Goal: Transaction & Acquisition: Purchase product/service

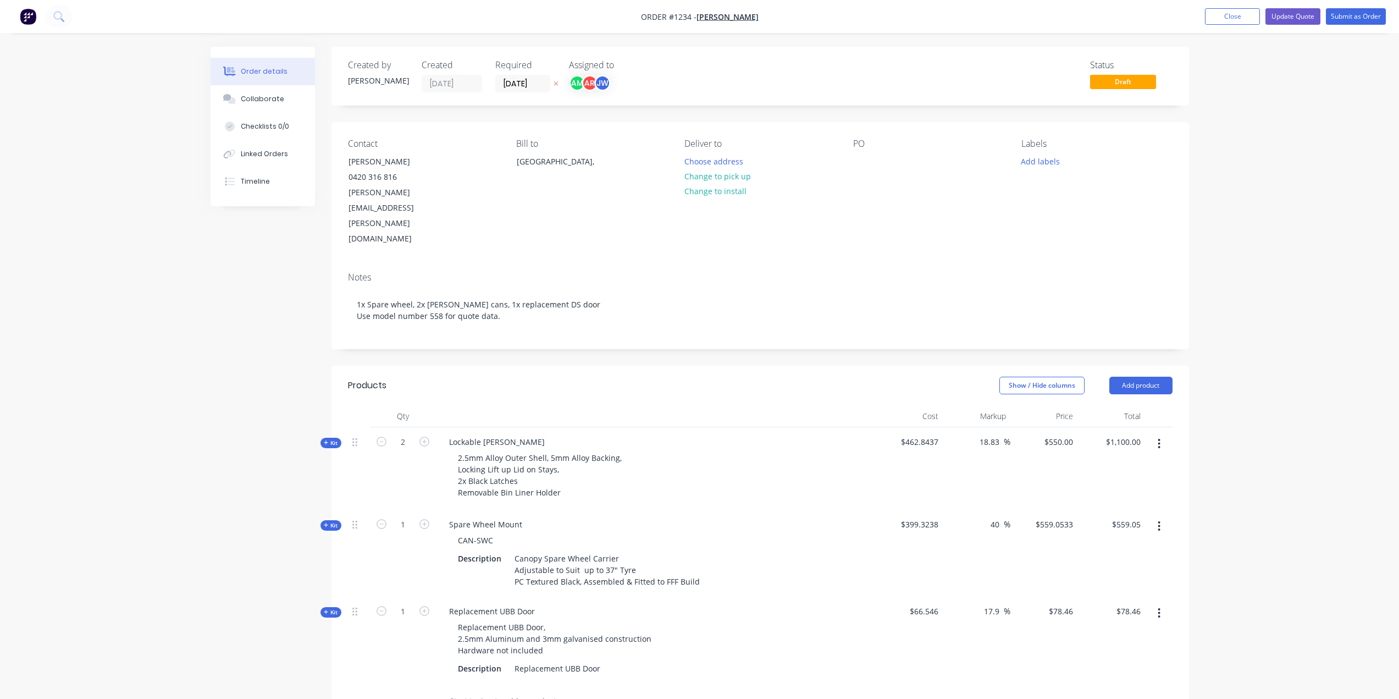
scroll to position [253, 0]
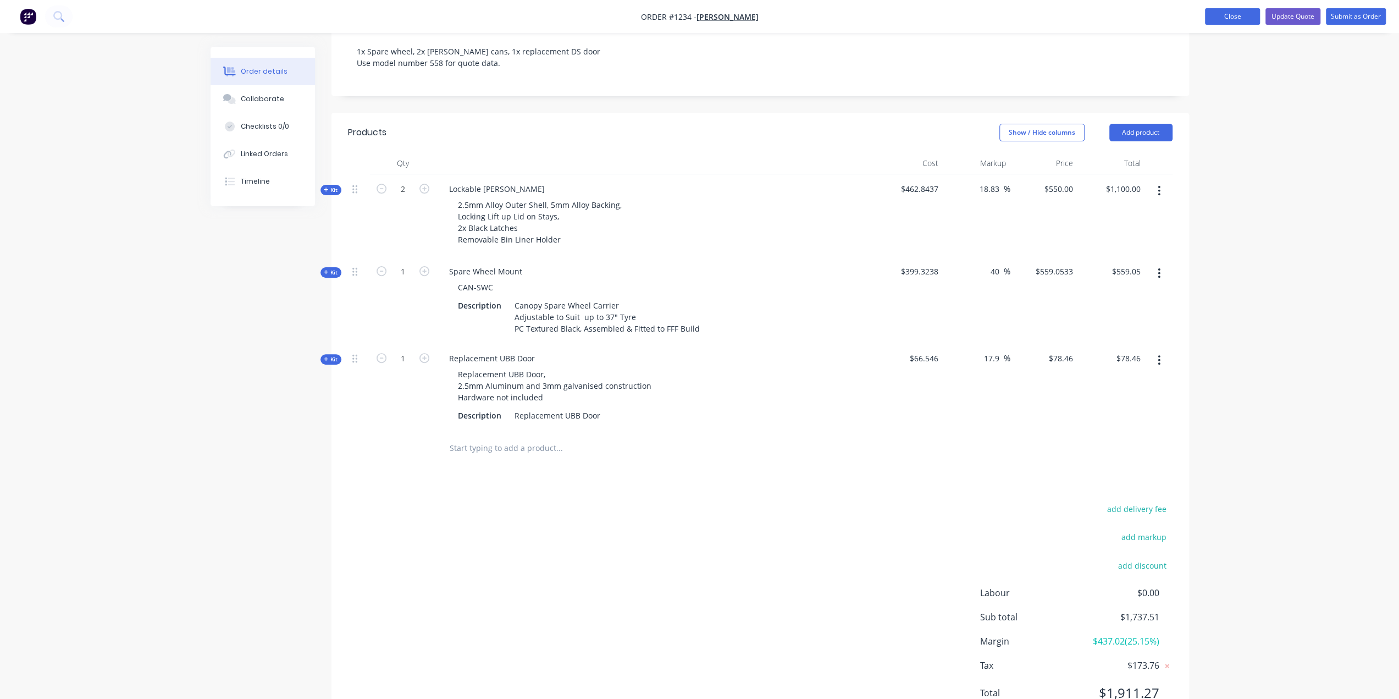
click at [1206, 24] on button "Close" at bounding box center [1232, 16] width 55 height 16
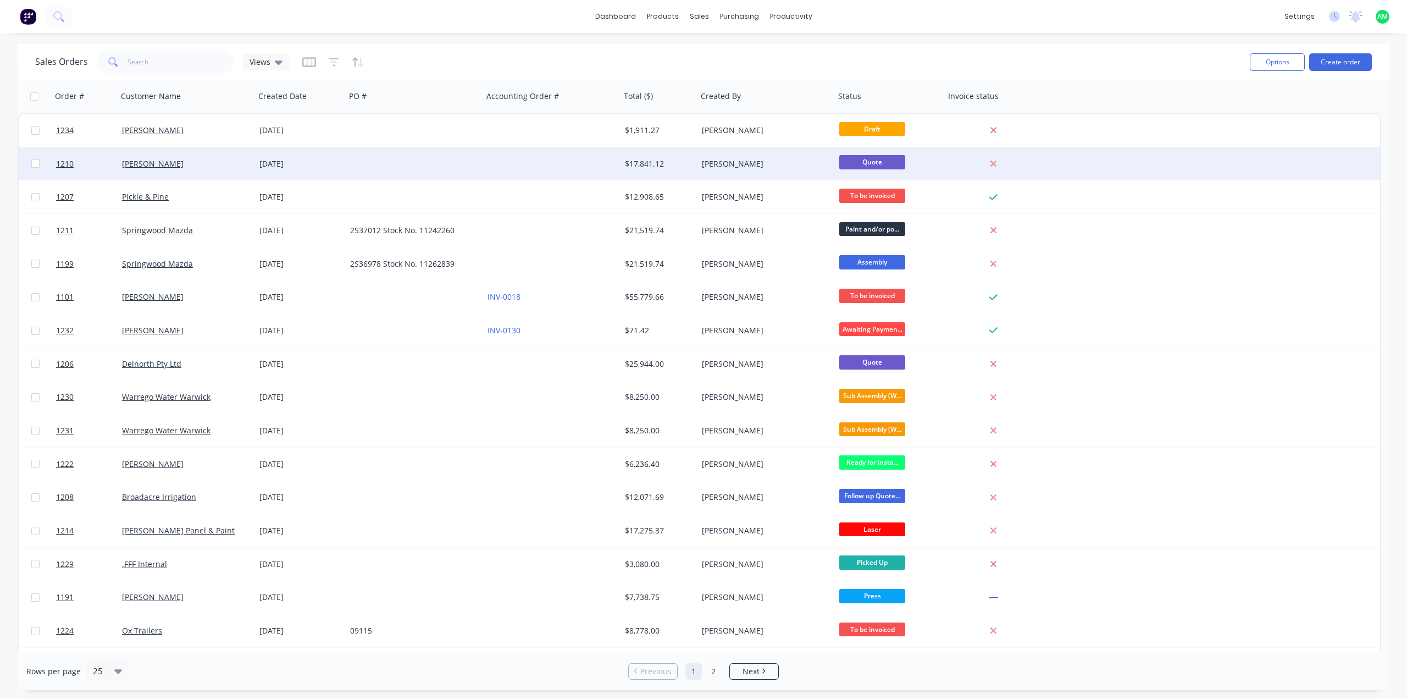
click at [241, 154] on div "[PERSON_NAME]" at bounding box center [186, 163] width 137 height 33
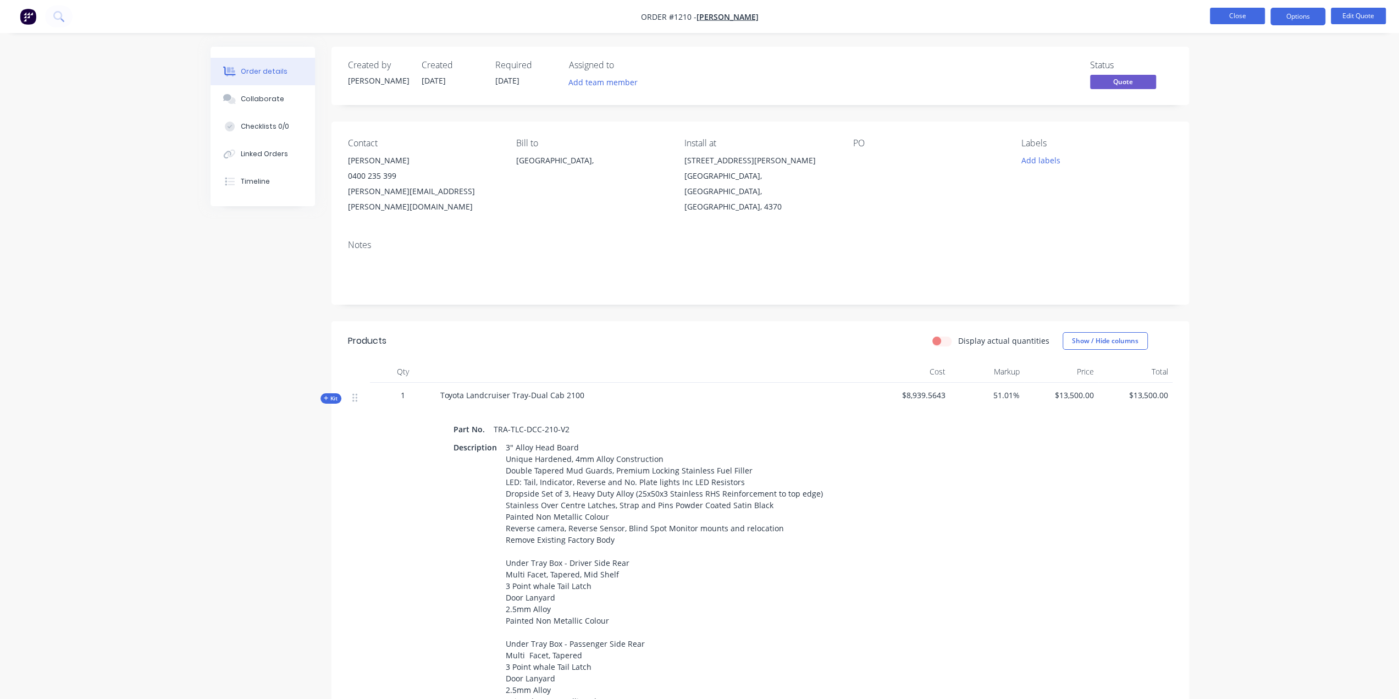
click at [1251, 20] on button "Close" at bounding box center [1237, 16] width 55 height 16
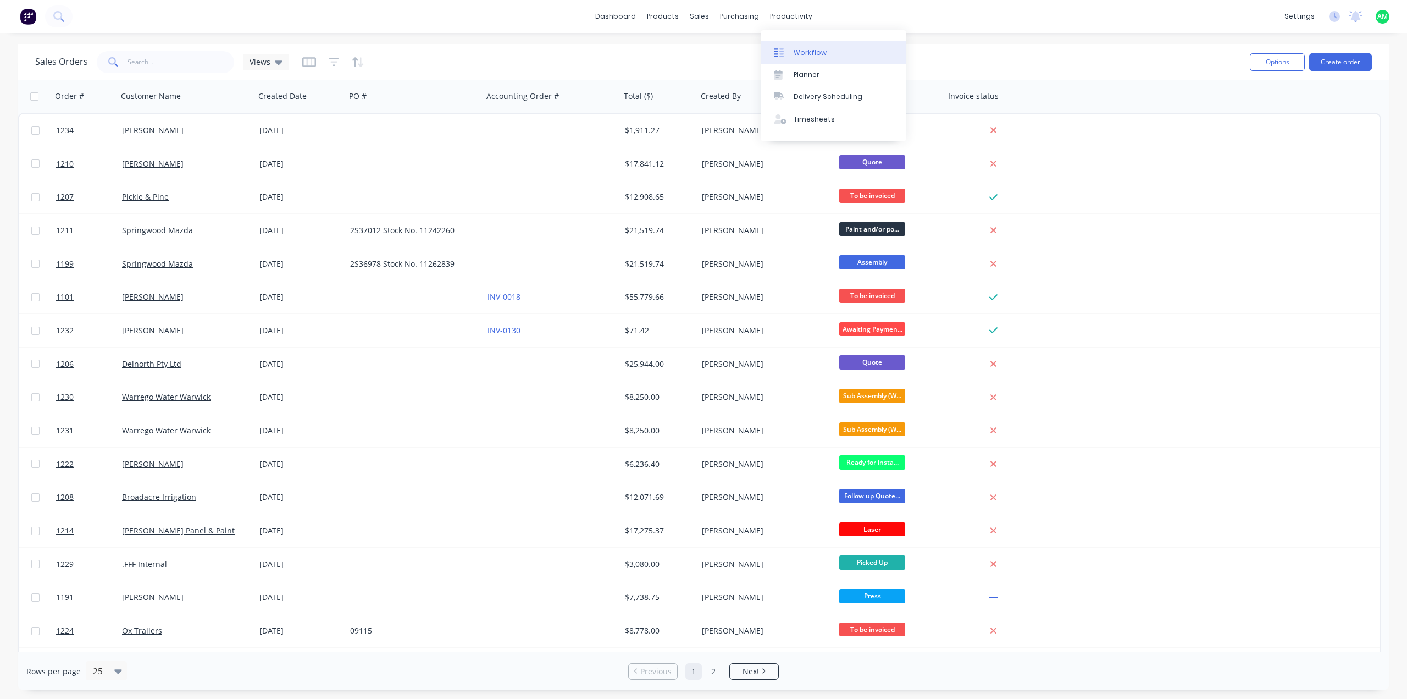
click at [801, 52] on div "Workflow" at bounding box center [810, 53] width 33 height 10
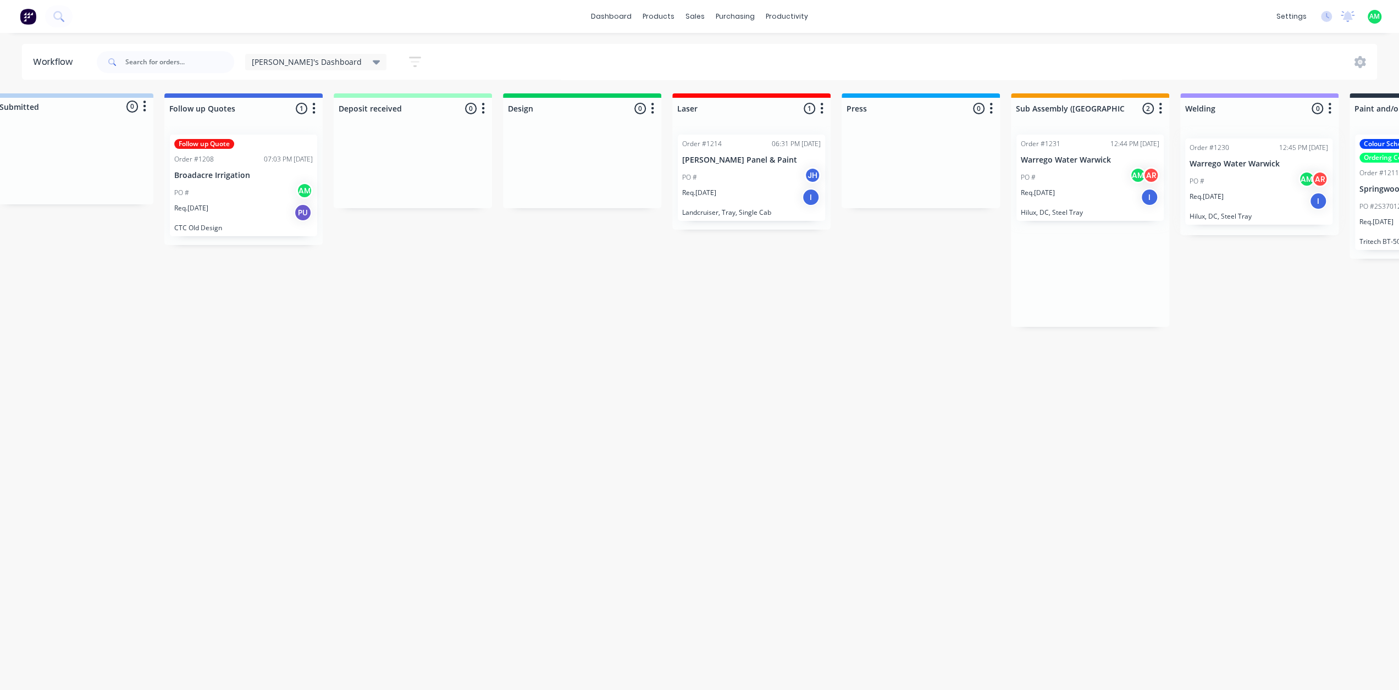
drag, startPoint x: 1095, startPoint y: 196, endPoint x: 1236, endPoint y: 204, distance: 141.0
click at [1236, 204] on div "Submitted 0 Status colour #B7D3F3 hex #B7D3F3 Save Cancel Summaries Total order…" at bounding box center [1198, 388] width 2471 height 591
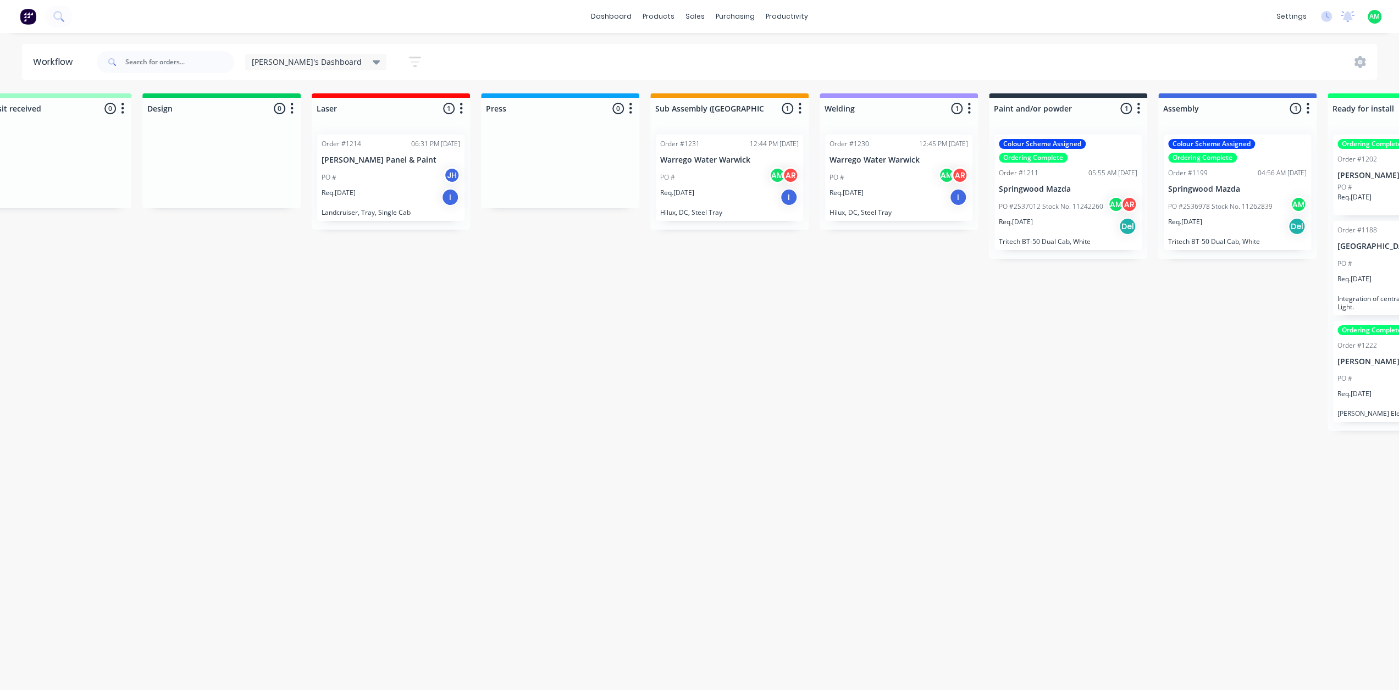
scroll to position [0, 335]
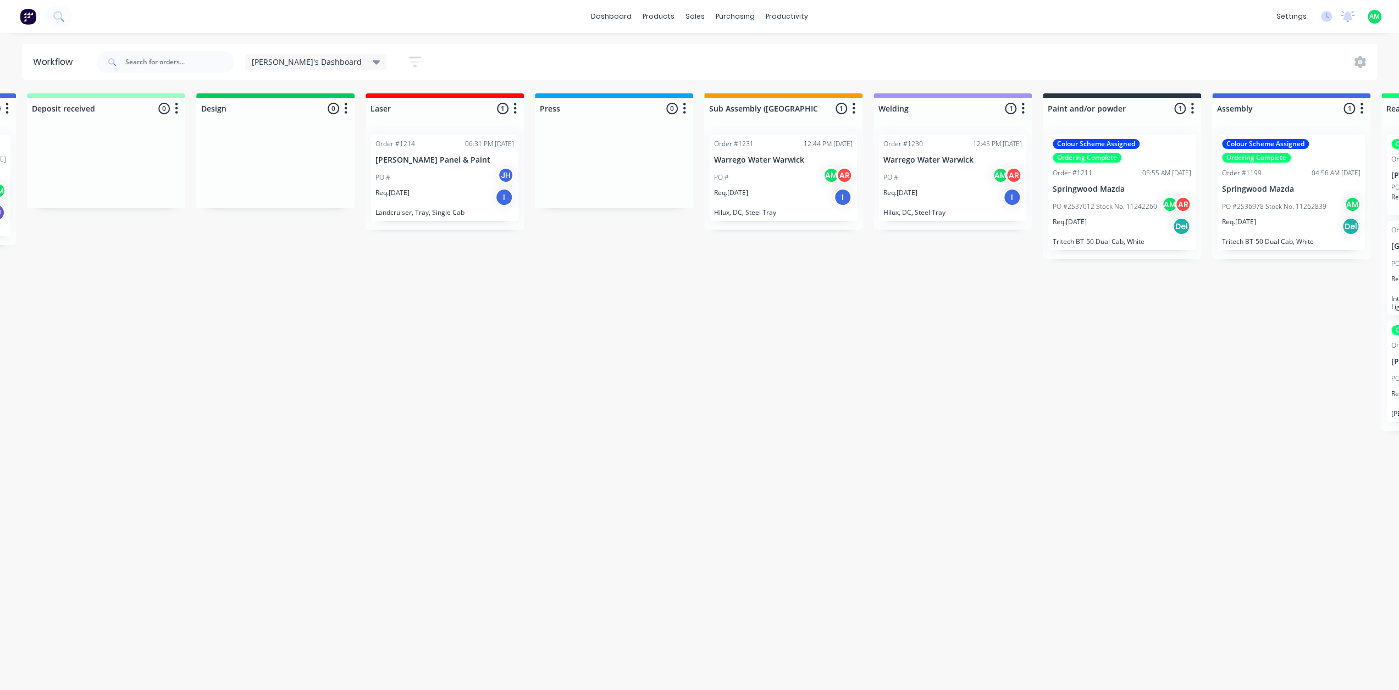
click at [409, 65] on icon "button" at bounding box center [415, 62] width 12 height 14
click at [201, 64] on input "text" at bounding box center [179, 62] width 109 height 22
type input "[PERSON_NAME]"
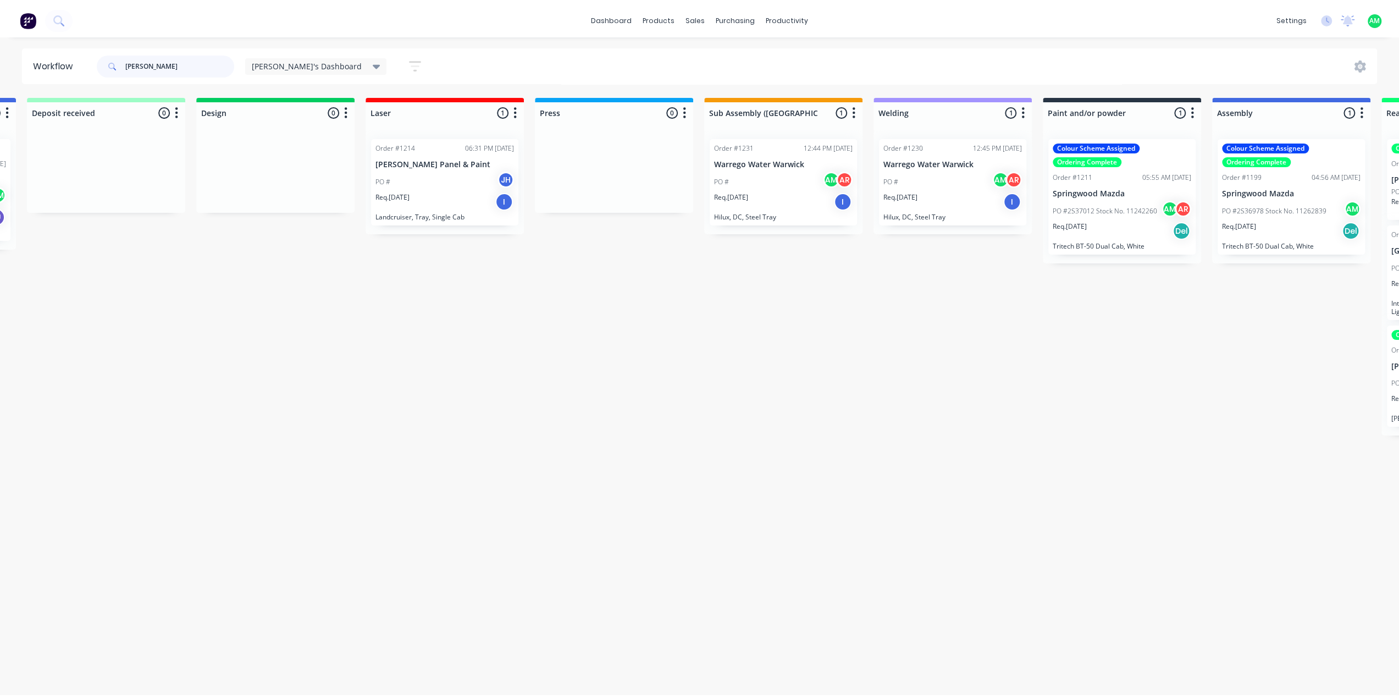
scroll to position [0, 0]
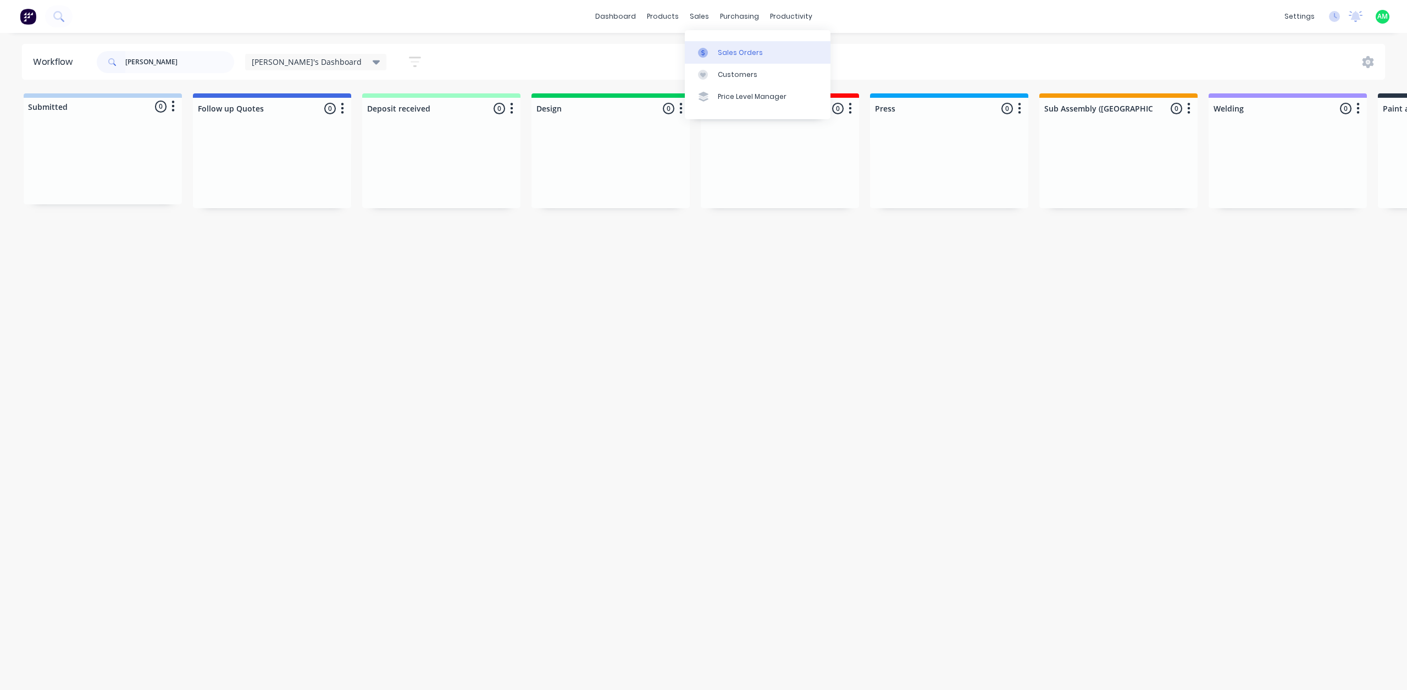
click at [712, 42] on link "Sales Orders" at bounding box center [758, 52] width 146 height 22
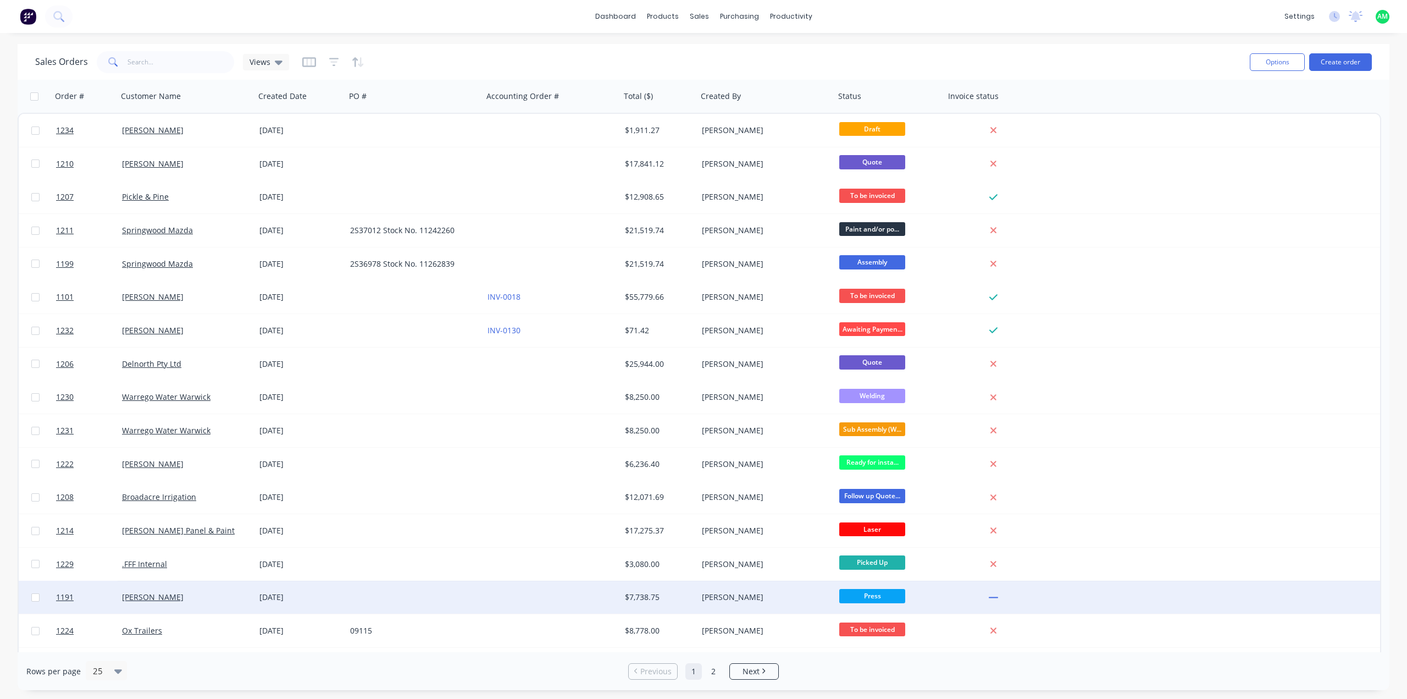
click at [733, 598] on div "[PERSON_NAME]" at bounding box center [763, 596] width 122 height 11
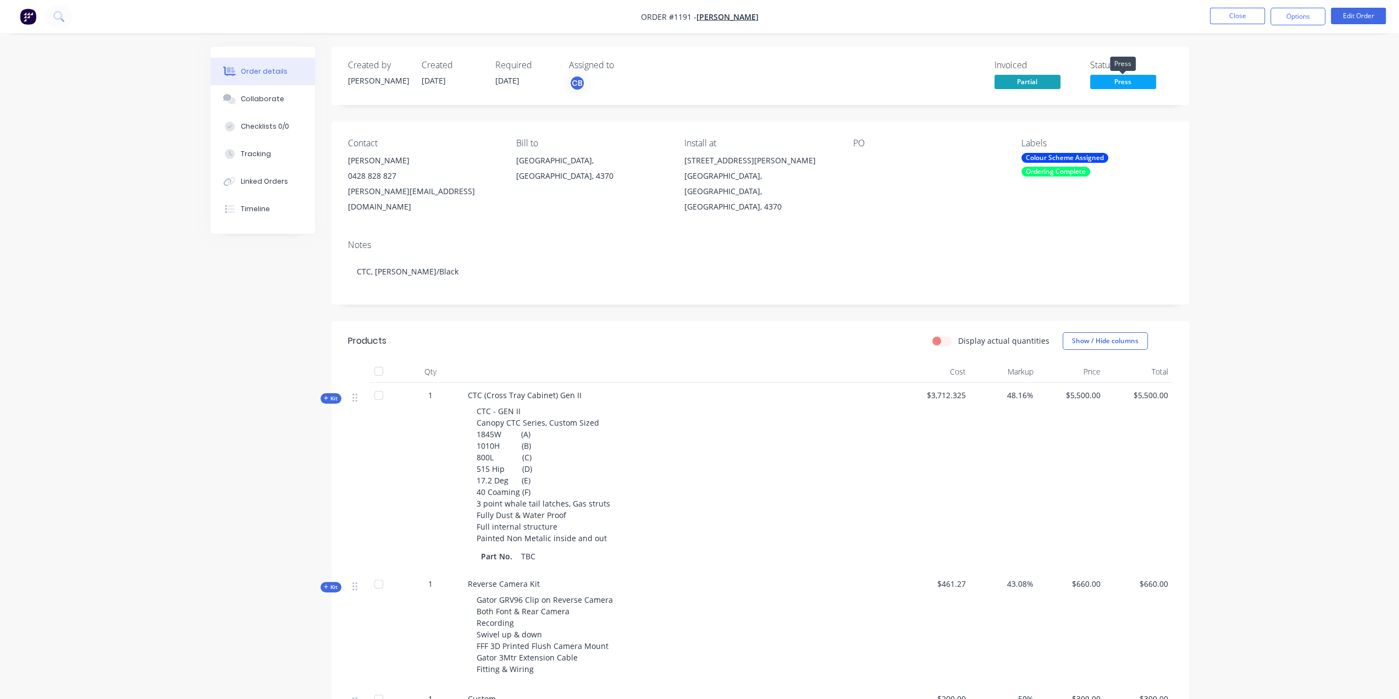
click at [1114, 85] on span "Press" at bounding box center [1123, 82] width 66 height 14
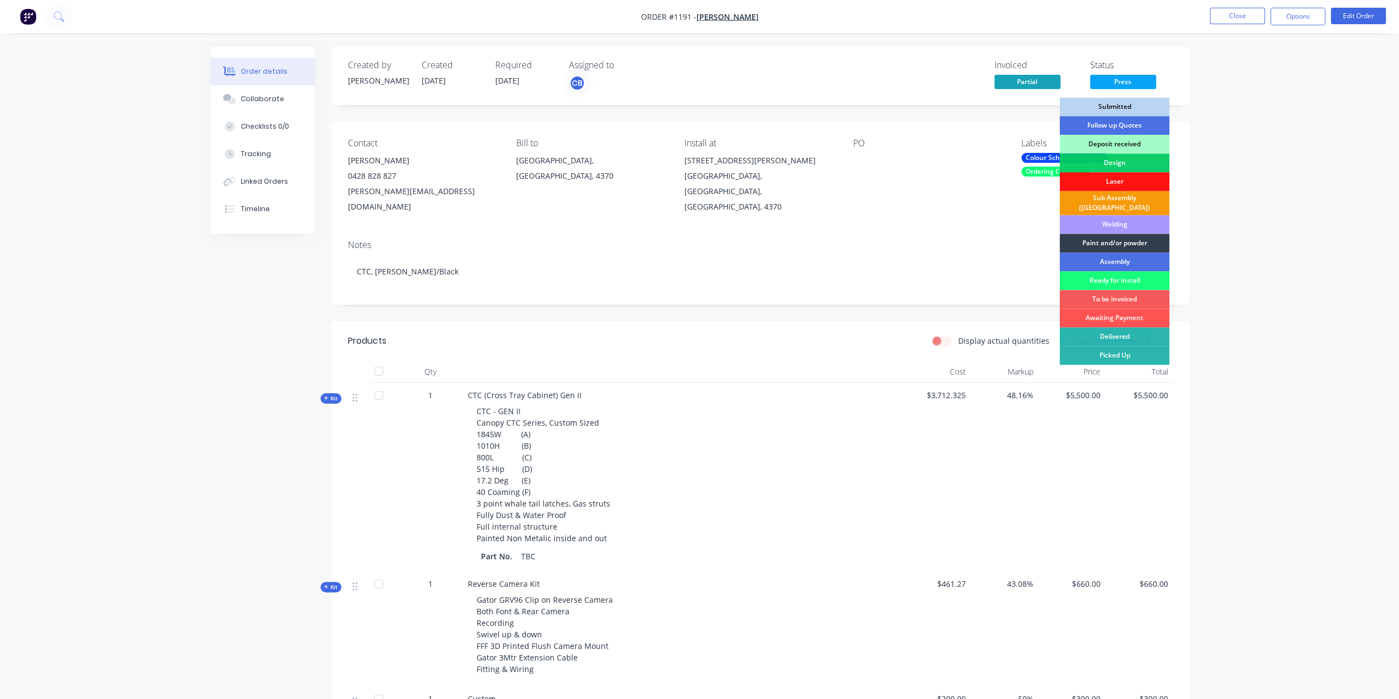
click at [1131, 201] on div "Sub Assembly ([GEOGRAPHIC_DATA])" at bounding box center [1114, 203] width 110 height 24
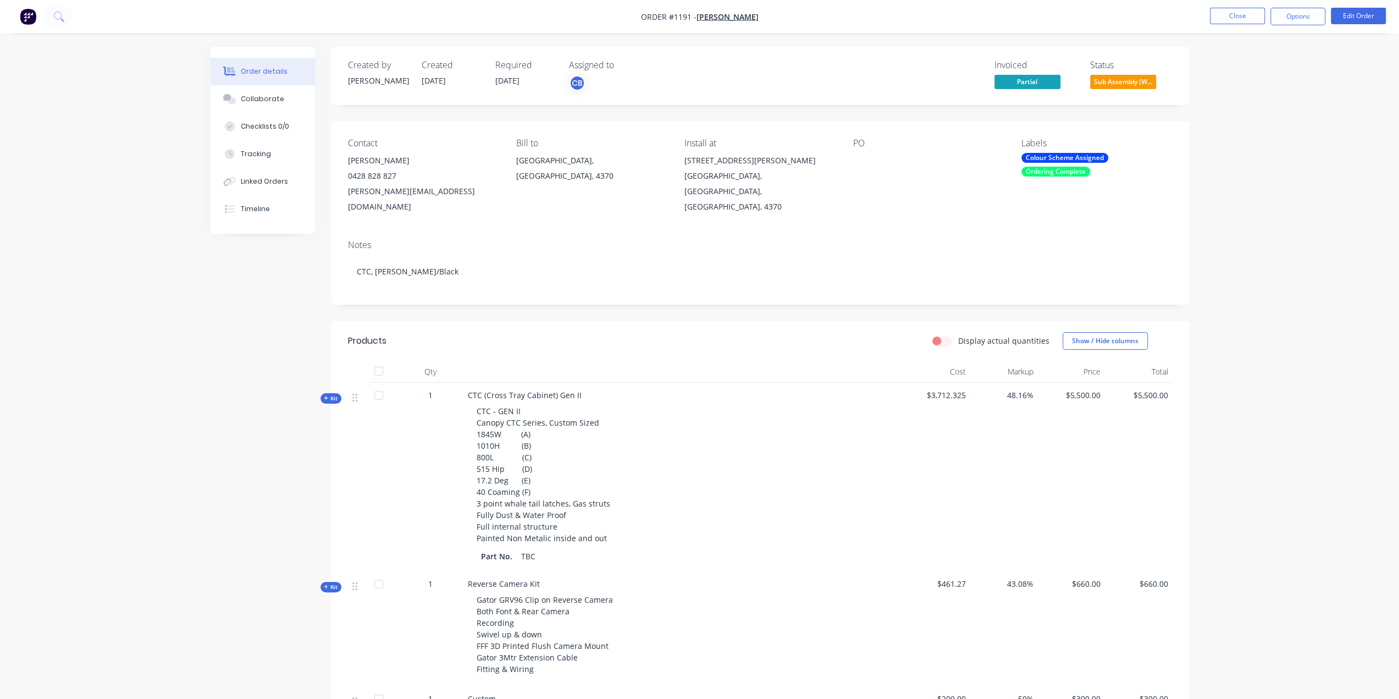
click at [1246, 28] on nav "Order #1191 - [PERSON_NAME] Close Options Edit Order" at bounding box center [699, 16] width 1399 height 33
click at [1238, 19] on button "Close" at bounding box center [1237, 16] width 55 height 16
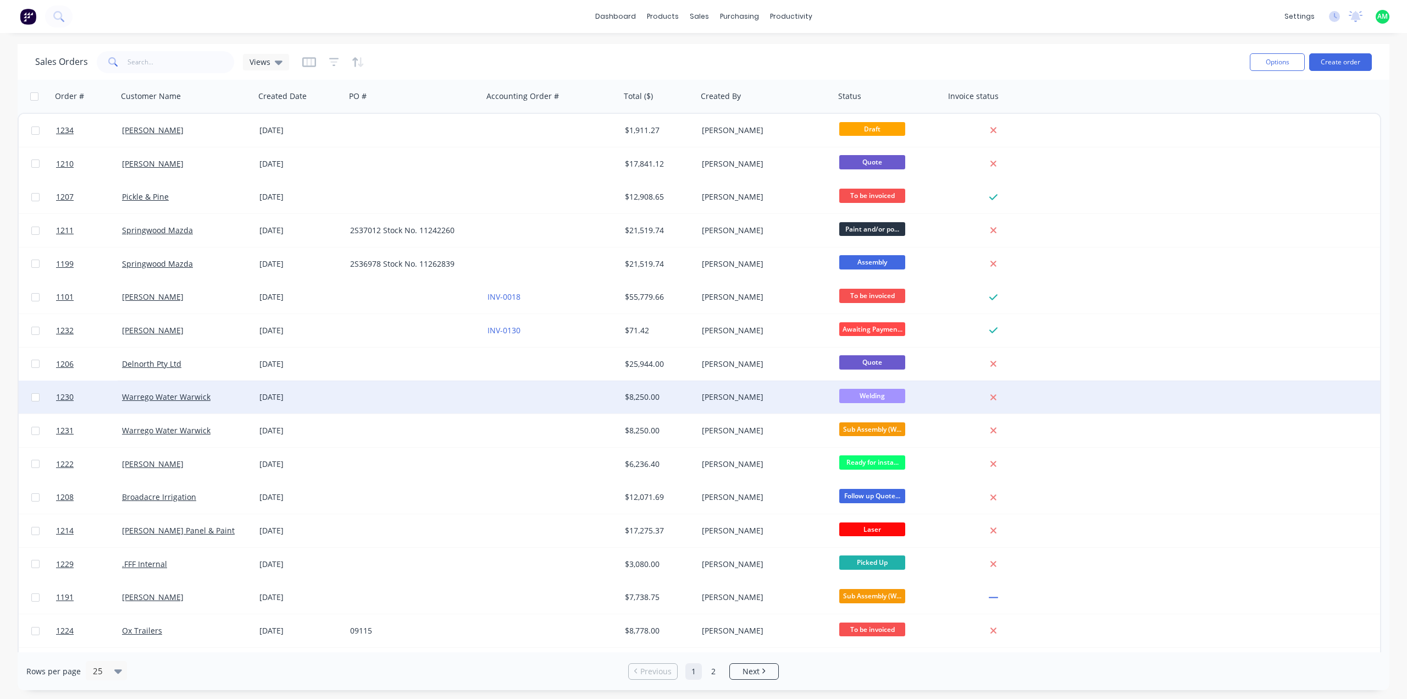
click at [267, 405] on div "[DATE]" at bounding box center [300, 396] width 91 height 33
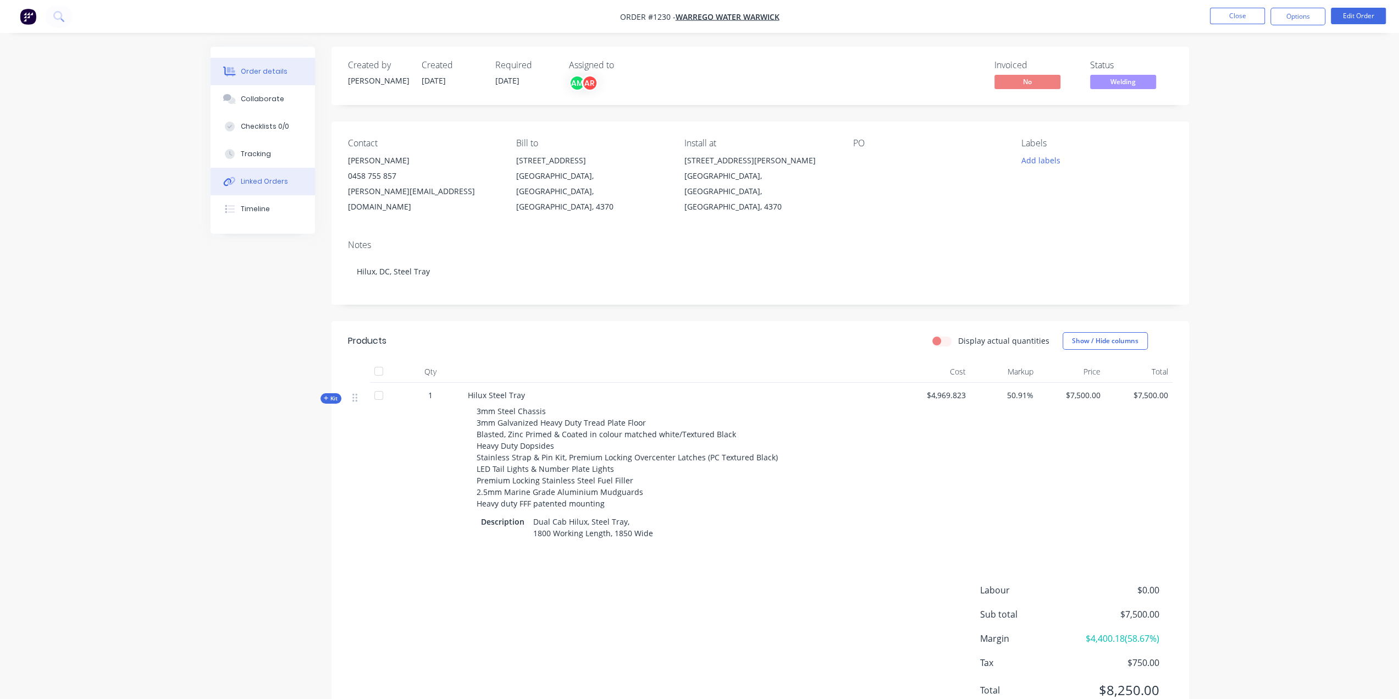
click at [263, 189] on button "Linked Orders" at bounding box center [263, 181] width 104 height 27
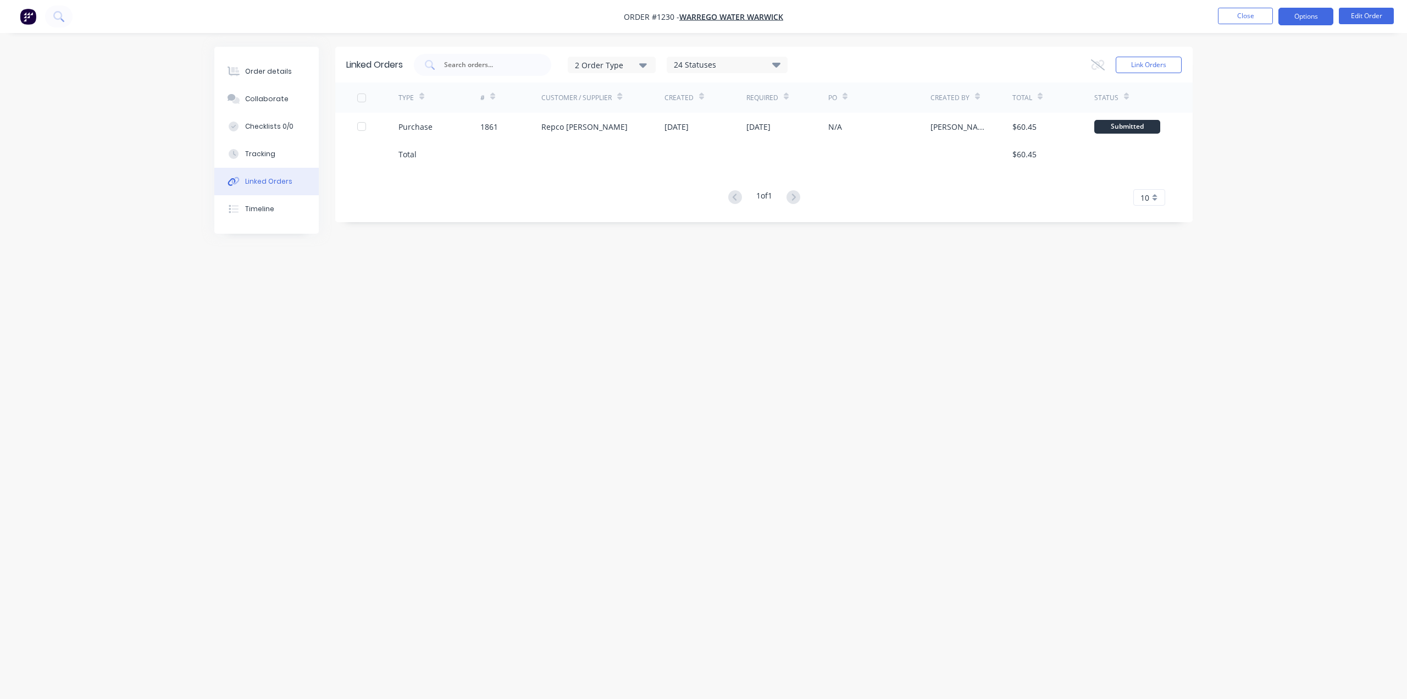
click at [1305, 19] on button "Options" at bounding box center [1306, 17] width 55 height 18
click at [1286, 202] on div "Purchase Products" at bounding box center [1273, 199] width 101 height 16
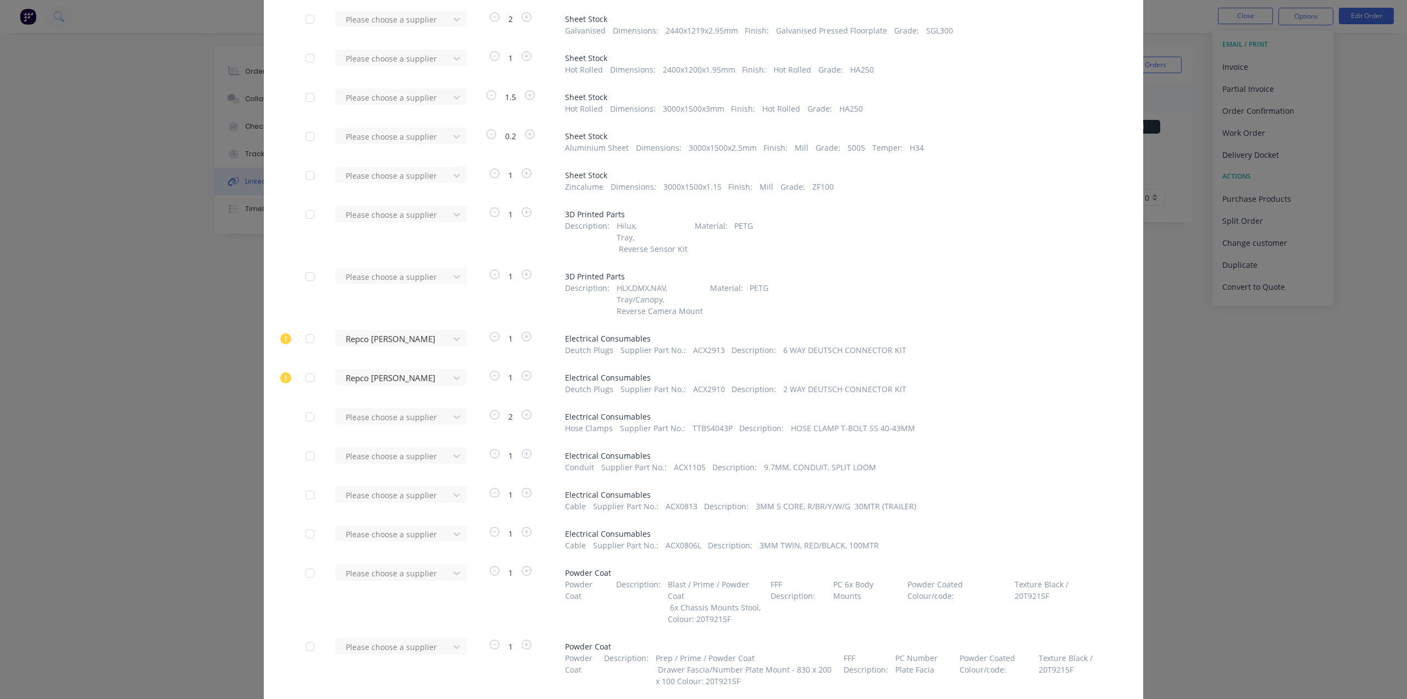
scroll to position [220, 0]
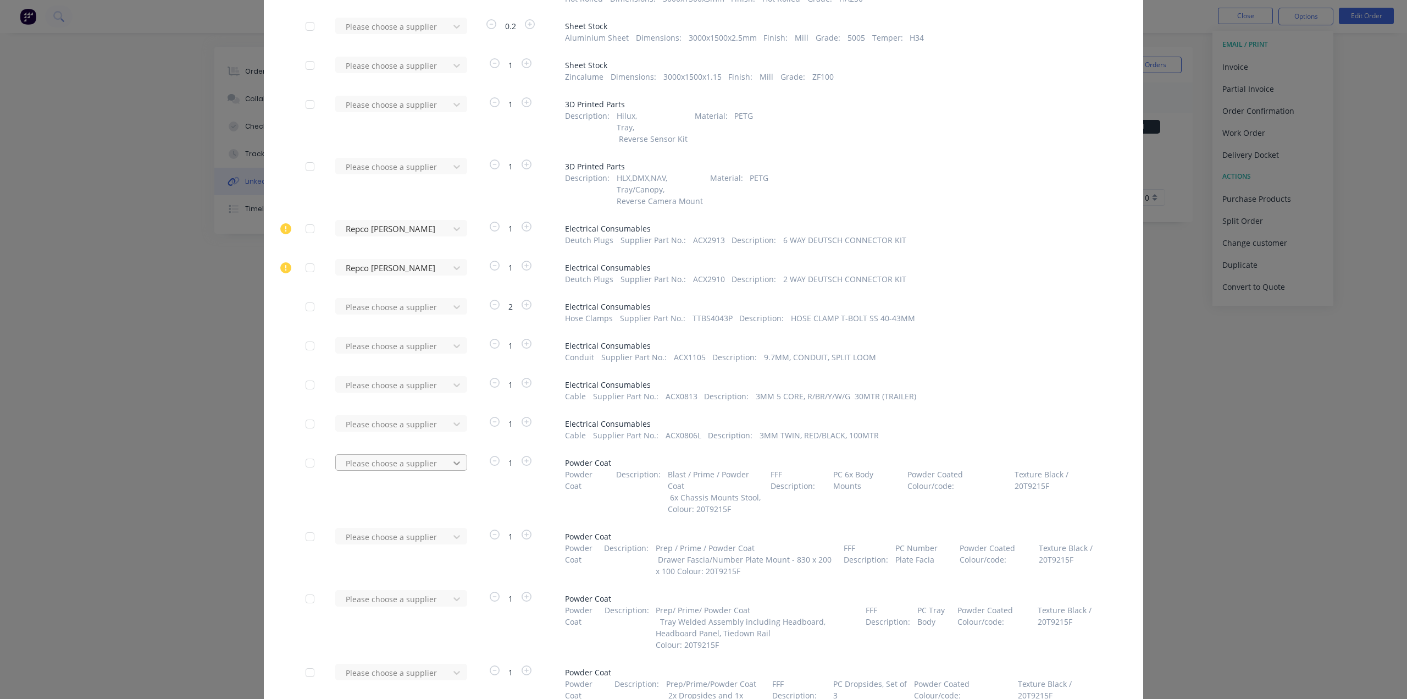
type input "ox"
click at [415, 526] on div "Ox Equipement Group Pty Ltd" at bounding box center [401, 523] width 132 height 20
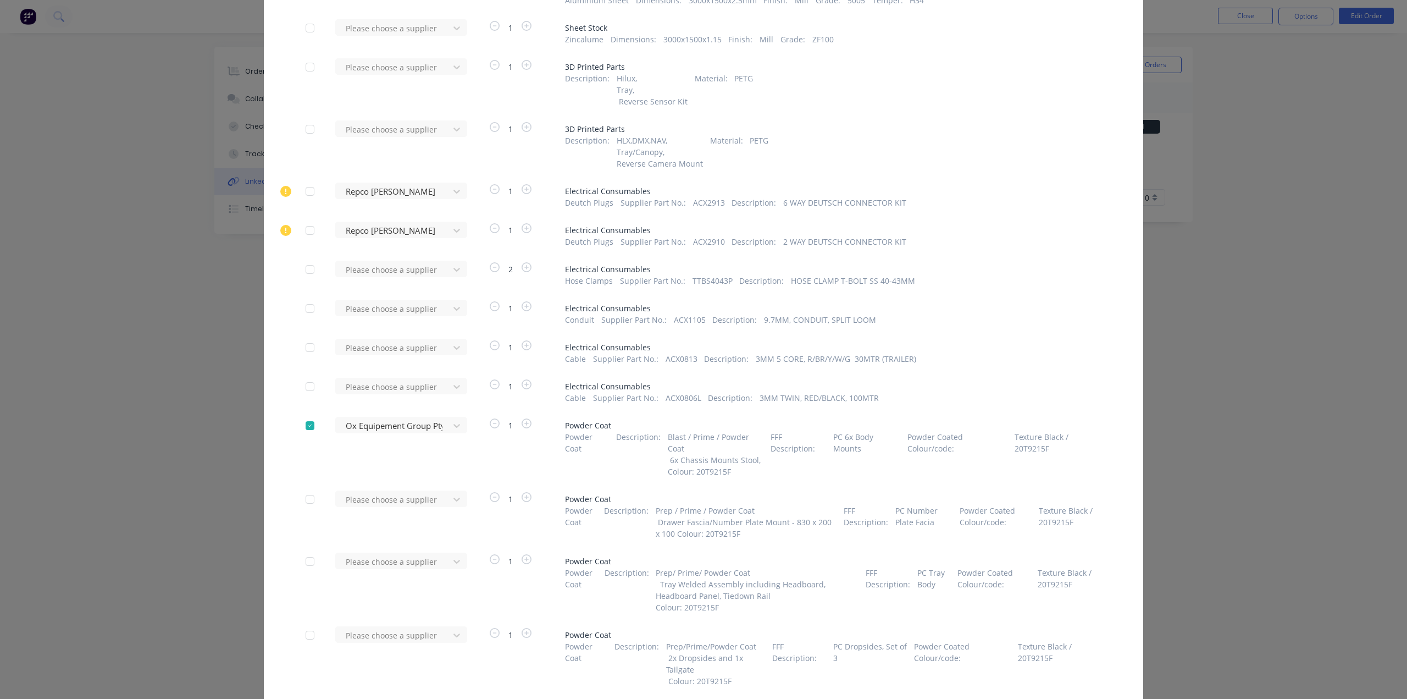
scroll to position [275, 0]
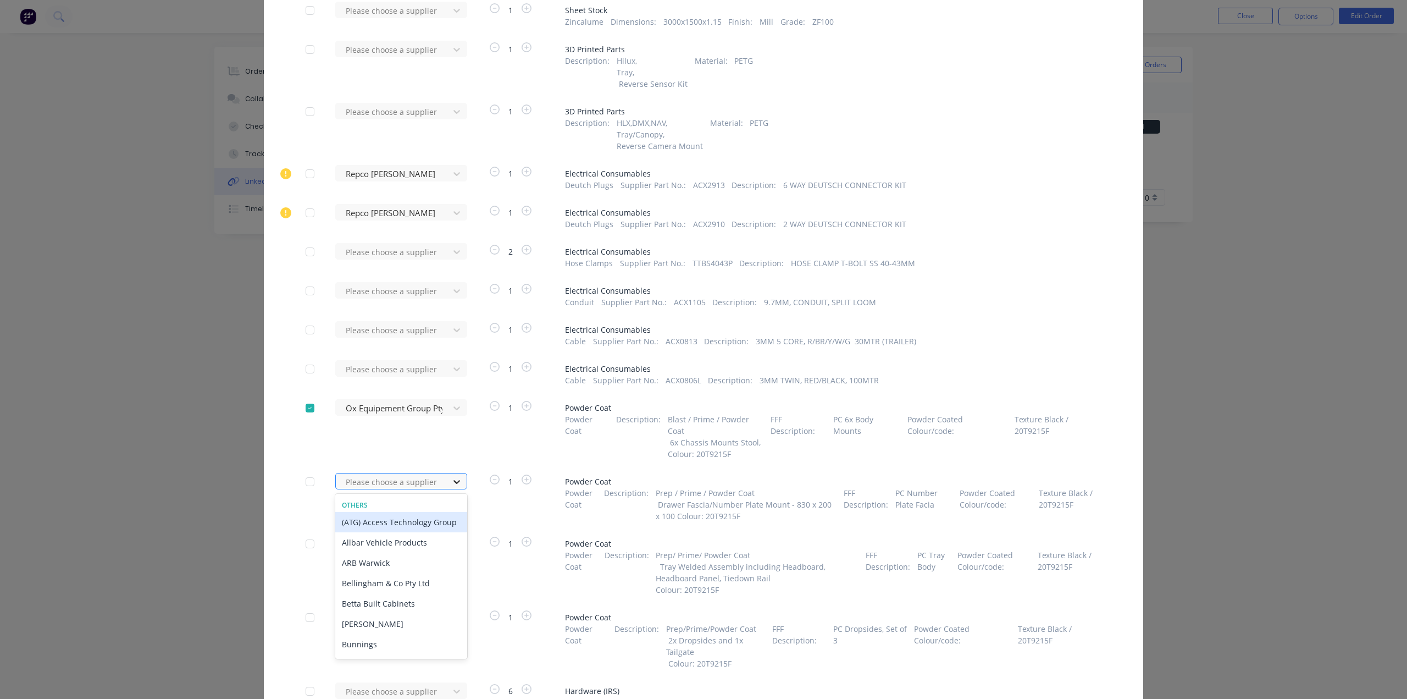
click at [451, 484] on icon at bounding box center [456, 481] width 11 height 11
type input "ox"
click at [436, 544] on div "Ox Equipement Group Pty Ltd" at bounding box center [401, 542] width 132 height 20
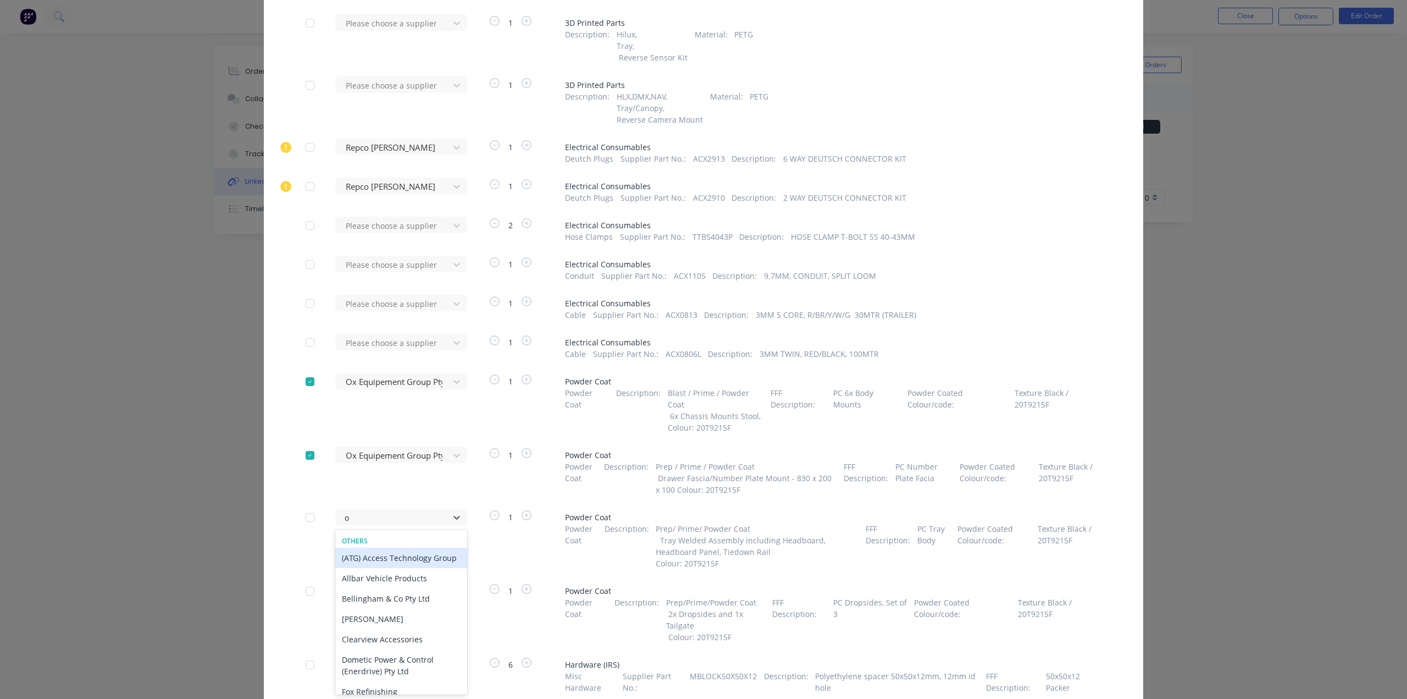
type input "ox"
click at [435, 584] on div "Ox Equipement Group Pty Ltd" at bounding box center [401, 578] width 132 height 20
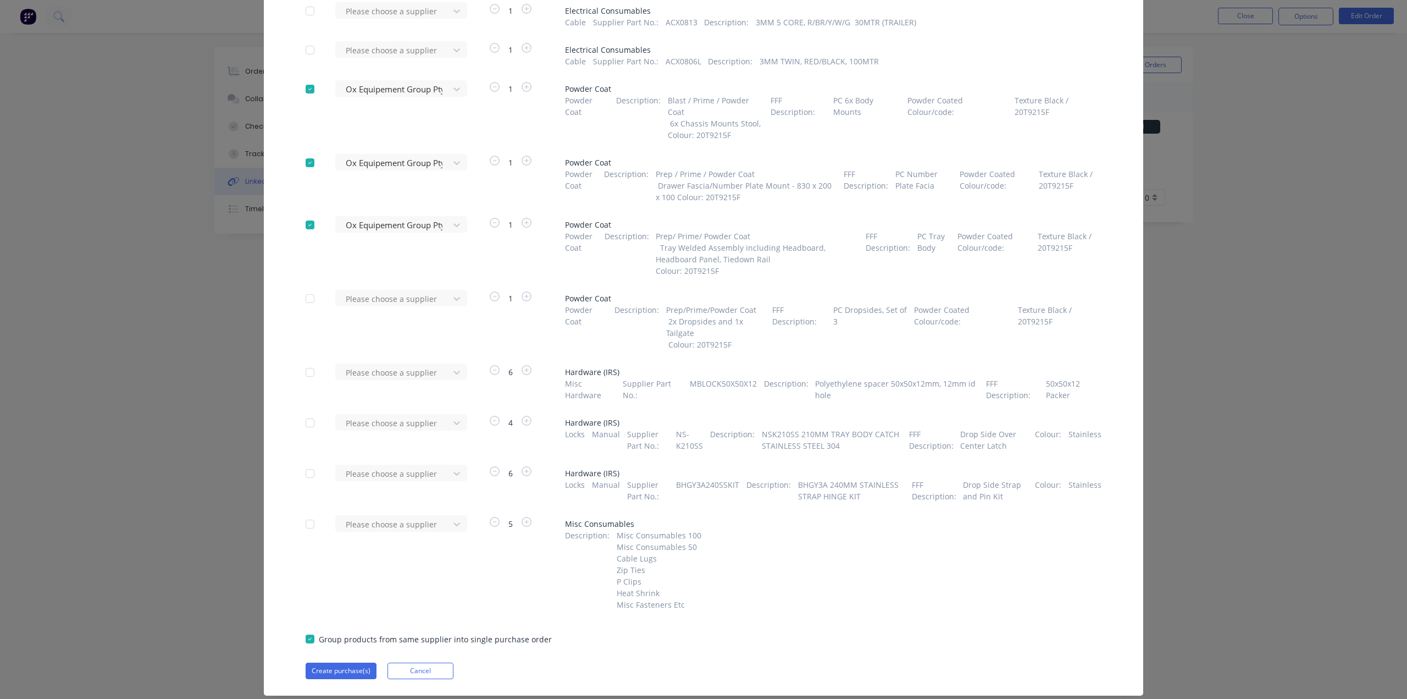
scroll to position [622, 0]
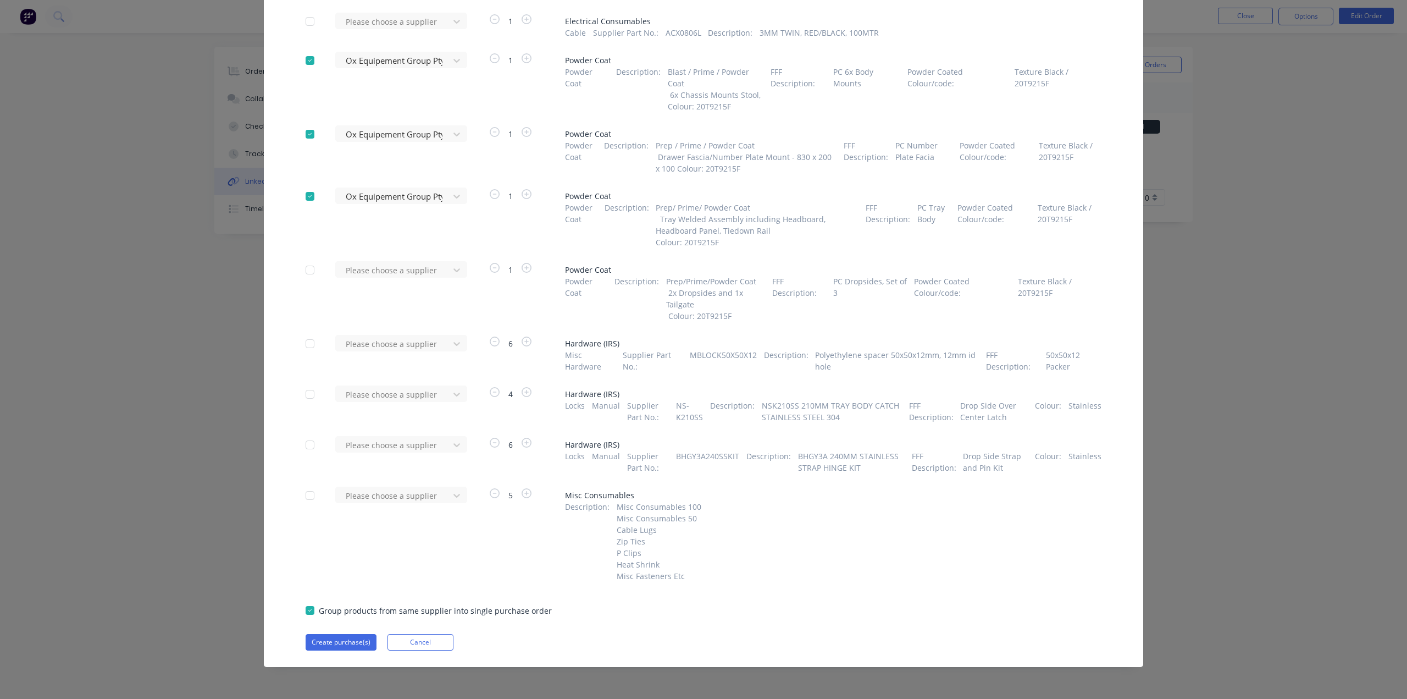
click at [332, 650] on div "Purchase Products Apply to all Please choose a supplier 2 Sheet Stock Galvanise…" at bounding box center [704, 44] width 880 height 1245
click at [334, 644] on button "Create purchase(s)" at bounding box center [341, 642] width 71 height 16
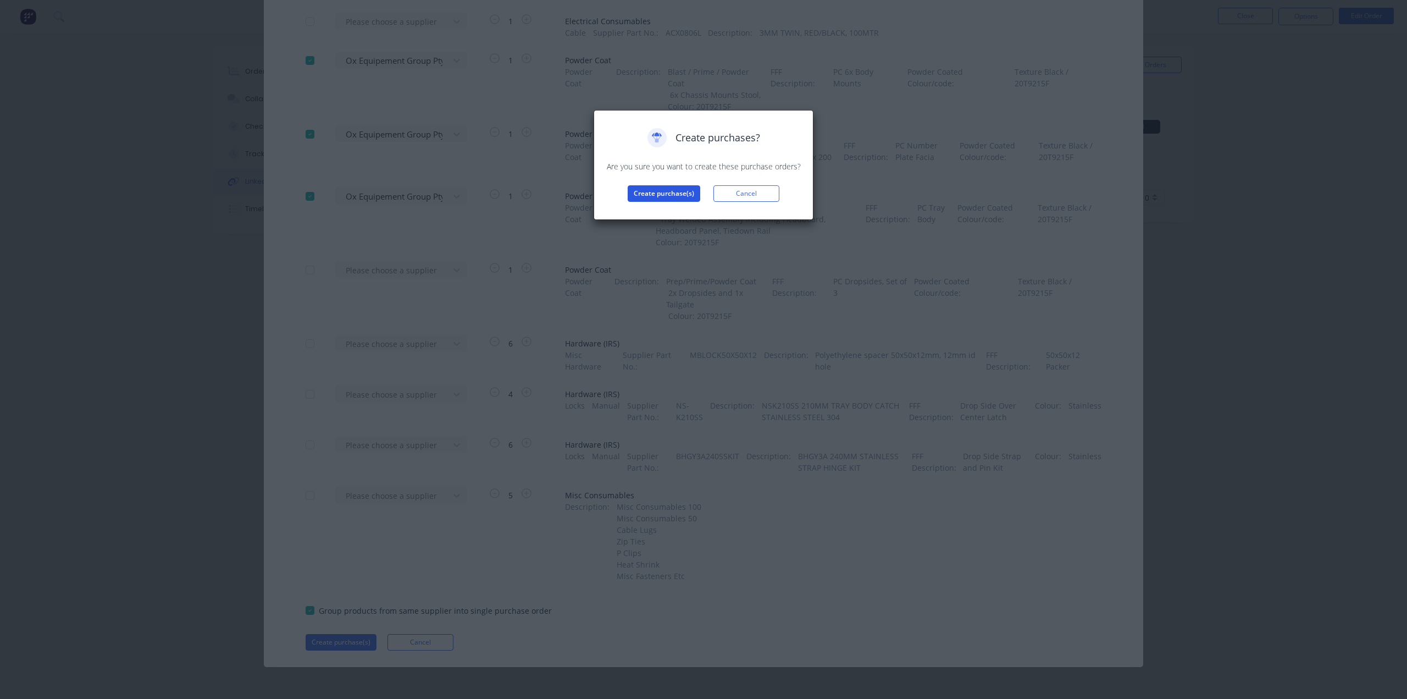
click at [663, 187] on button "Create purchase(s)" at bounding box center [664, 193] width 73 height 16
click at [662, 208] on button "View purchase(s)" at bounding box center [664, 211] width 66 height 16
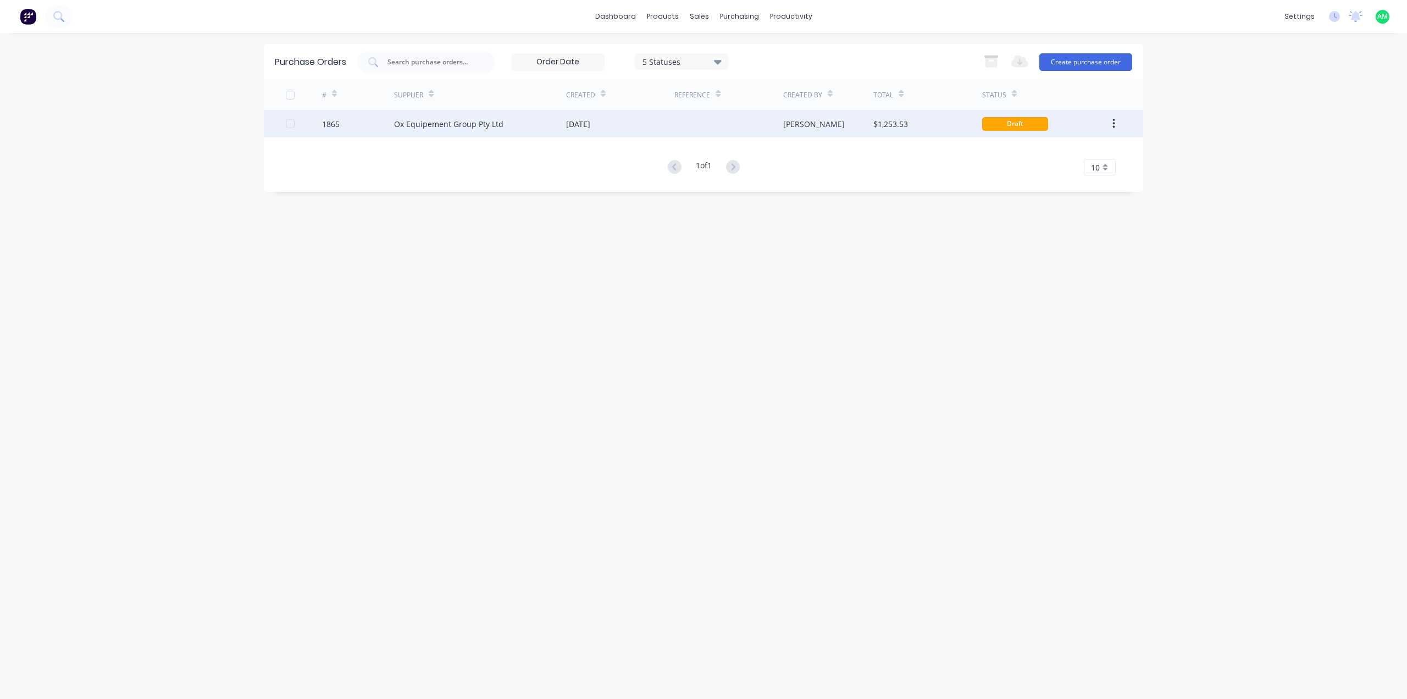
click at [577, 130] on div "[DATE]" at bounding box center [620, 123] width 108 height 27
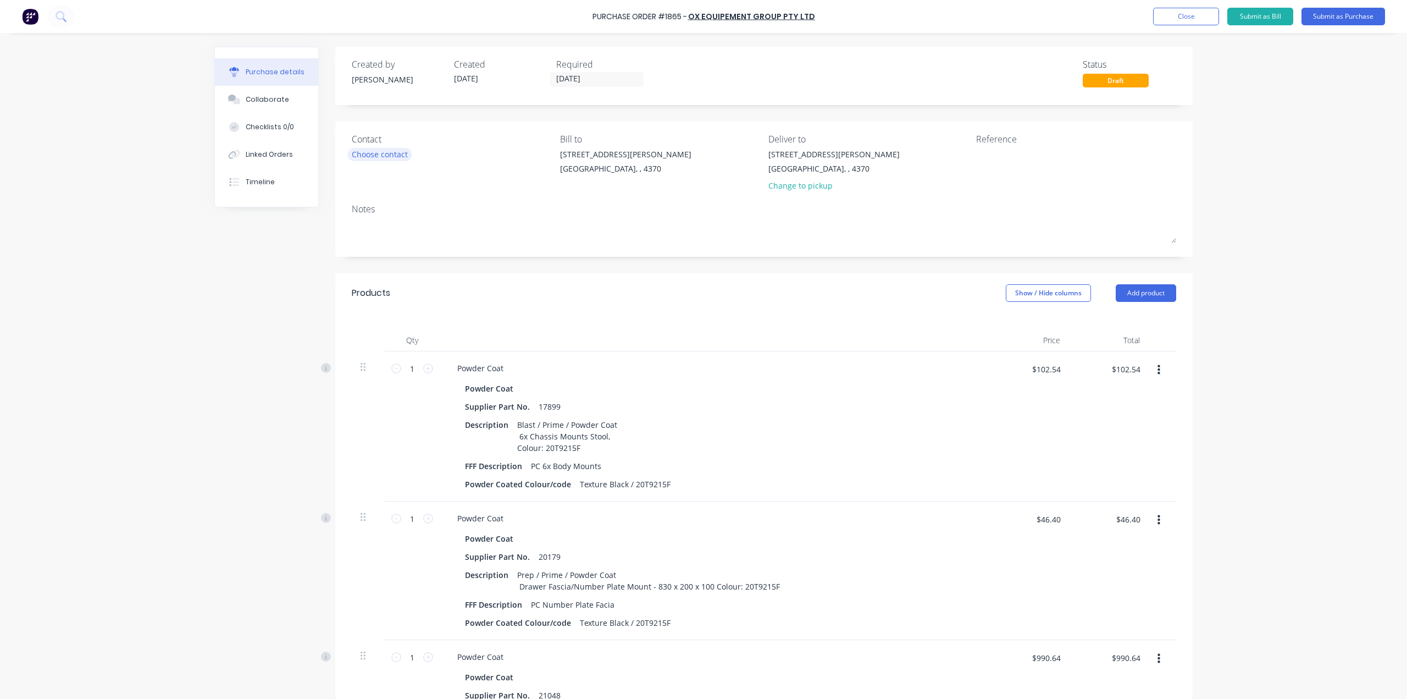
click at [392, 151] on div "Choose contact" at bounding box center [380, 154] width 56 height 12
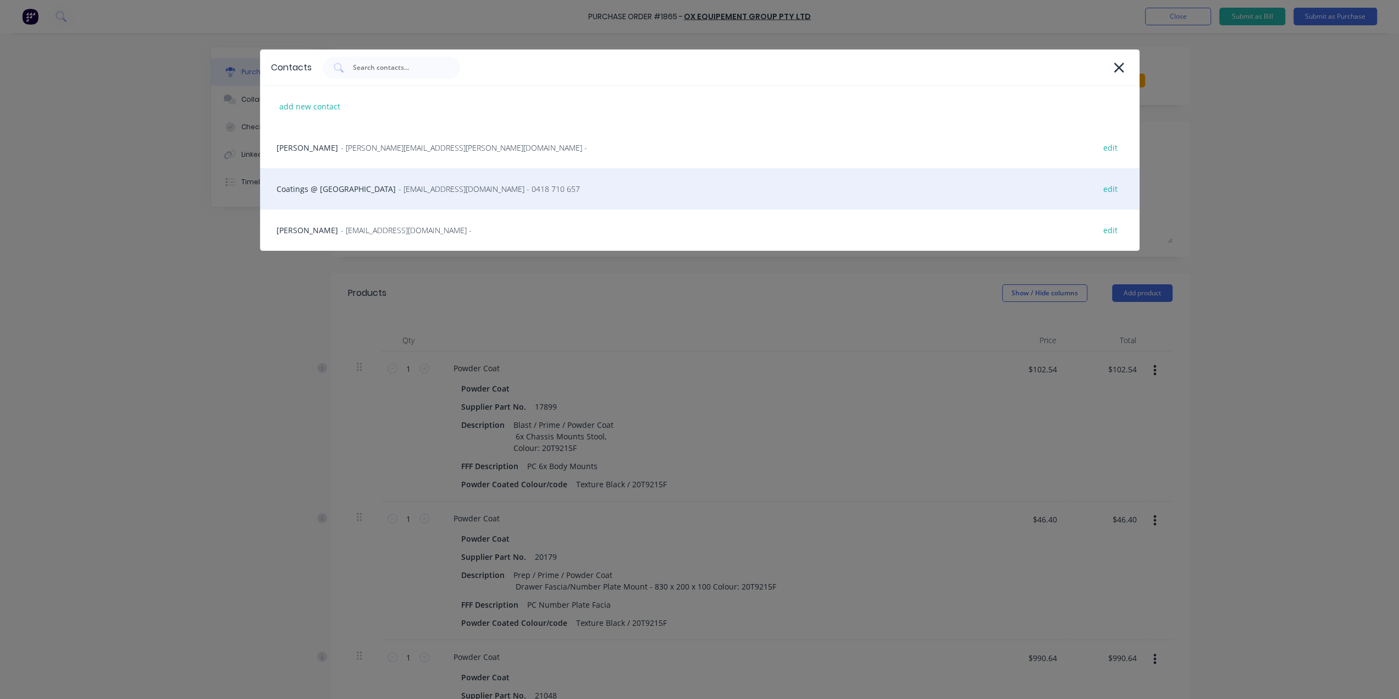
click at [399, 179] on div "Coatings @ OX - [EMAIL_ADDRESS][DOMAIN_NAME] - 0418 710 657 edit" at bounding box center [700, 188] width 880 height 41
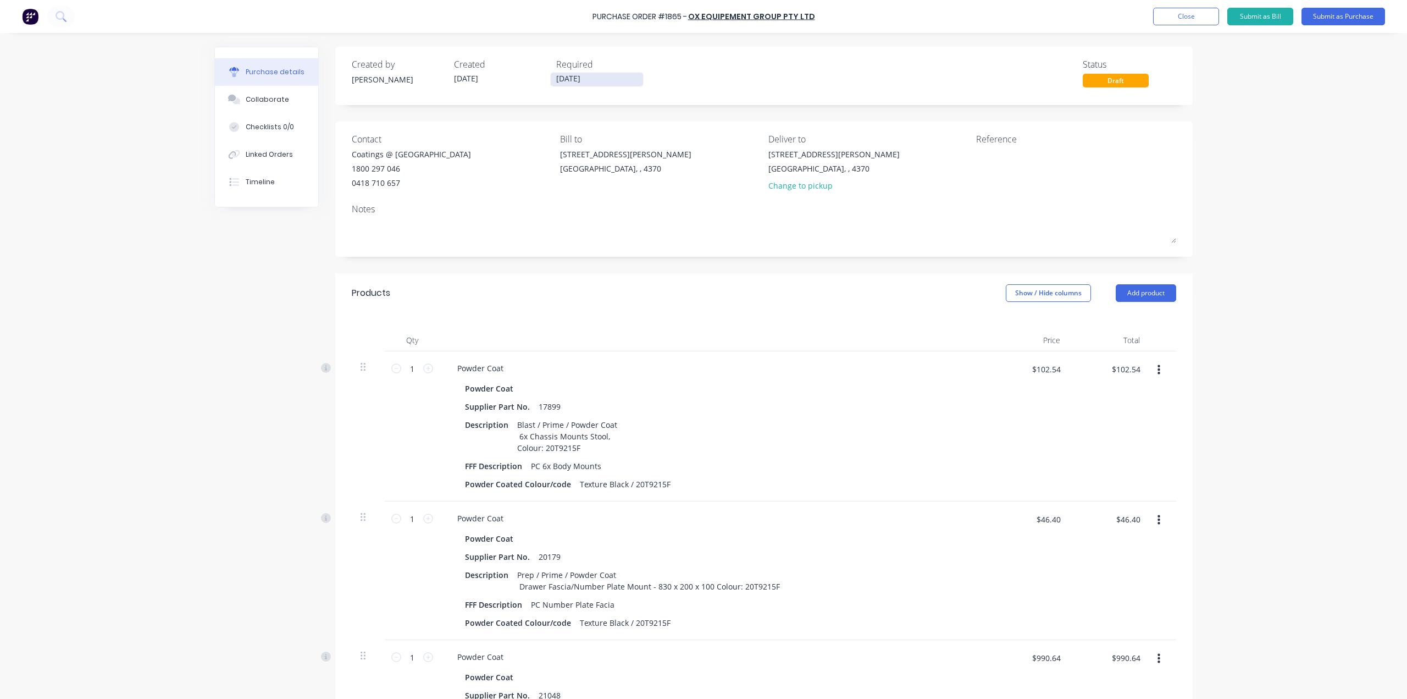
click at [576, 78] on input "[DATE]" at bounding box center [597, 80] width 92 height 14
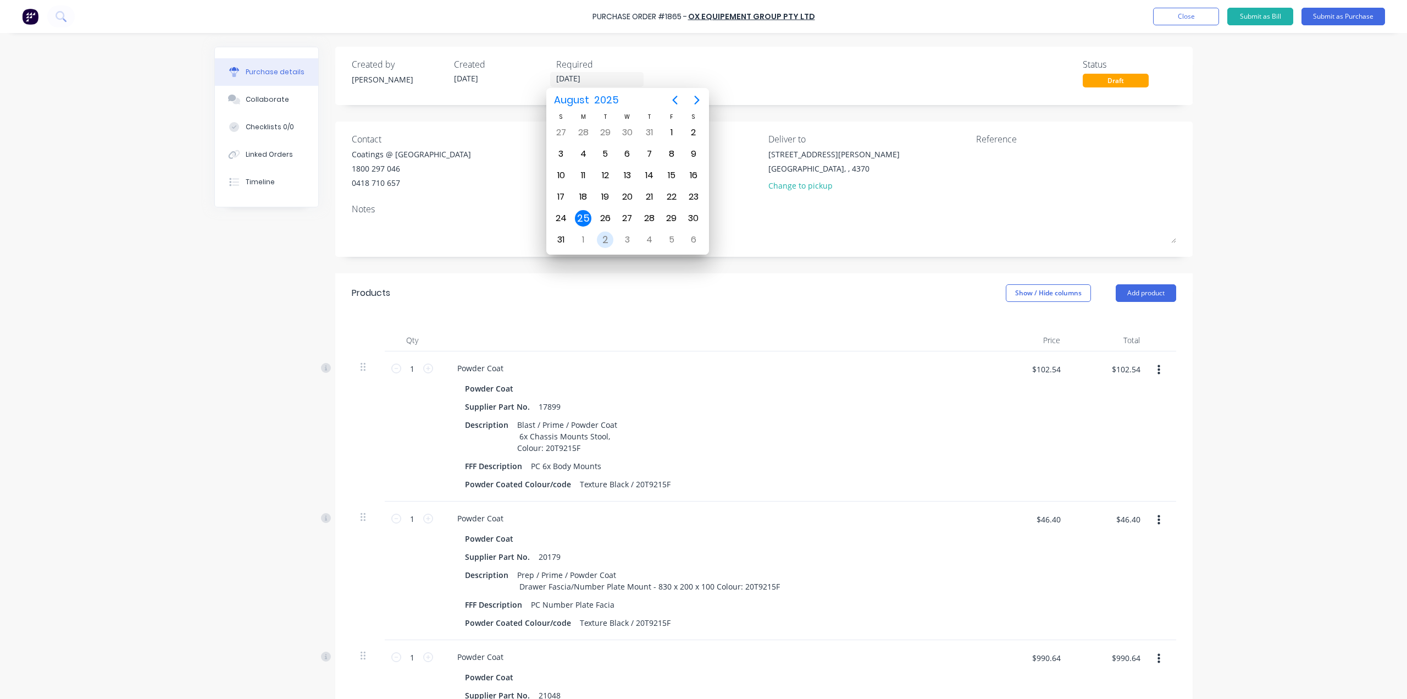
click at [606, 239] on div "2" at bounding box center [605, 239] width 16 height 16
type input "[DATE]"
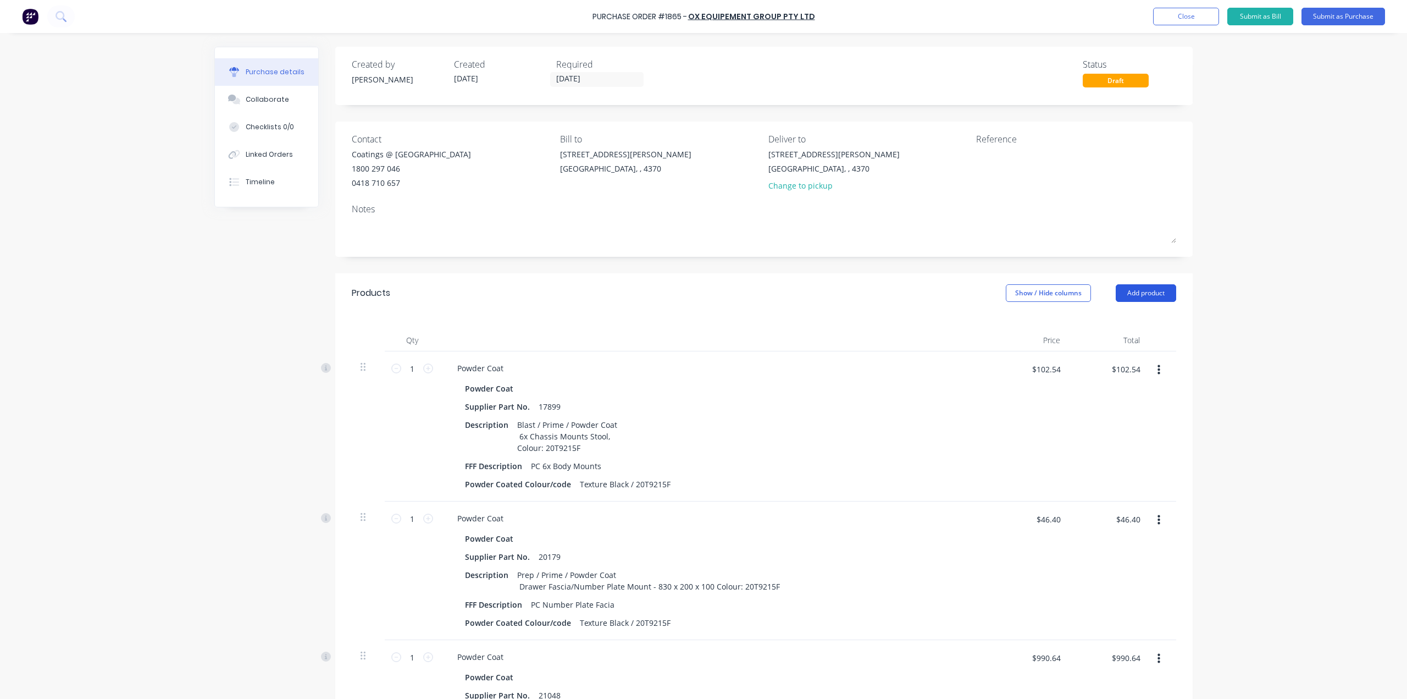
click at [1131, 298] on button "Add product" at bounding box center [1146, 293] width 60 height 18
click at [1113, 323] on div "Product catalogue" at bounding box center [1124, 321] width 85 height 16
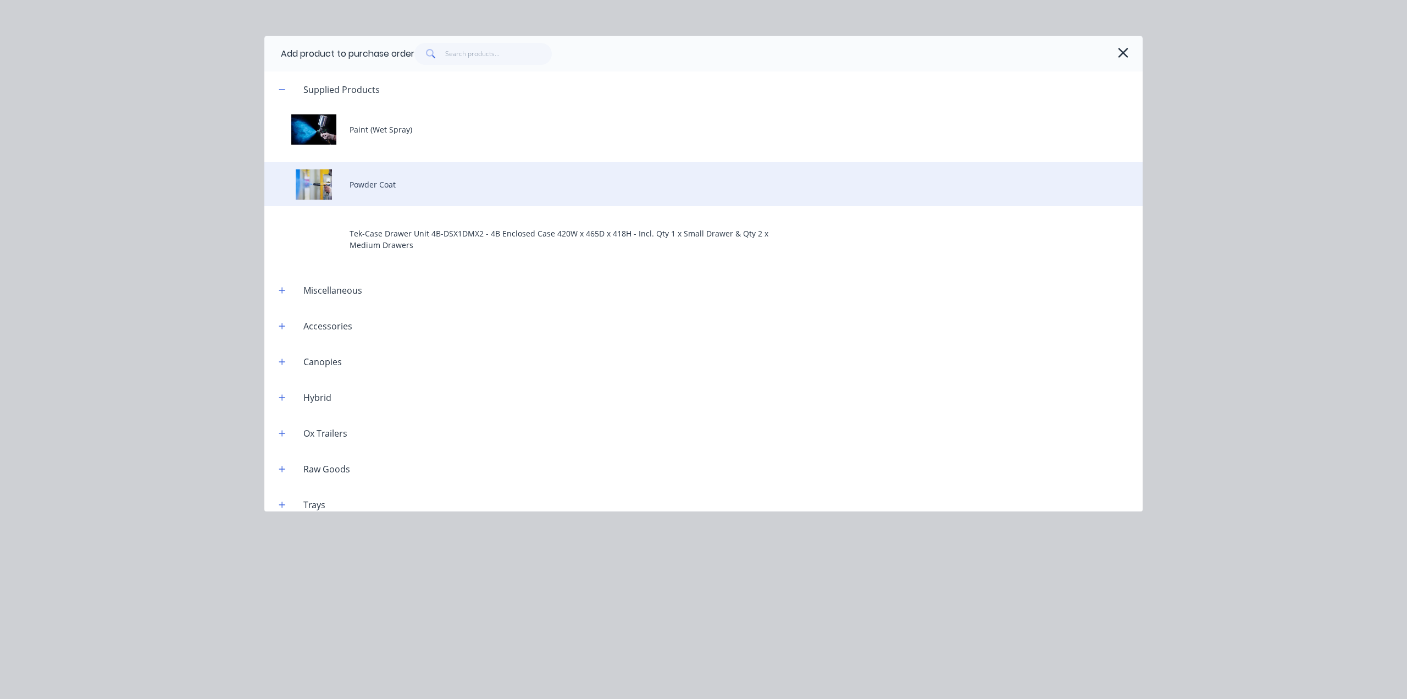
click at [388, 184] on div "Powder Coat" at bounding box center [703, 184] width 878 height 44
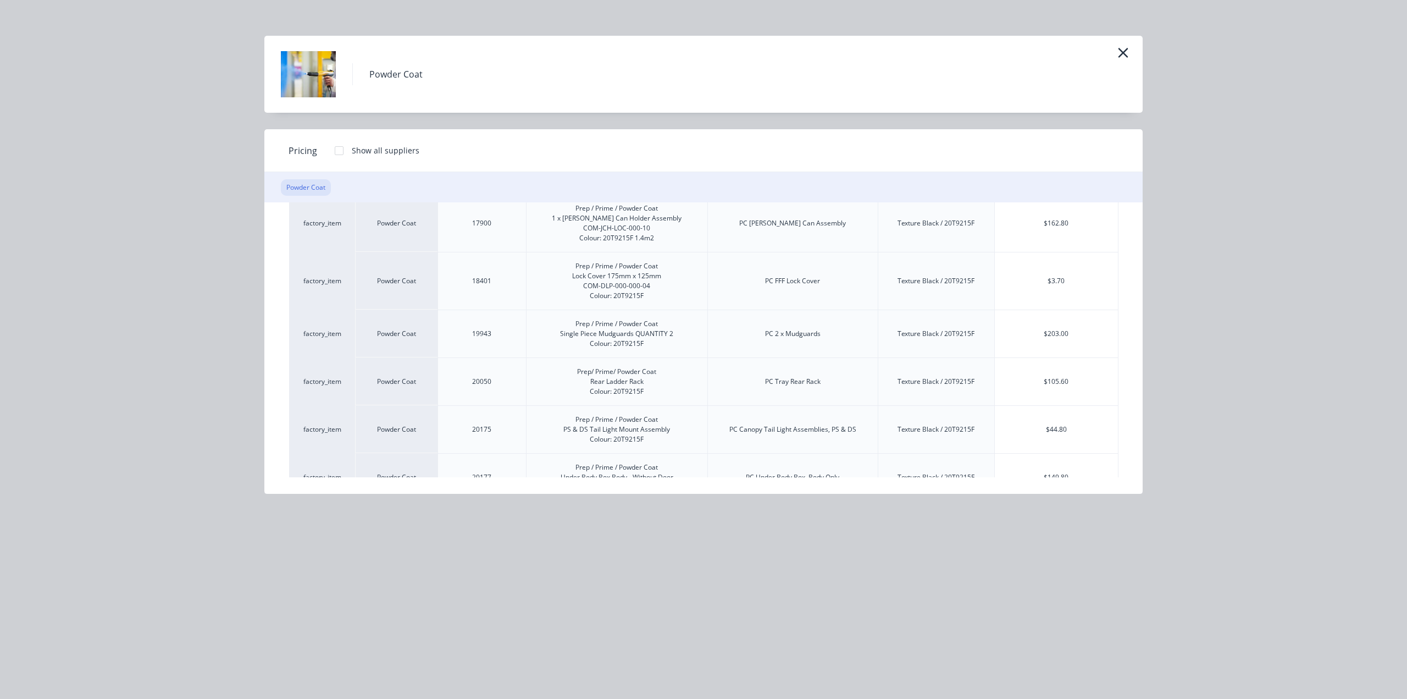
scroll to position [220, 0]
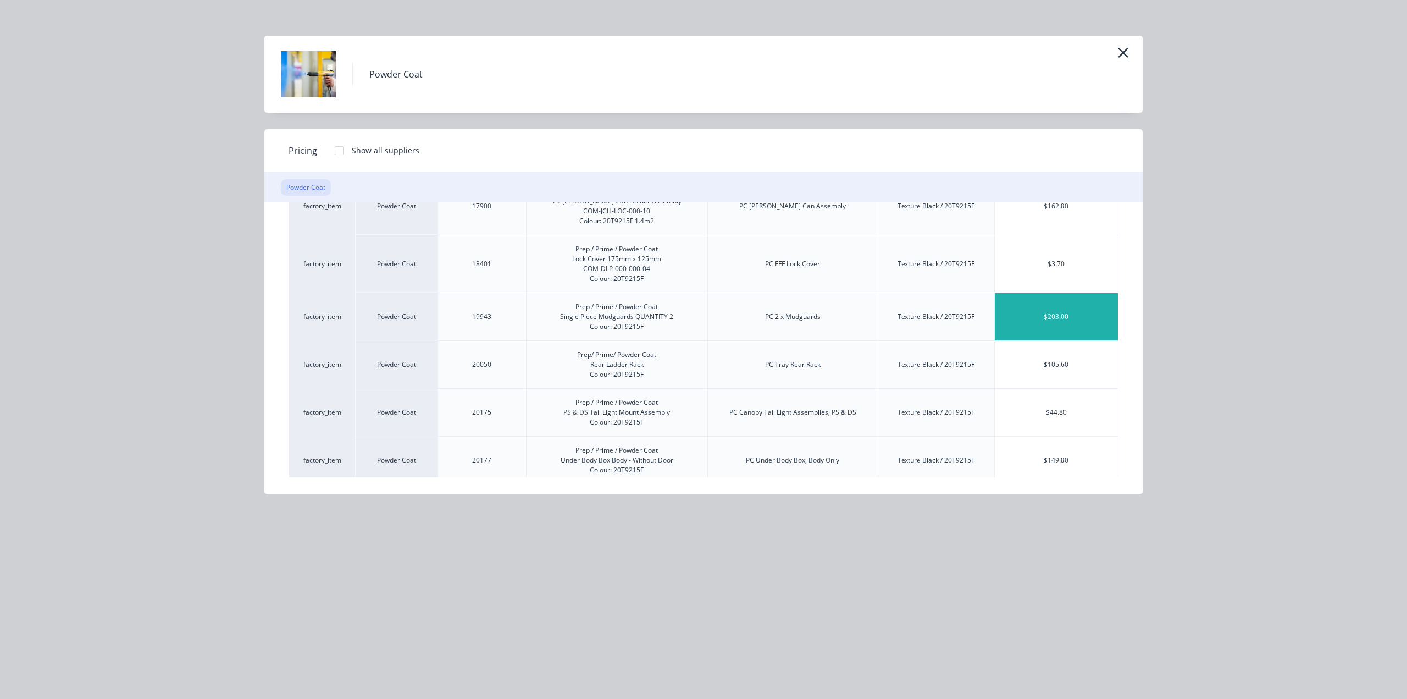
click at [1081, 307] on div "$203.00" at bounding box center [1056, 316] width 123 height 47
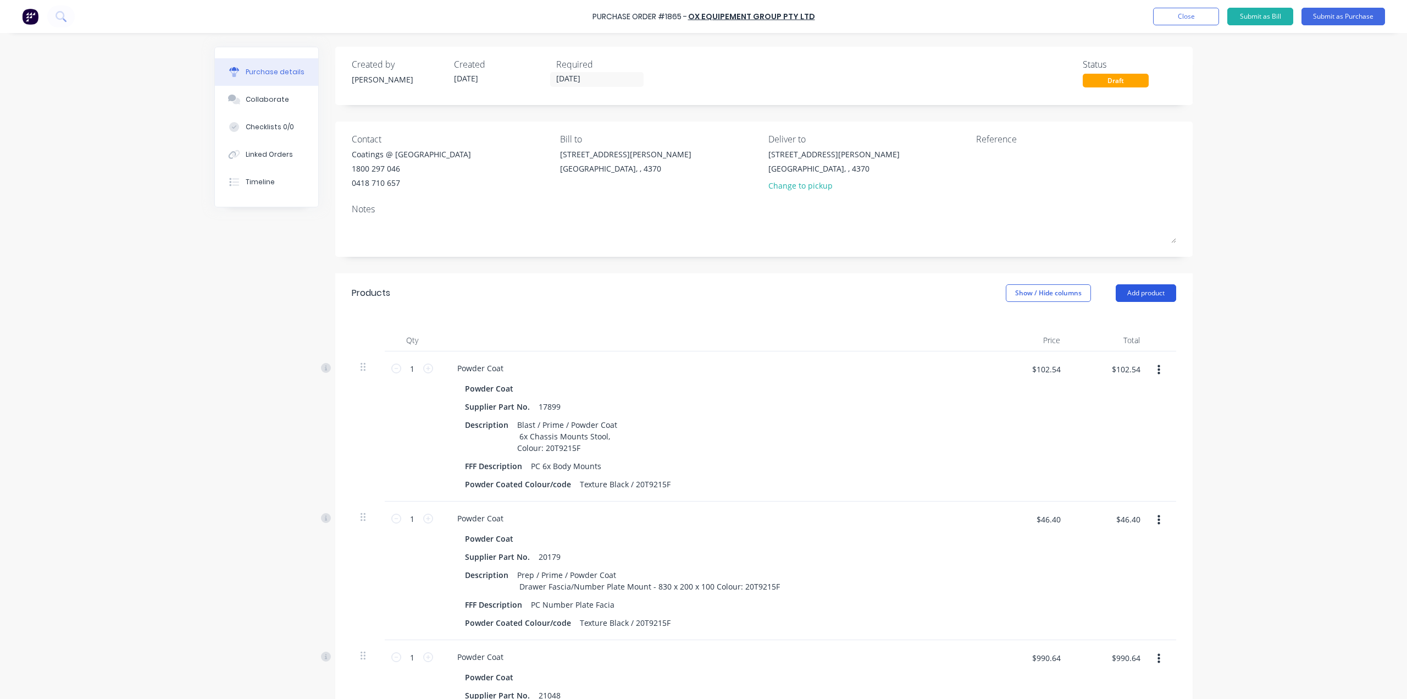
click at [1135, 297] on button "Add product" at bounding box center [1146, 293] width 60 height 18
click at [1132, 314] on div "Product catalogue" at bounding box center [1124, 321] width 85 height 16
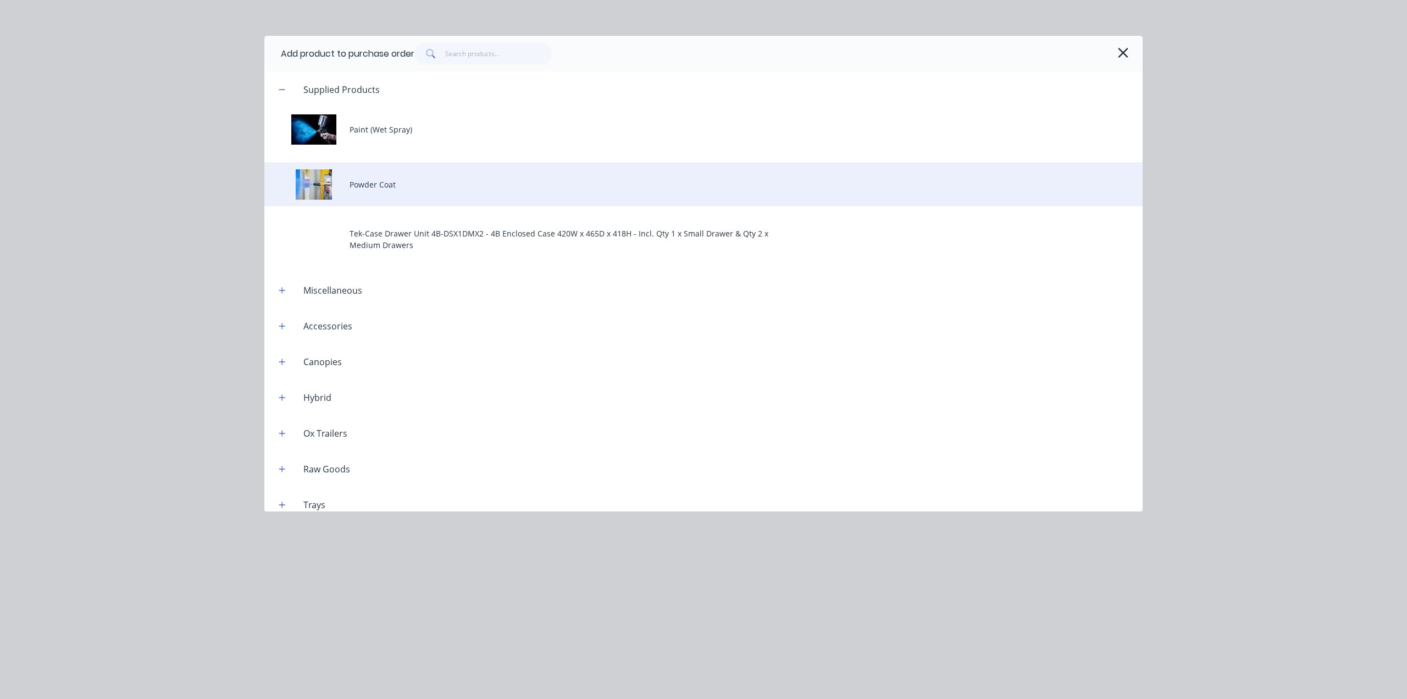
click at [455, 199] on div "Powder Coat" at bounding box center [703, 184] width 878 height 44
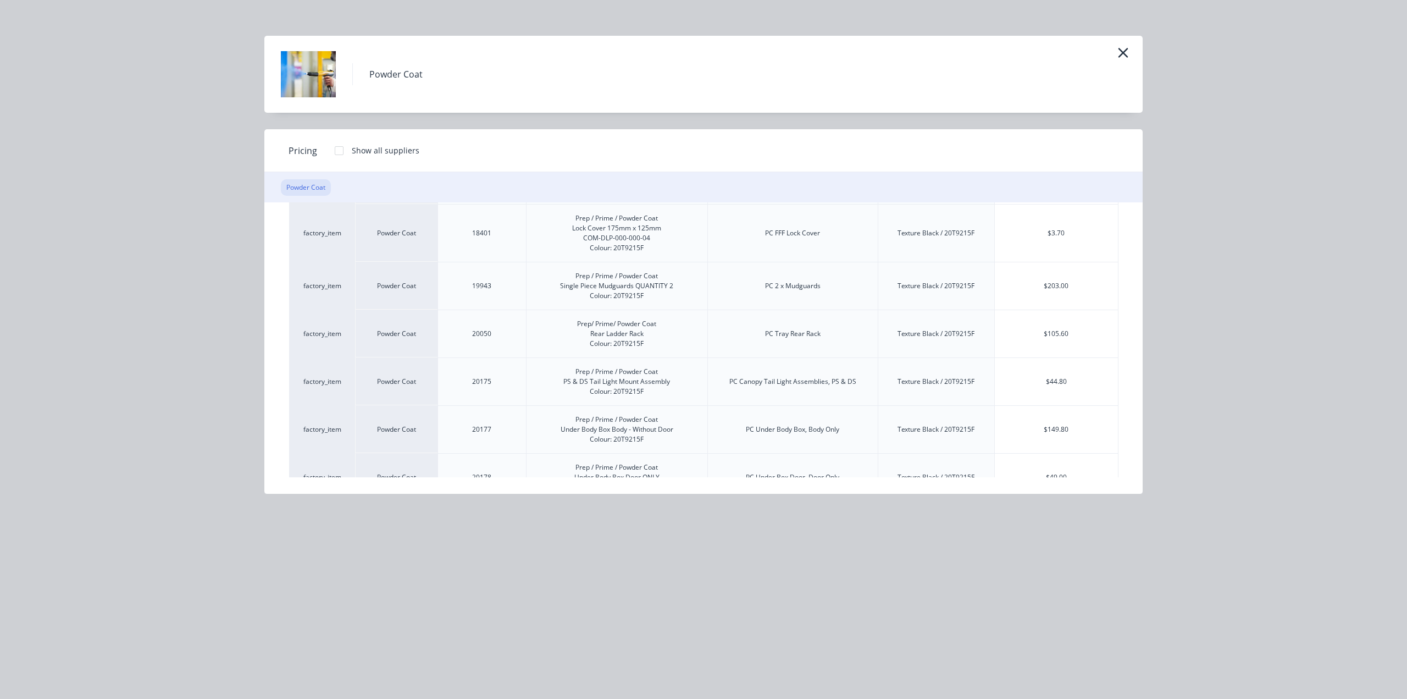
scroll to position [275, 0]
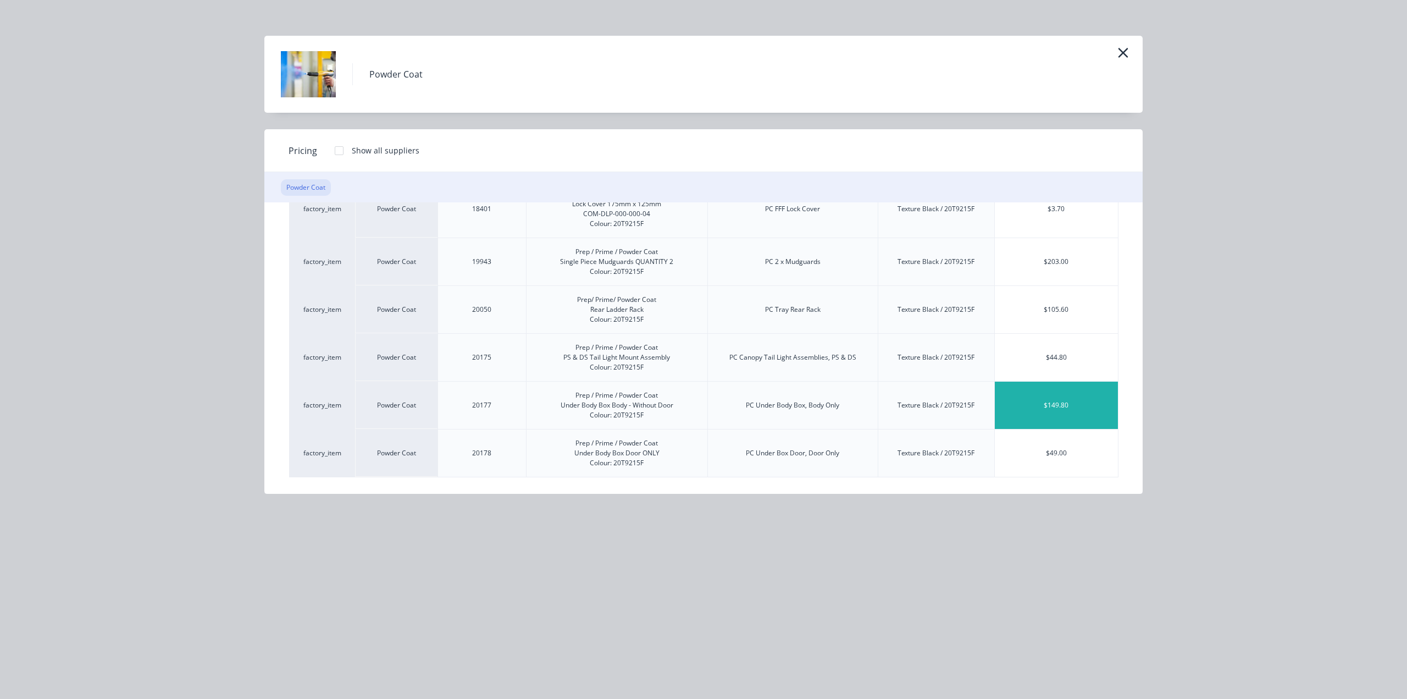
click at [1037, 402] on div "$149.80" at bounding box center [1056, 404] width 123 height 47
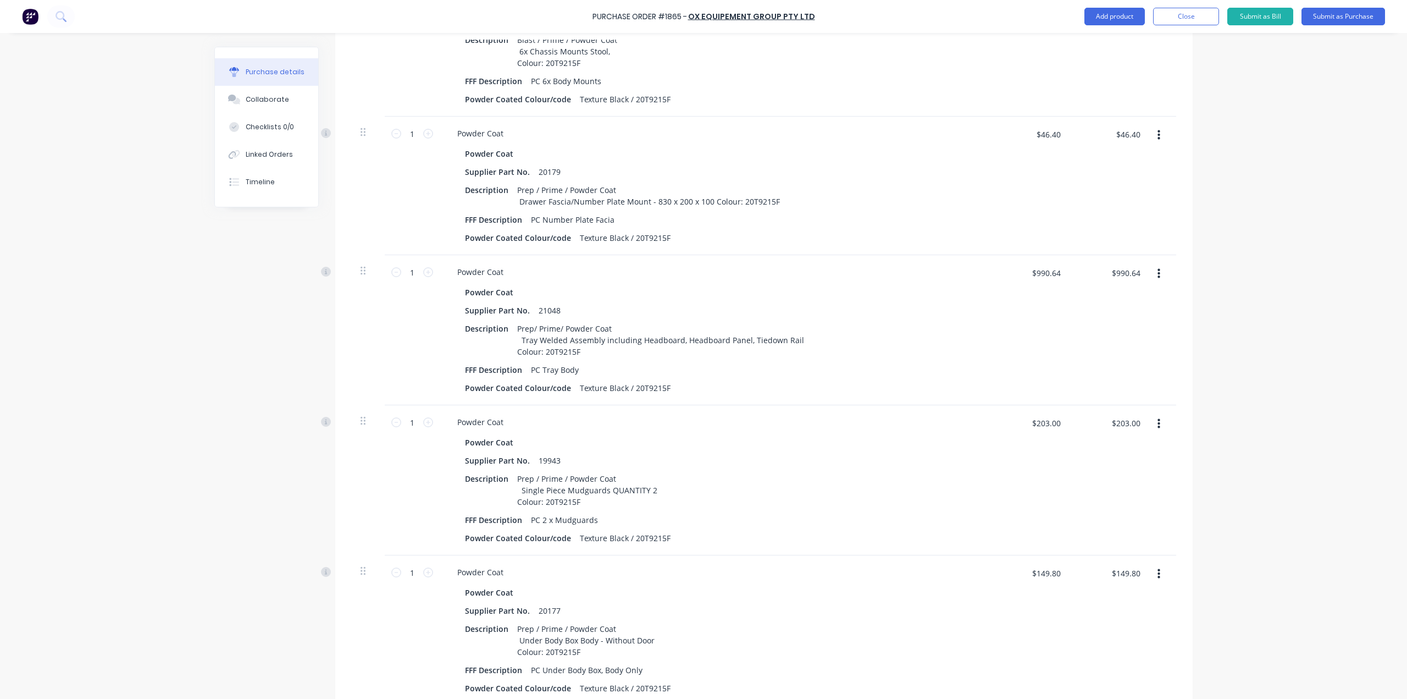
scroll to position [495, 0]
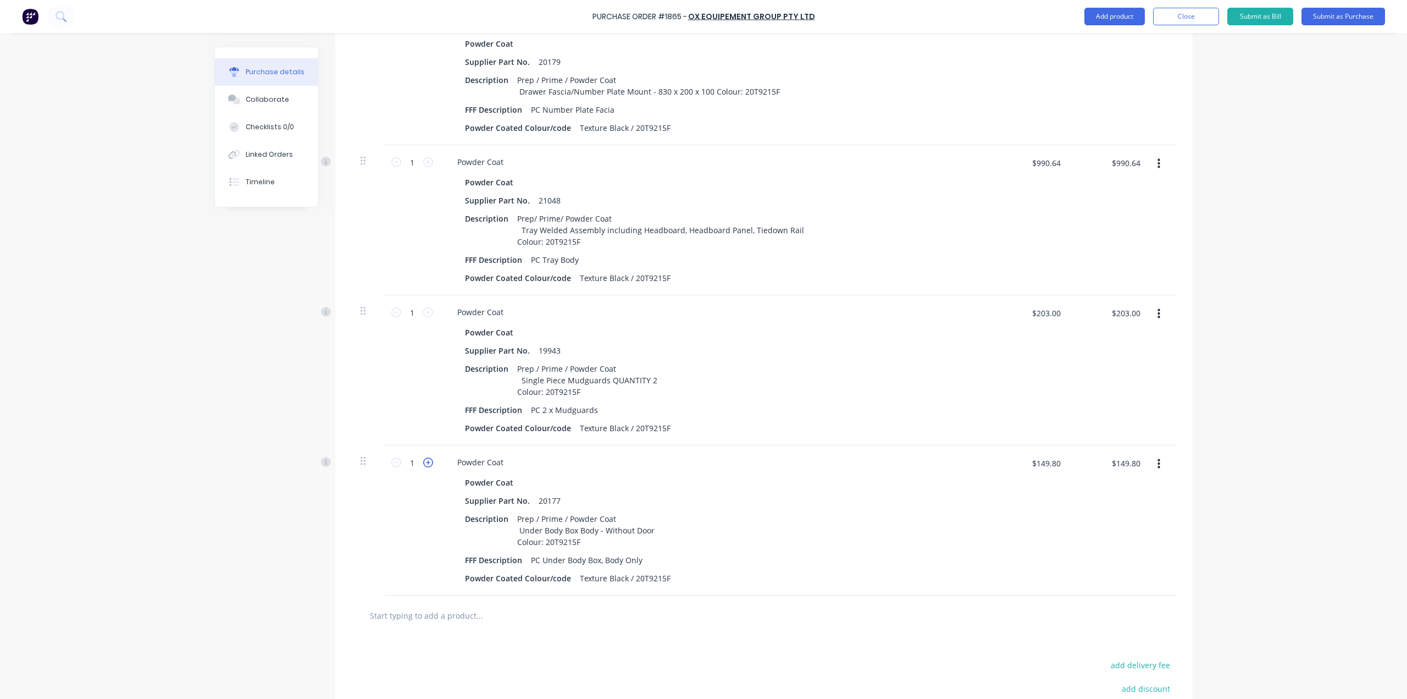
click at [423, 459] on icon at bounding box center [428, 462] width 10 height 10
type input "2"
type input "$299.60"
click at [423, 313] on icon at bounding box center [428, 312] width 10 height 10
type input "2"
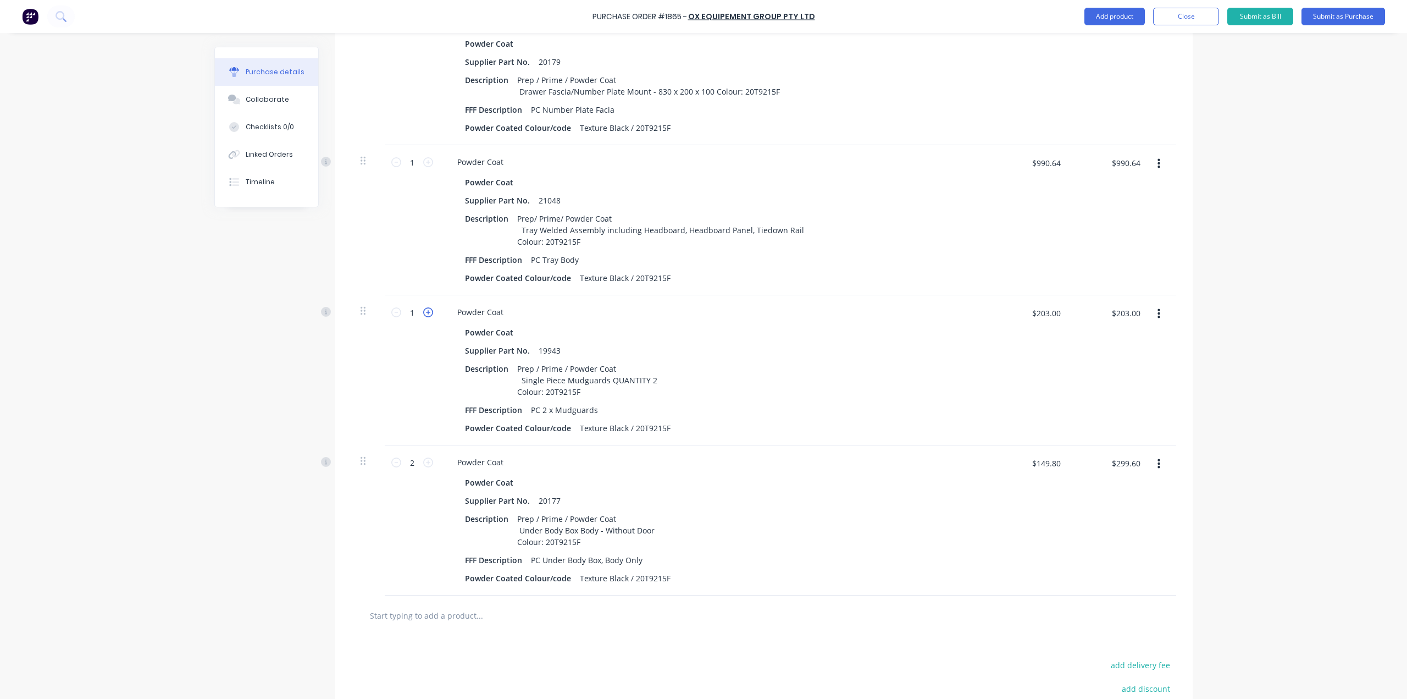
type input "$406.00"
click at [394, 318] on div "2 2" at bounding box center [412, 312] width 37 height 16
click at [392, 317] on icon at bounding box center [396, 312] width 10 height 10
type input "1"
type input "$203.00"
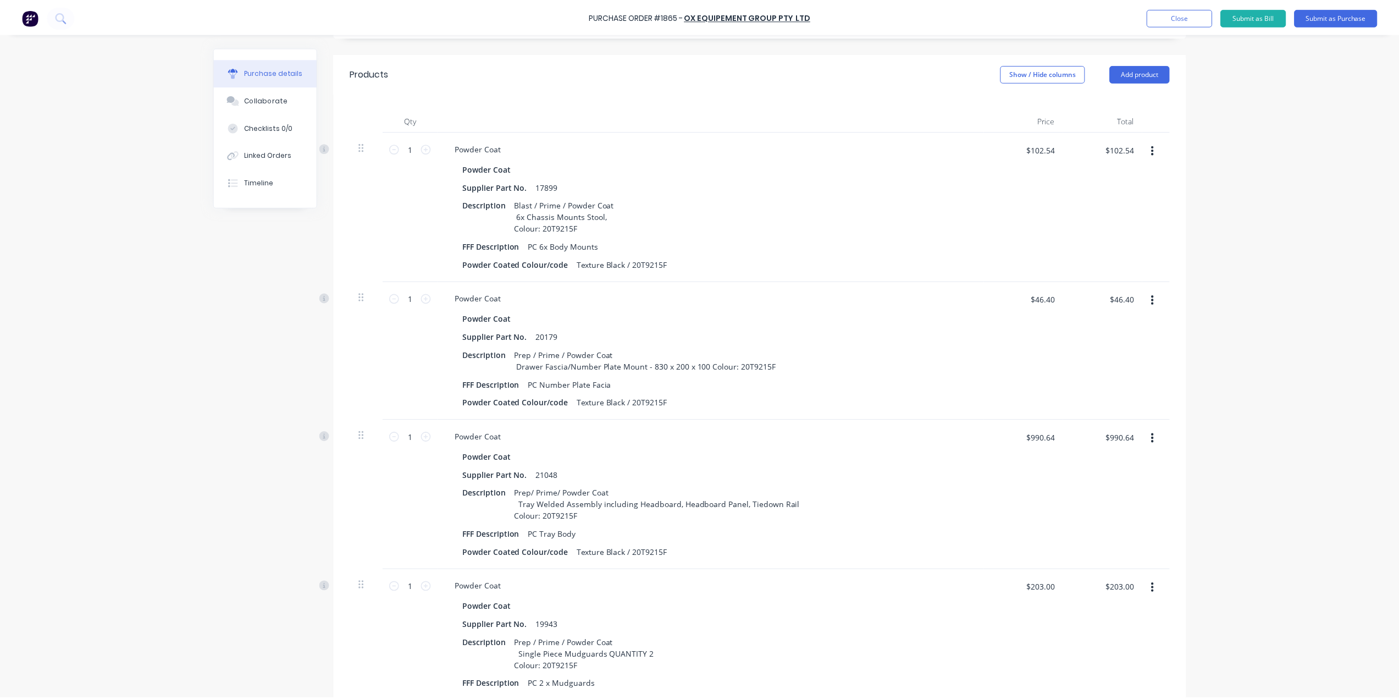
scroll to position [0, 0]
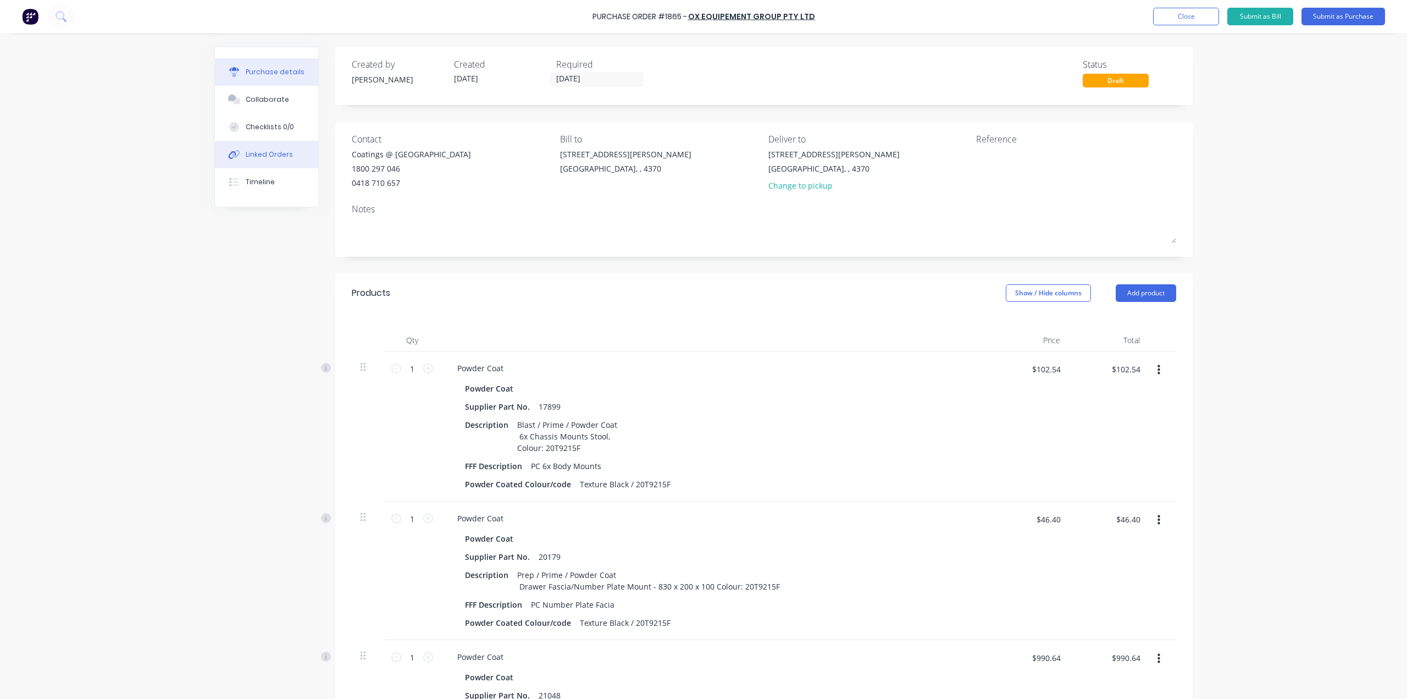
click at [289, 163] on button "Linked Orders" at bounding box center [266, 154] width 103 height 27
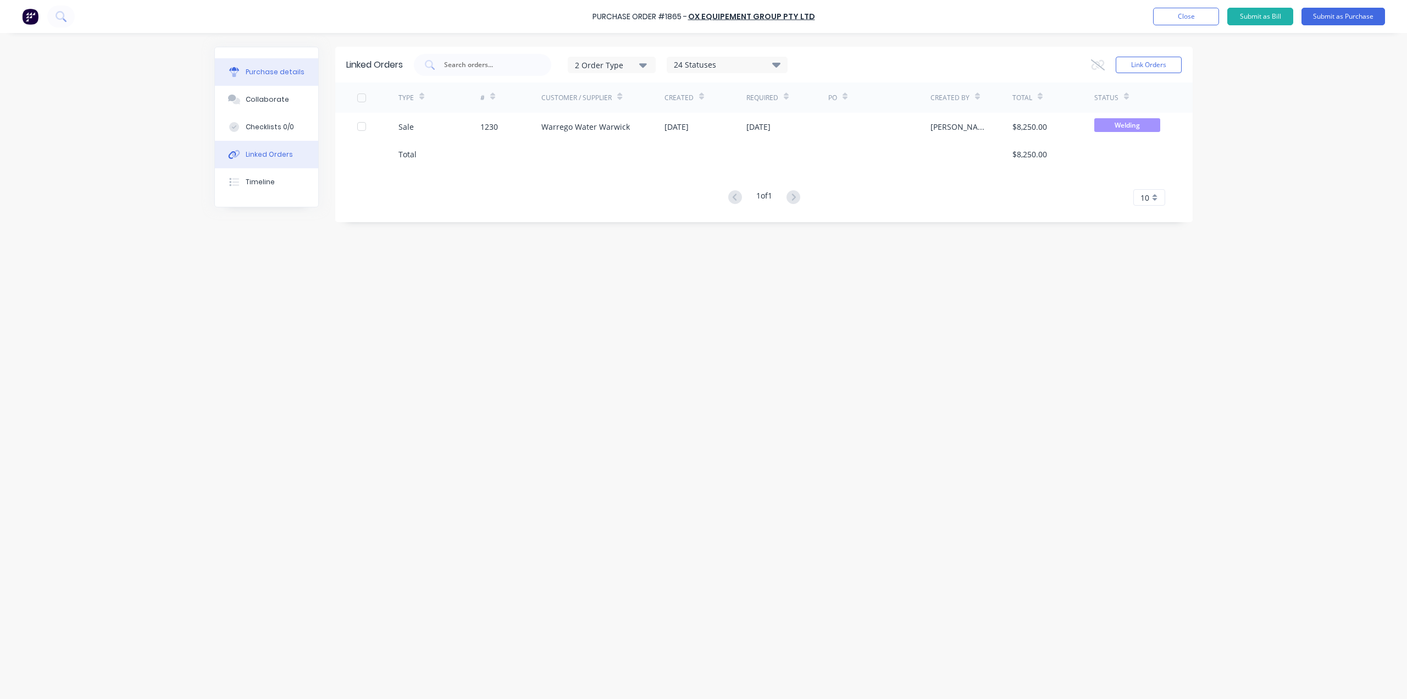
click at [285, 77] on button "Purchase details" at bounding box center [266, 71] width 103 height 27
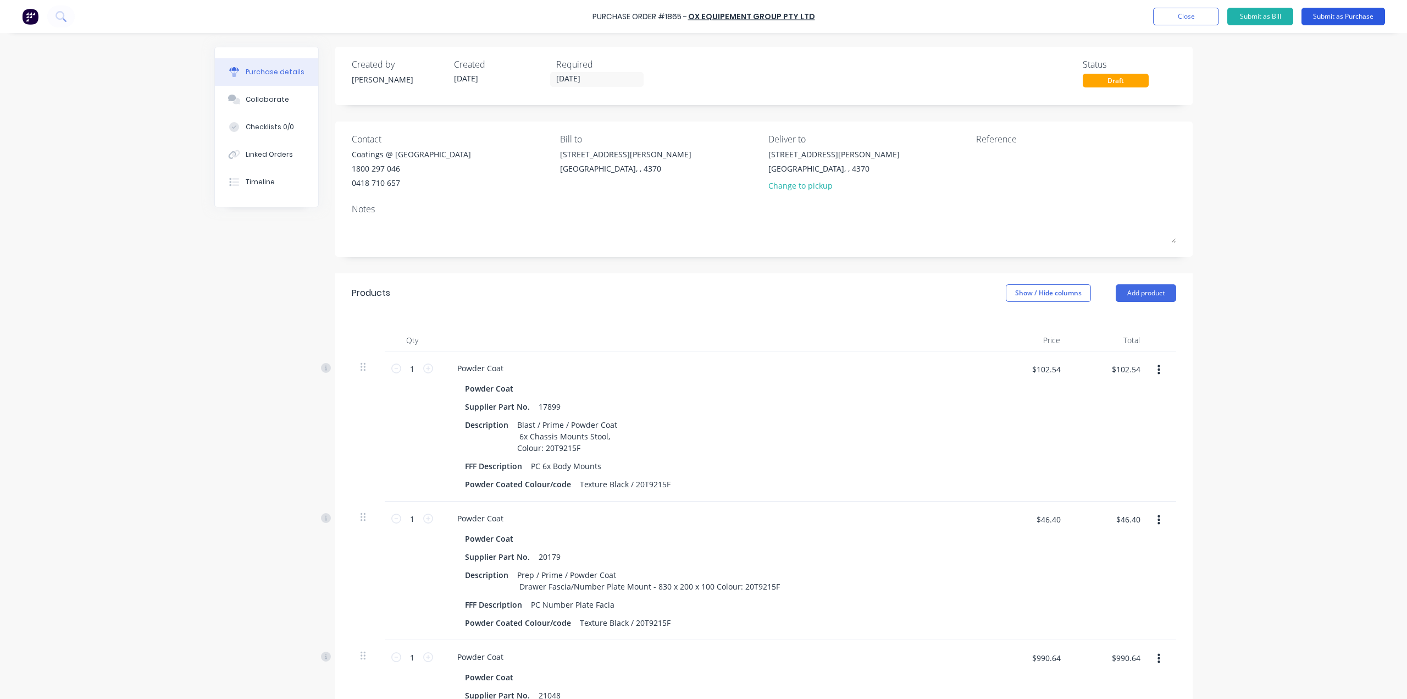
click at [1335, 20] on button "Submit as Purchase" at bounding box center [1344, 17] width 84 height 18
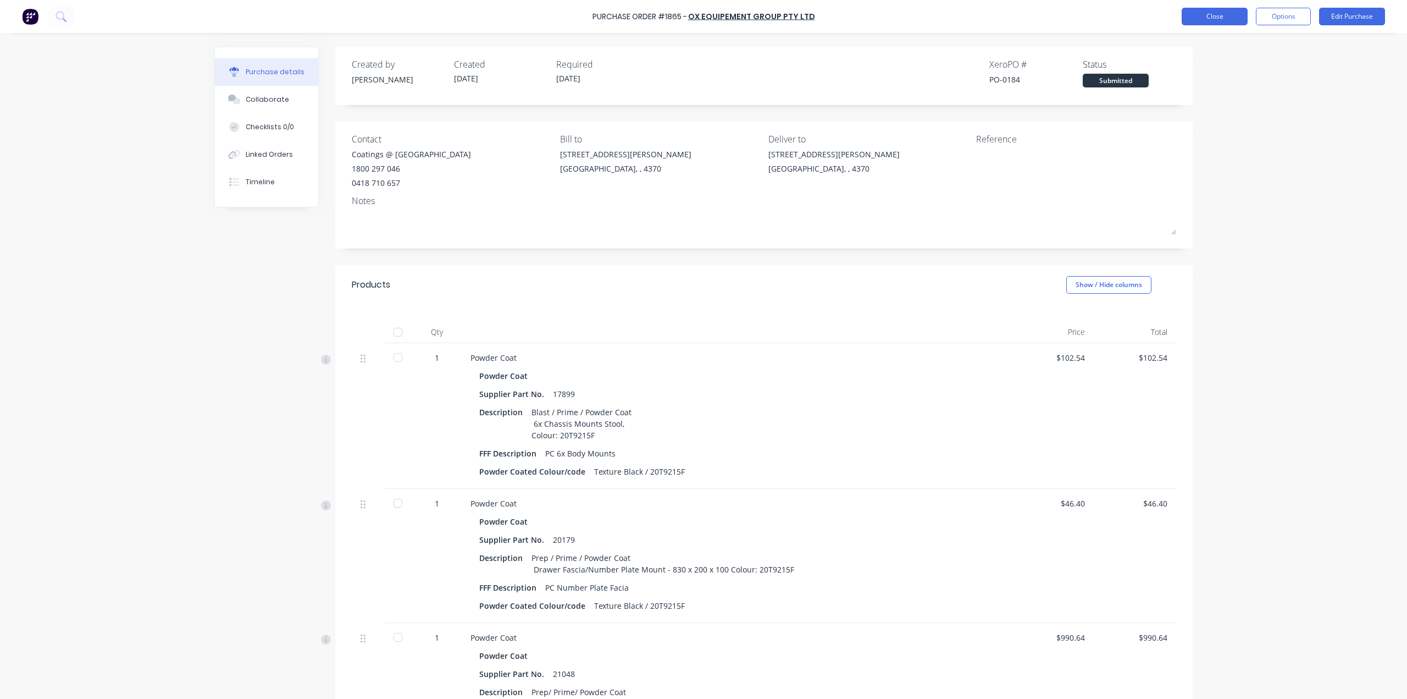
click at [1226, 23] on button "Close" at bounding box center [1215, 17] width 66 height 18
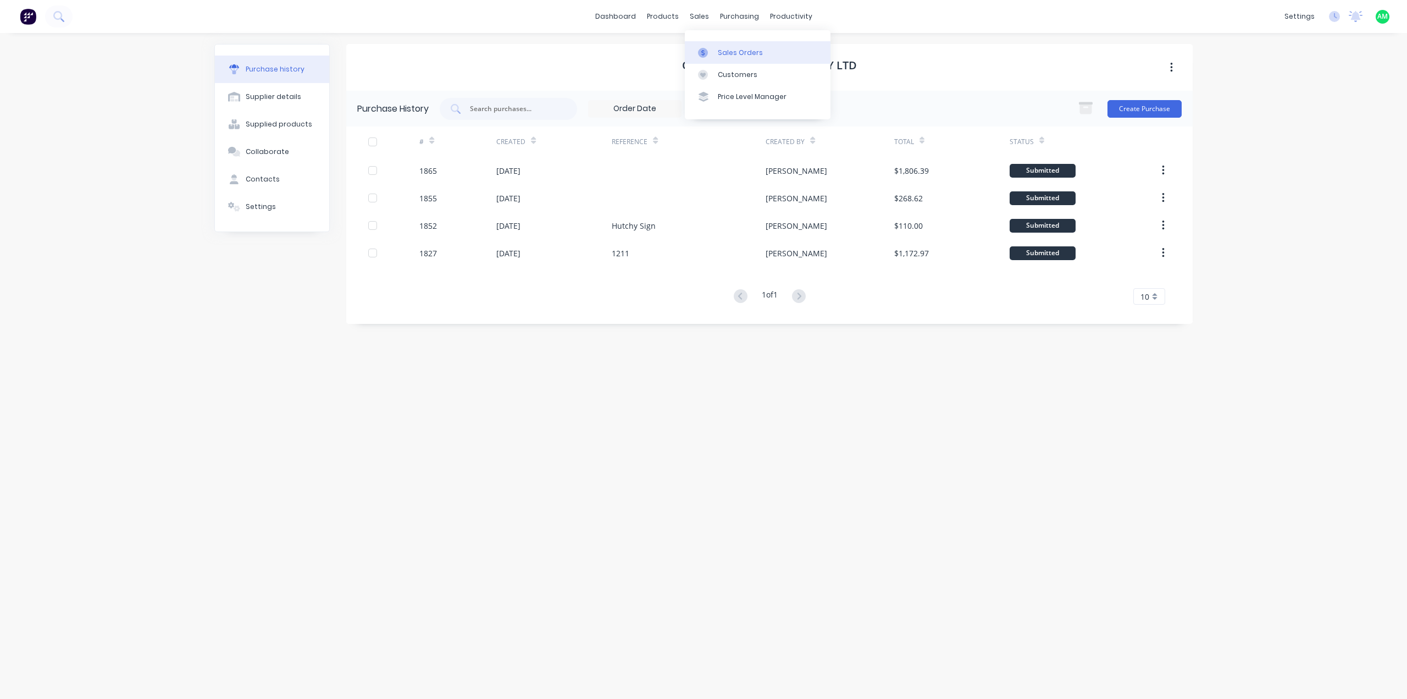
click at [698, 48] on icon at bounding box center [703, 53] width 10 height 10
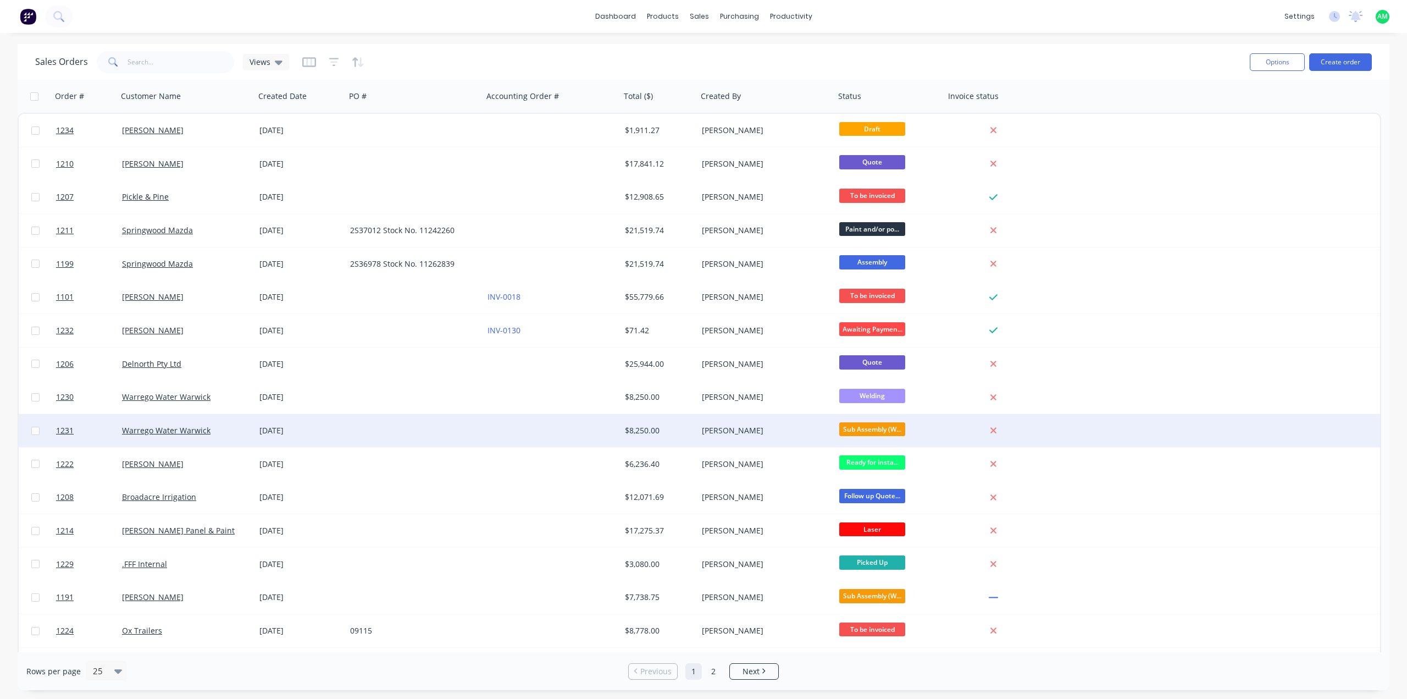
click at [241, 436] on div "Warrego Water Warwick" at bounding box center [186, 430] width 137 height 33
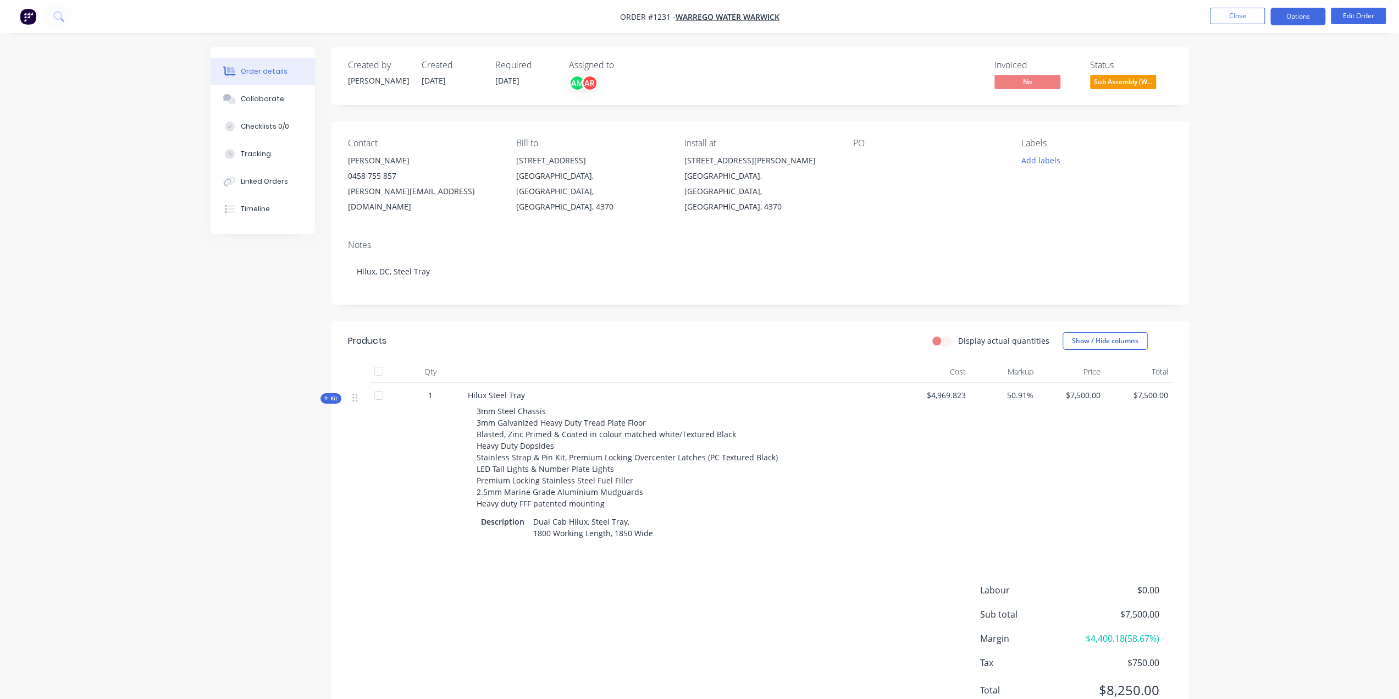
click at [1314, 18] on button "Options" at bounding box center [1297, 17] width 55 height 18
click at [1276, 196] on div "Purchase Products" at bounding box center [1264, 199] width 101 height 16
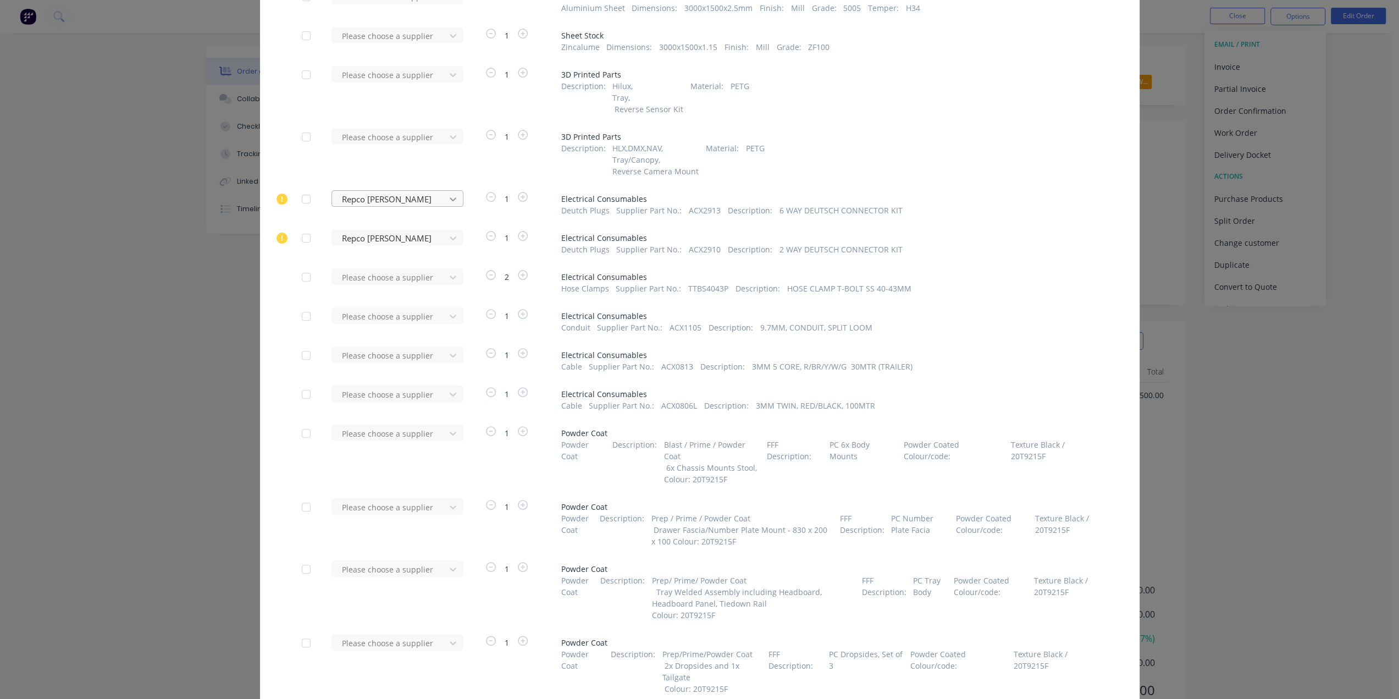
scroll to position [330, 0]
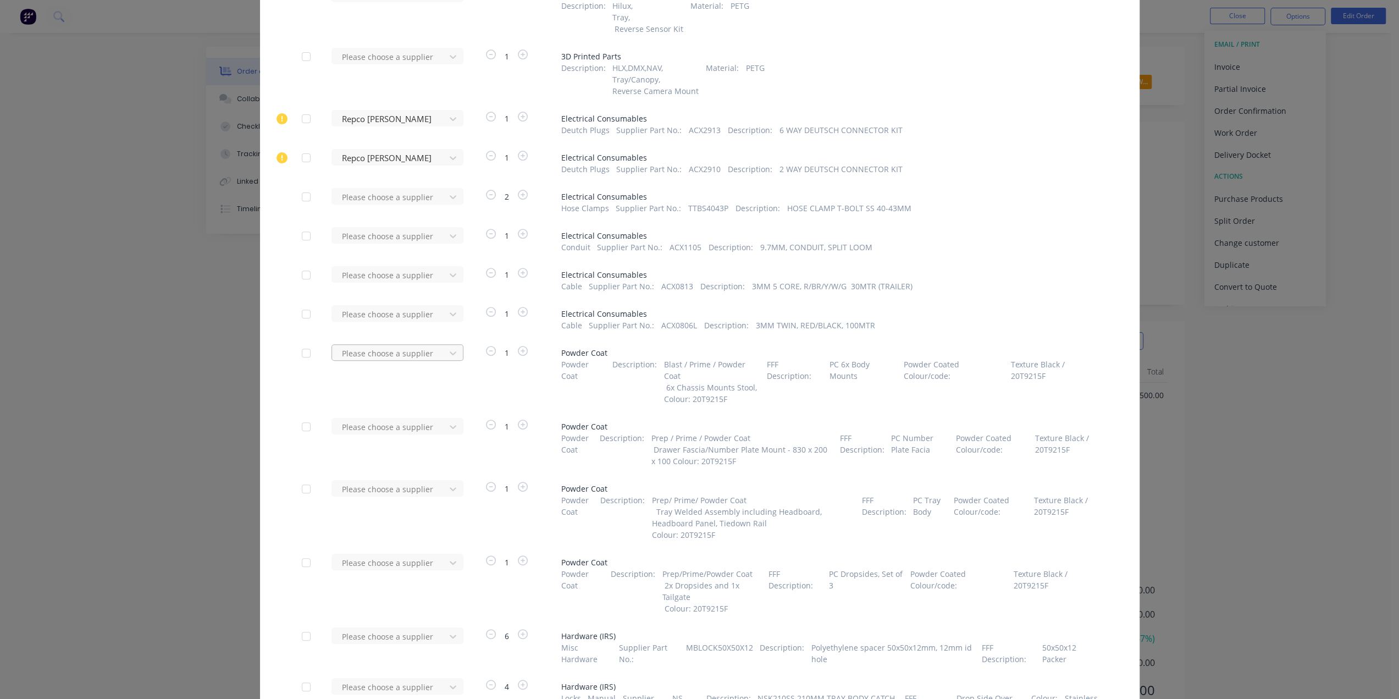
type input "ox"
click at [395, 417] on div "Ox Equipement Group Pty Ltd" at bounding box center [397, 413] width 132 height 20
type input "ox"
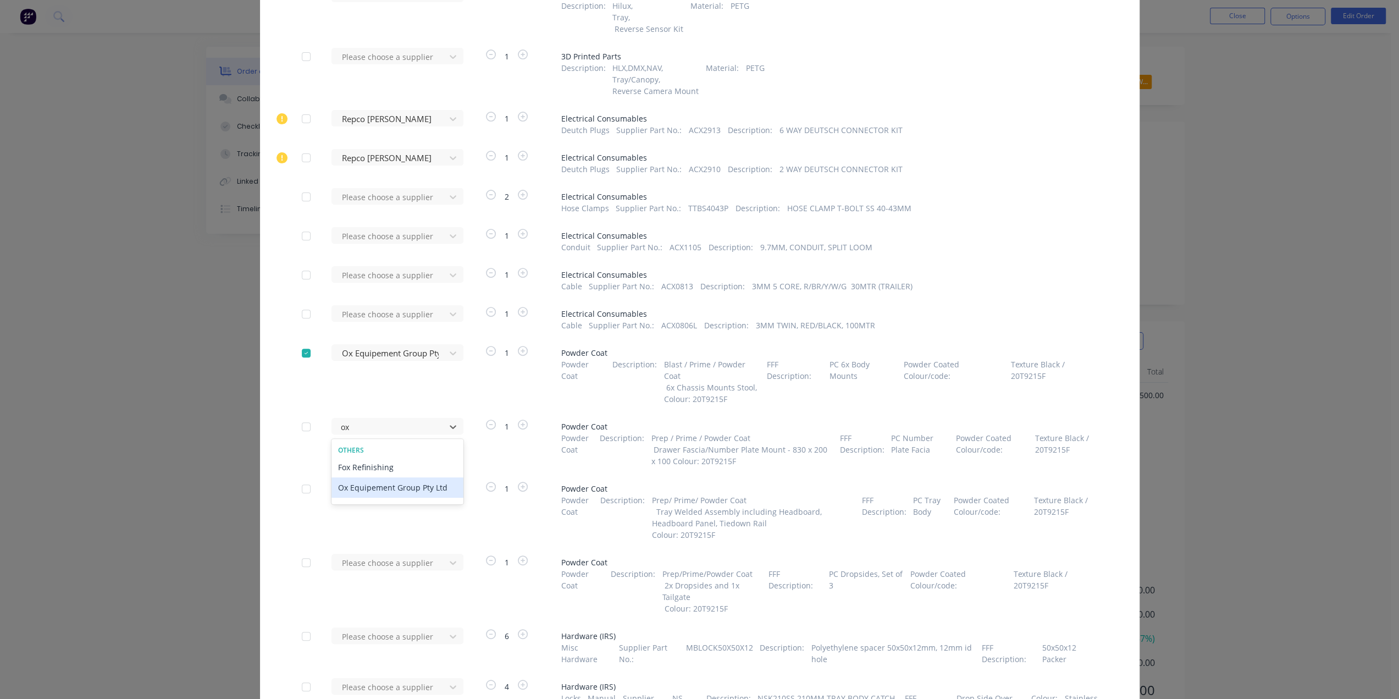
click at [394, 493] on div "Ox Equipement Group Pty Ltd" at bounding box center [397, 487] width 132 height 20
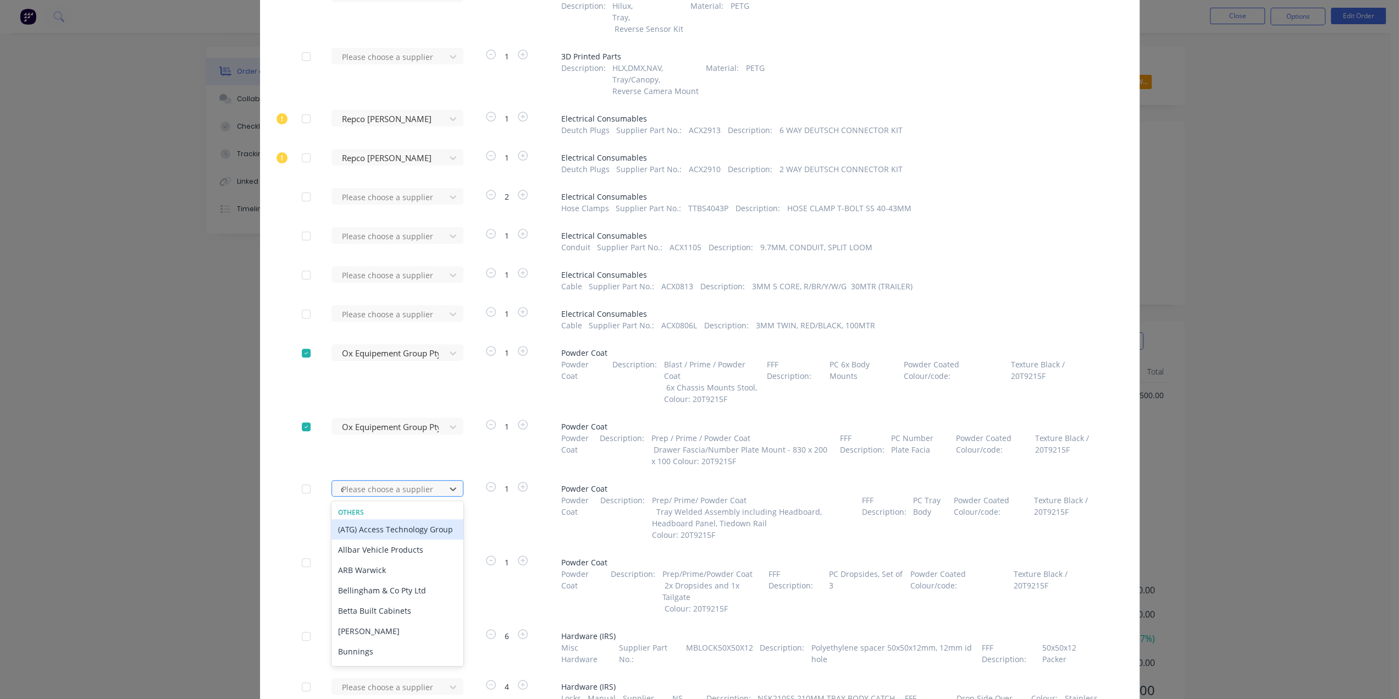
type input "ox"
click at [407, 548] on div "Ox Equipement Group Pty Ltd" at bounding box center [397, 549] width 132 height 20
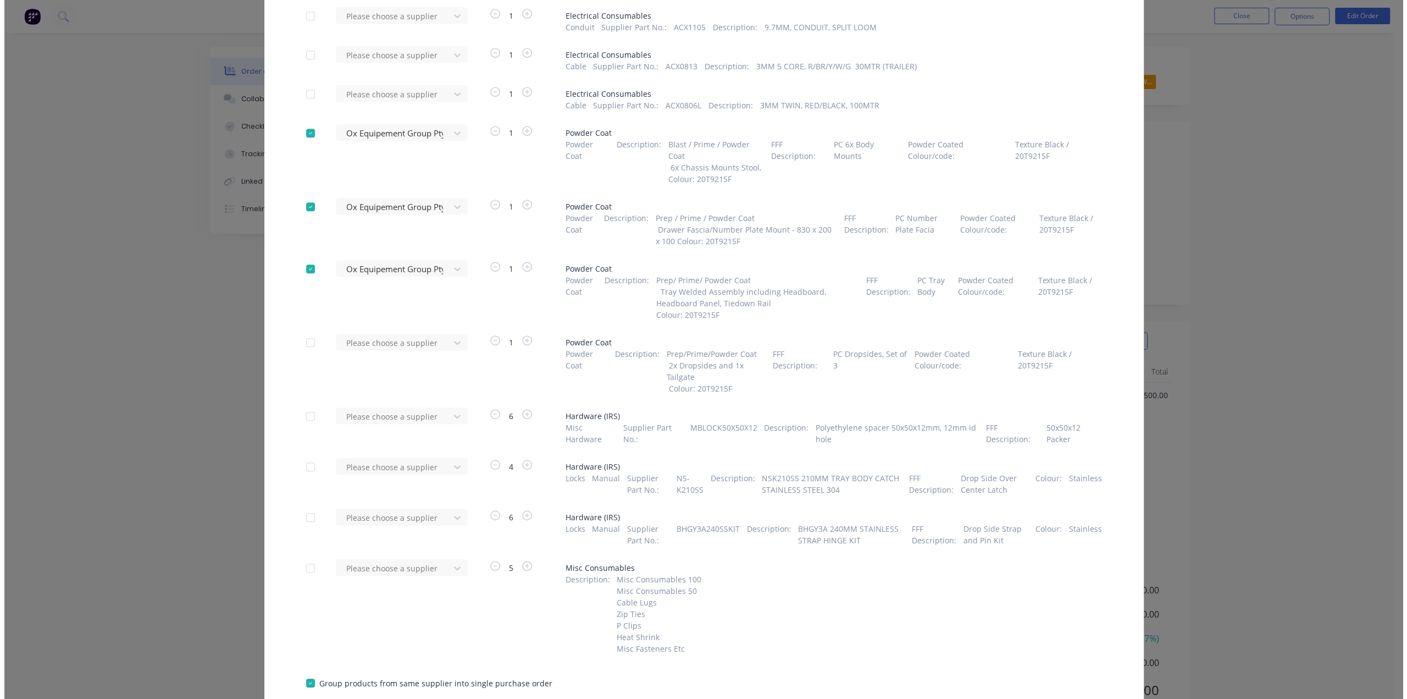
scroll to position [622, 0]
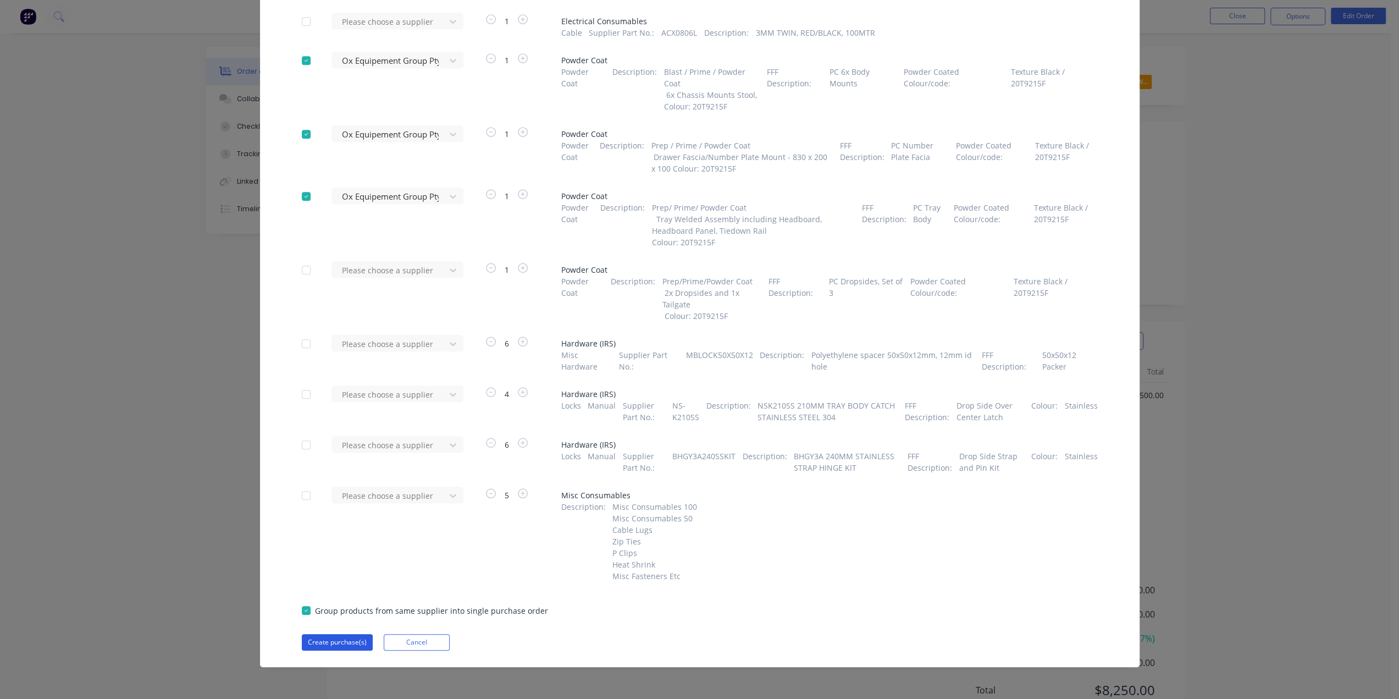
click at [344, 643] on button "Create purchase(s)" at bounding box center [337, 642] width 71 height 16
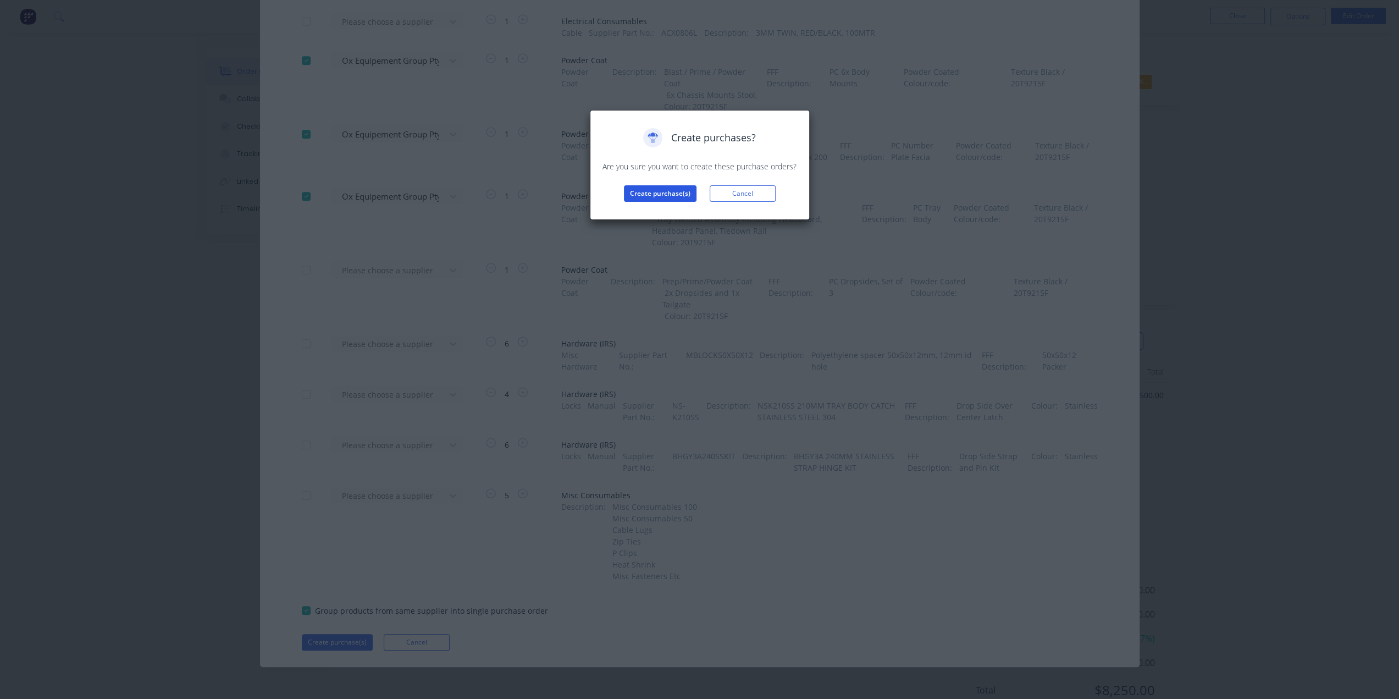
click at [664, 191] on button "Create purchase(s)" at bounding box center [660, 193] width 73 height 16
click at [663, 217] on button "View purchase(s)" at bounding box center [660, 211] width 66 height 16
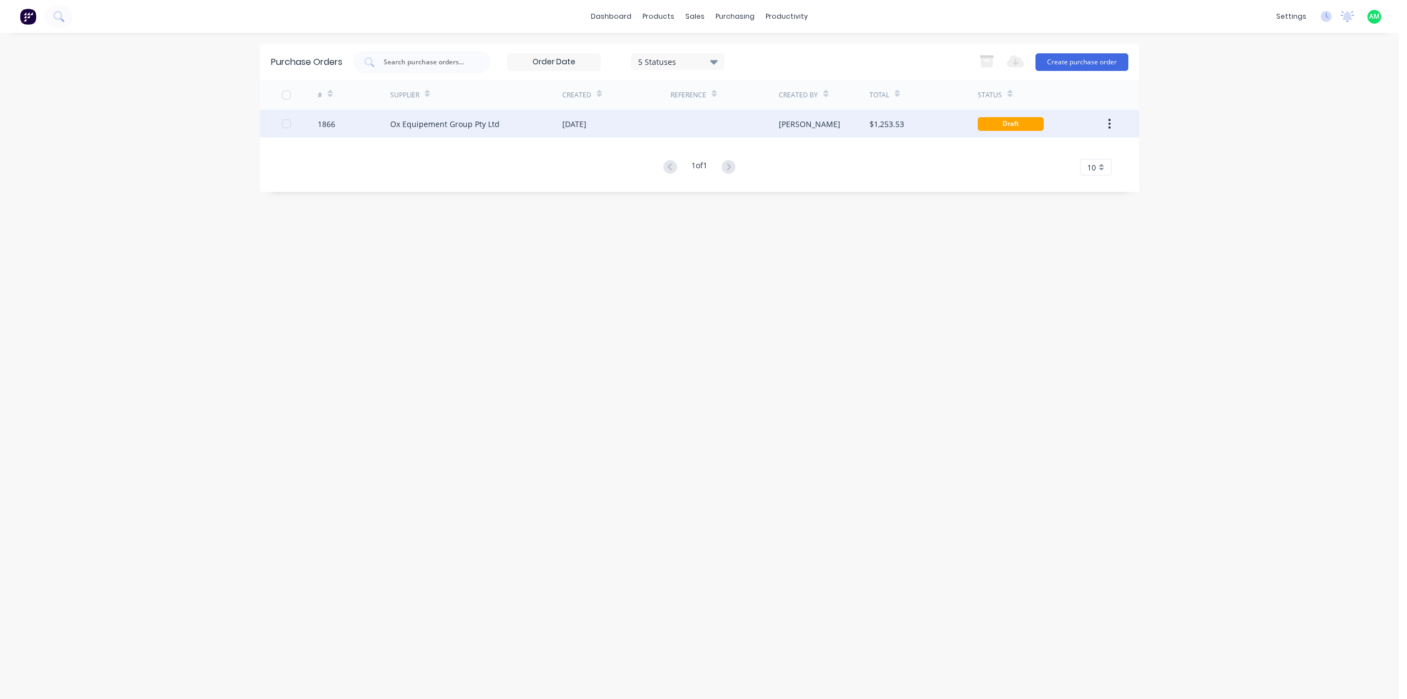
click at [540, 123] on div "Ox Equipement Group Pty Ltd" at bounding box center [476, 123] width 172 height 27
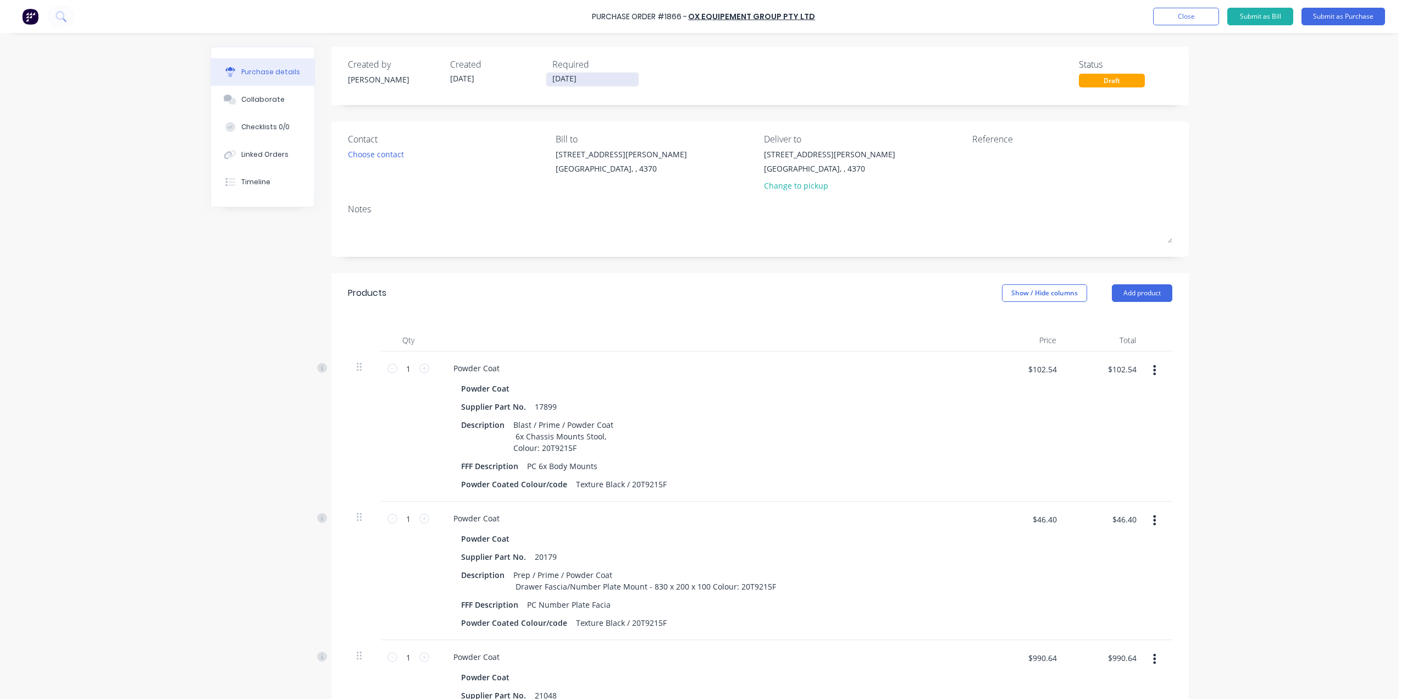
click at [565, 78] on input "[DATE]" at bounding box center [592, 80] width 92 height 14
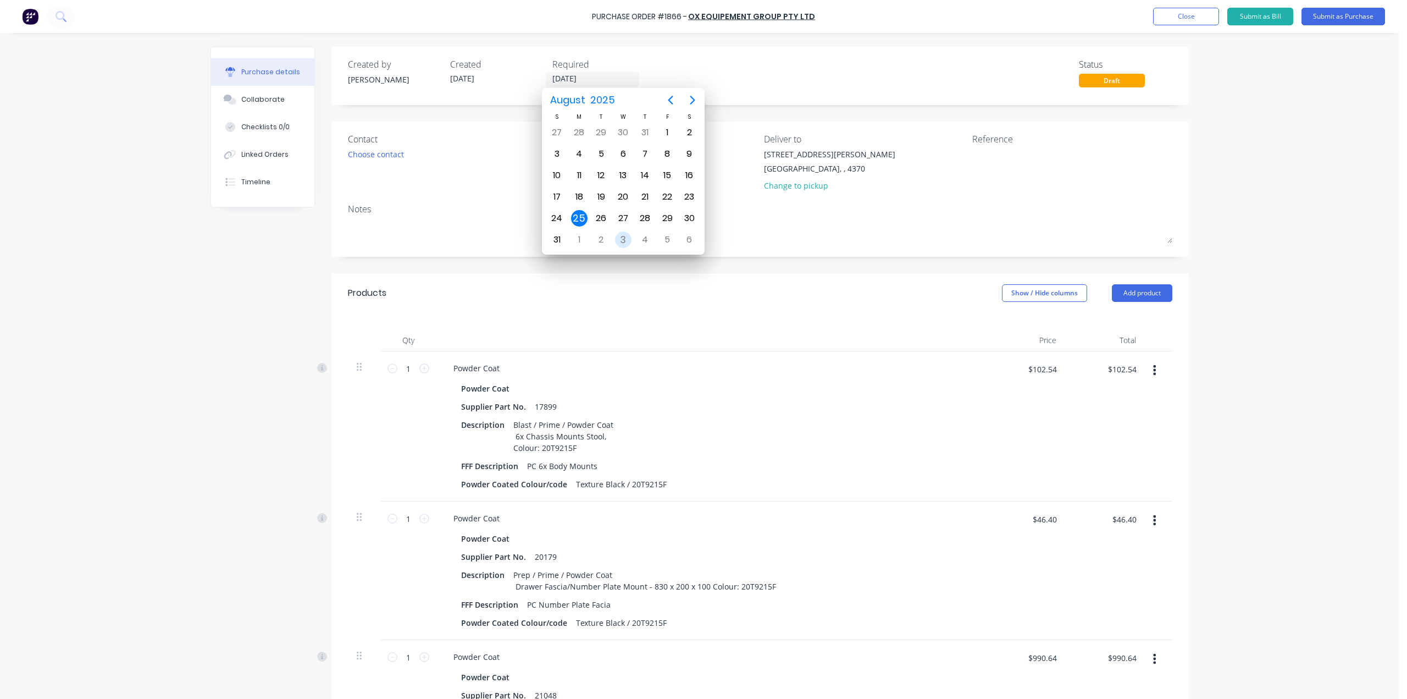
click at [623, 234] on div "3" at bounding box center [623, 239] width 16 height 16
type input "[DATE]"
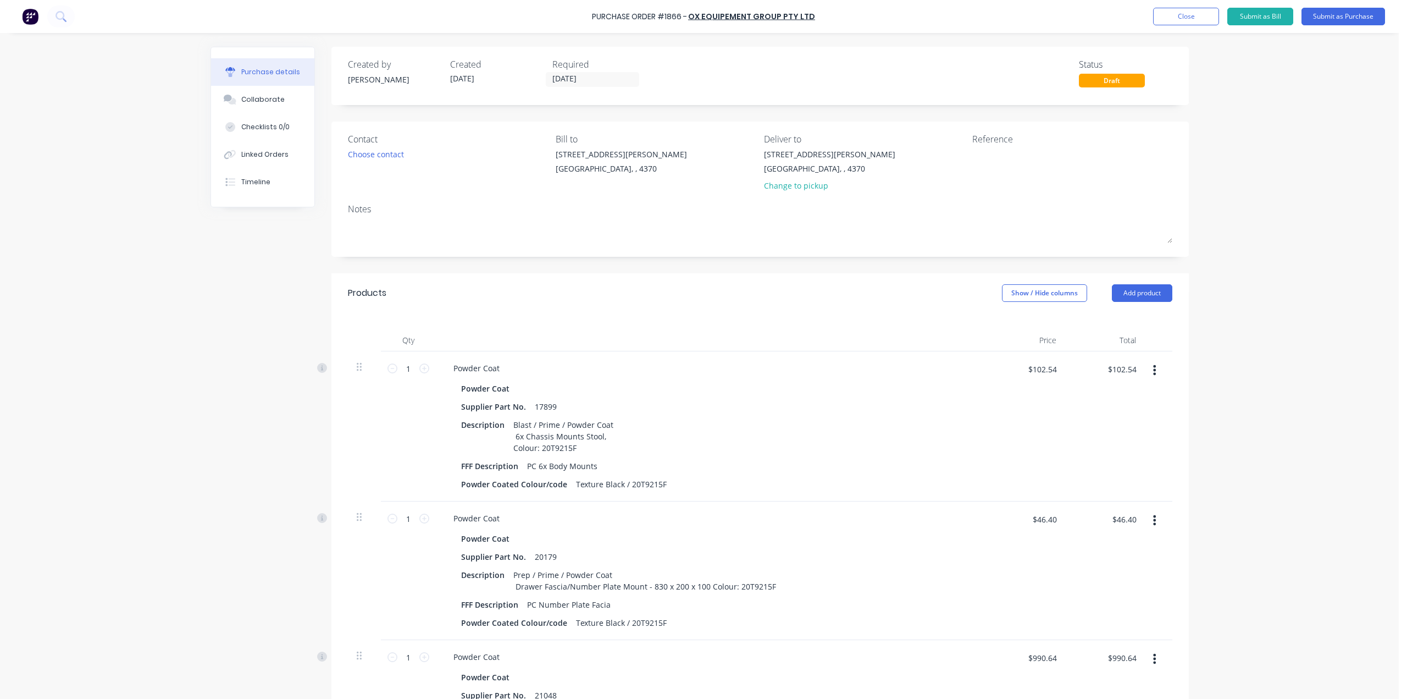
click at [383, 143] on div "Contact" at bounding box center [448, 138] width 200 height 13
click at [382, 151] on div "Choose contact" at bounding box center [376, 154] width 56 height 12
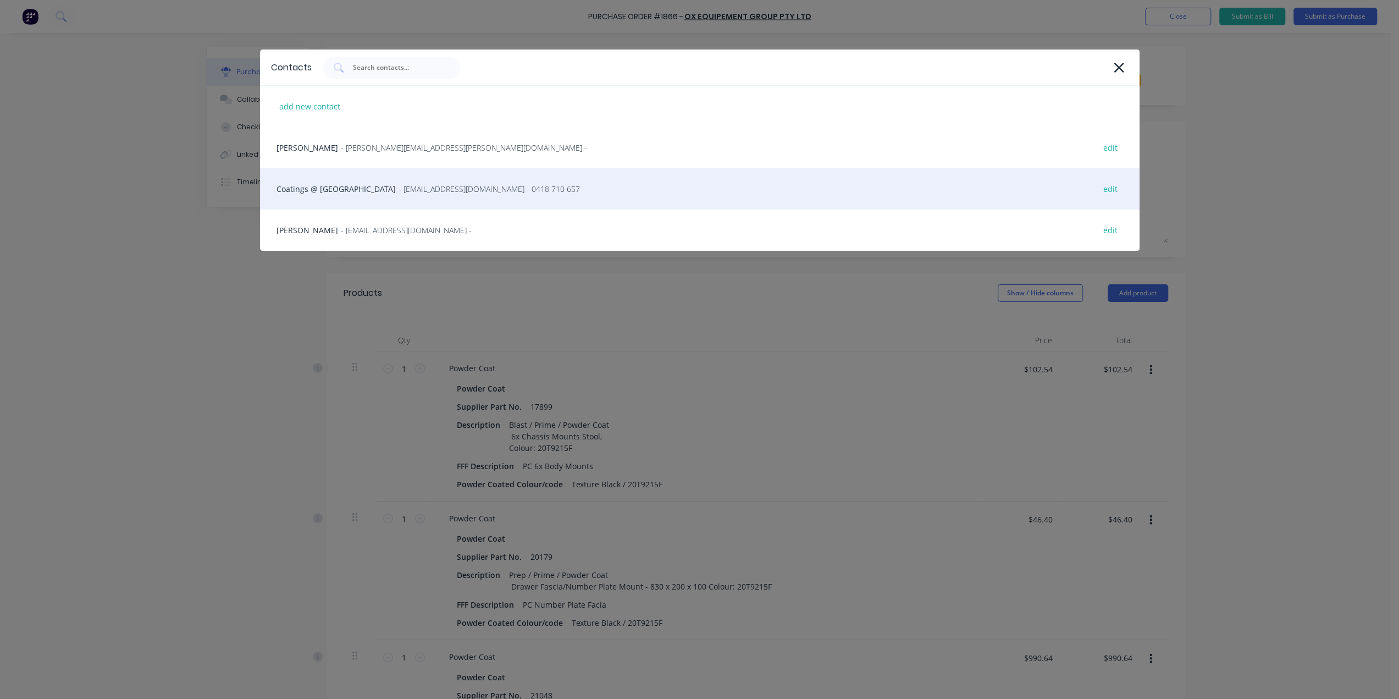
click at [399, 187] on span "- [EMAIL_ADDRESS][DOMAIN_NAME] - 0418 710 657" at bounding box center [489, 189] width 181 height 12
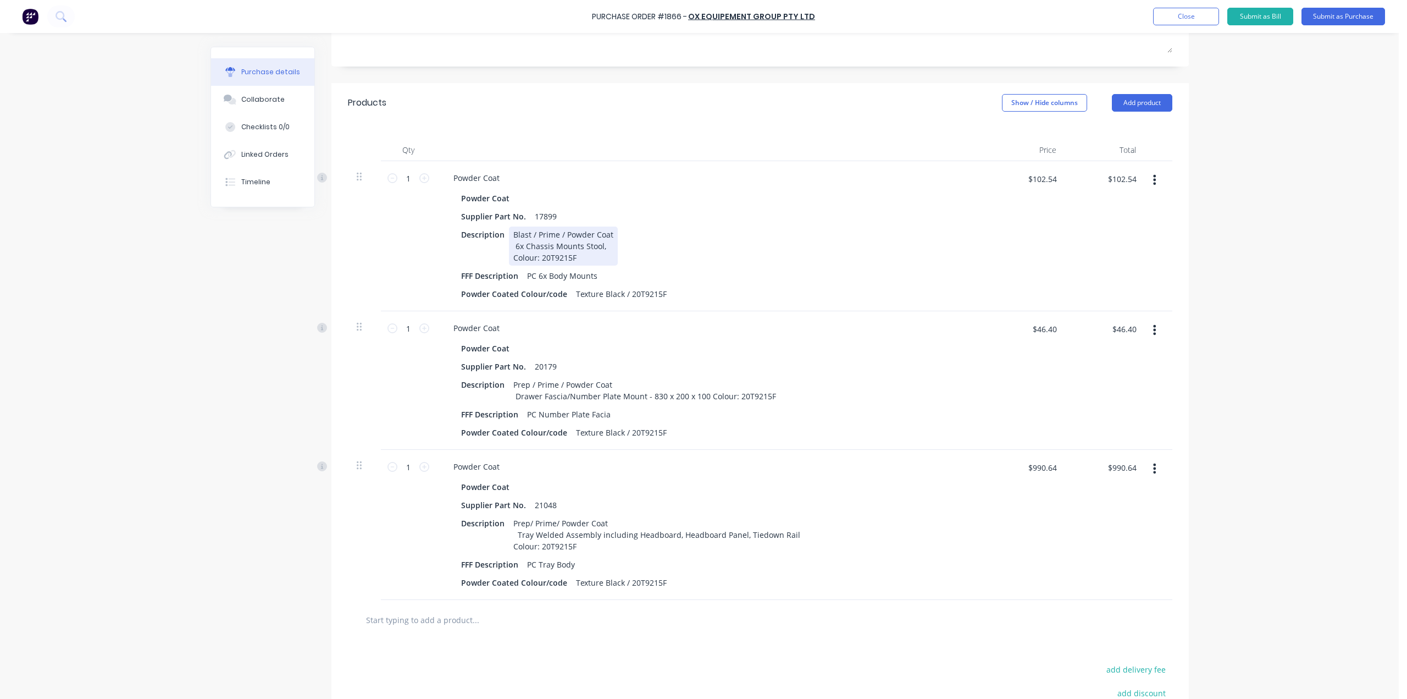
scroll to position [275, 0]
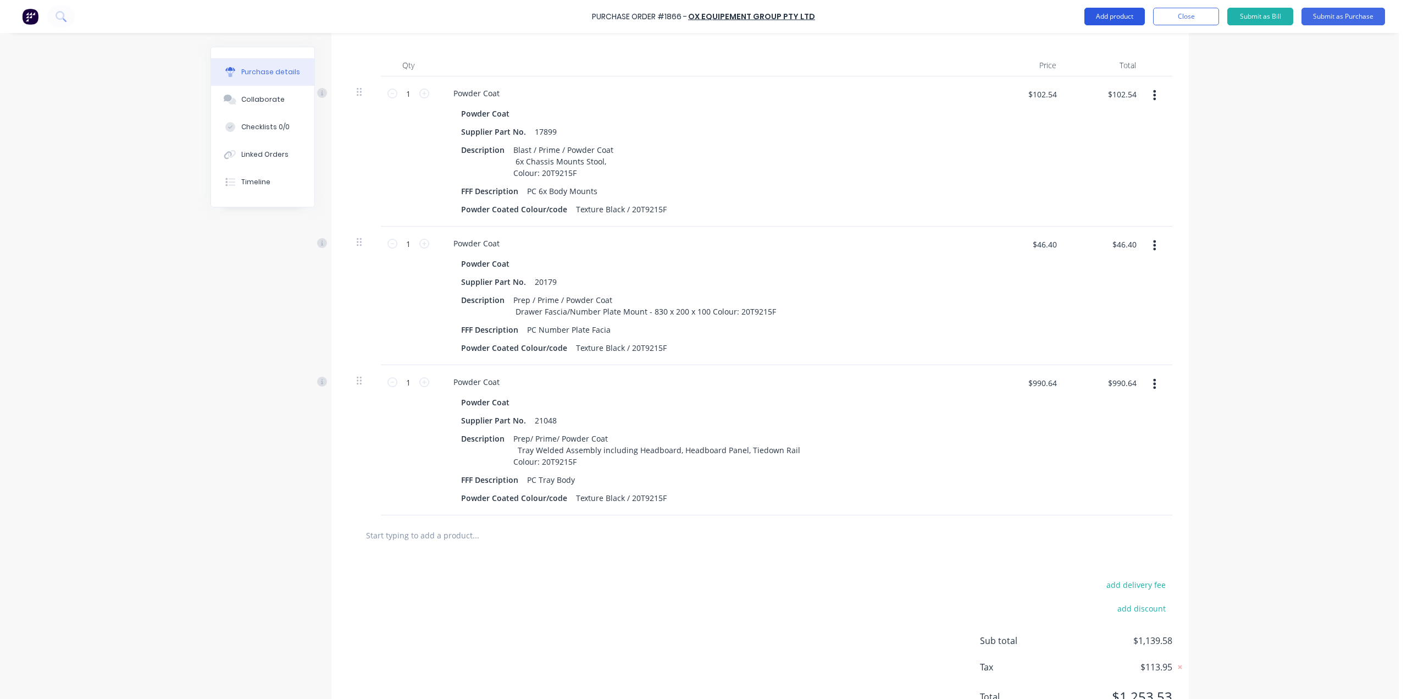
click at [1118, 15] on button "Add product" at bounding box center [1115, 17] width 60 height 18
click at [1112, 41] on div "Product catalogue" at bounding box center [1092, 45] width 85 height 16
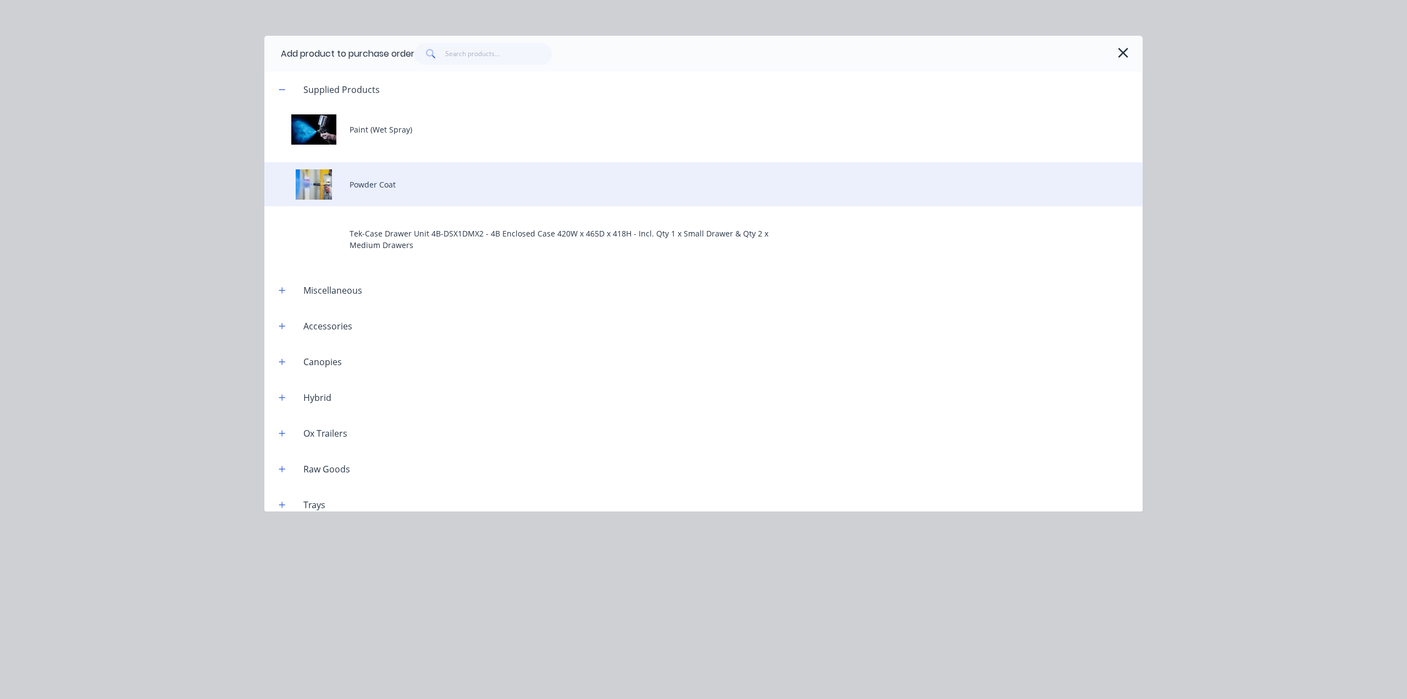
click at [420, 195] on div "Powder Coat" at bounding box center [703, 184] width 878 height 44
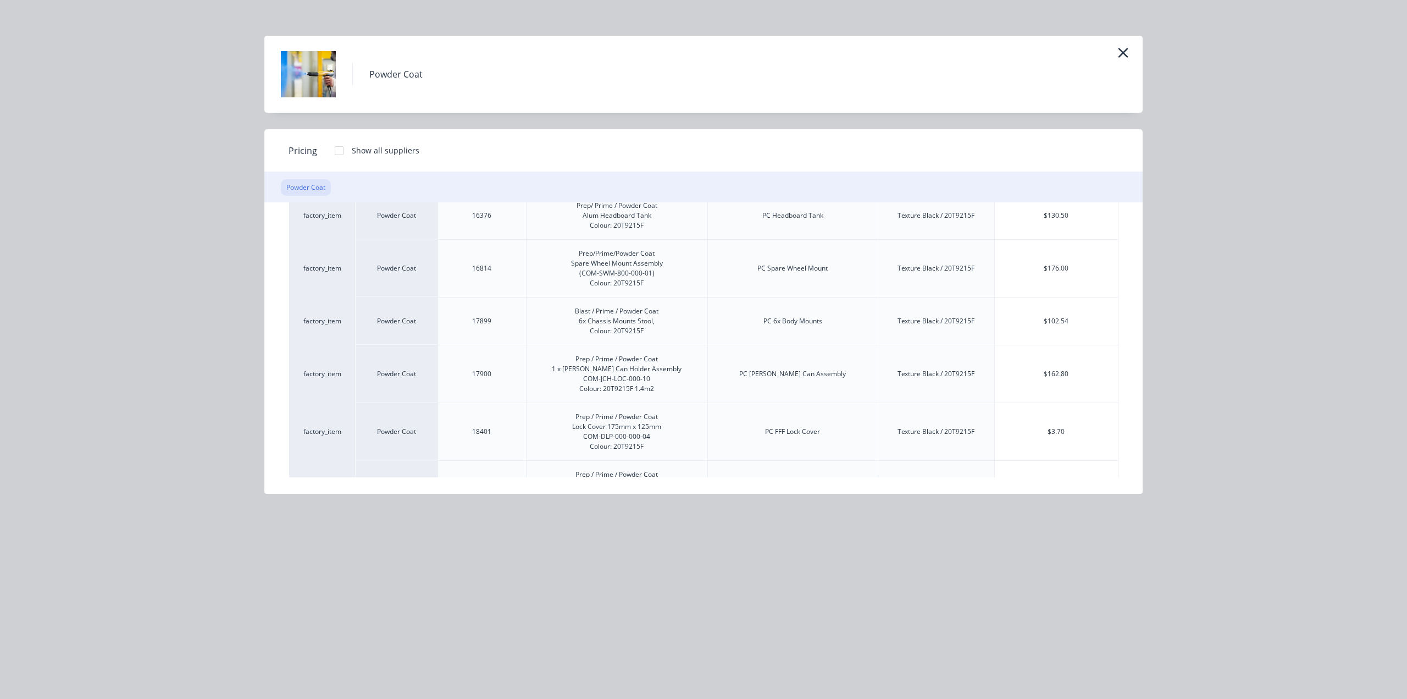
scroll to position [110, 0]
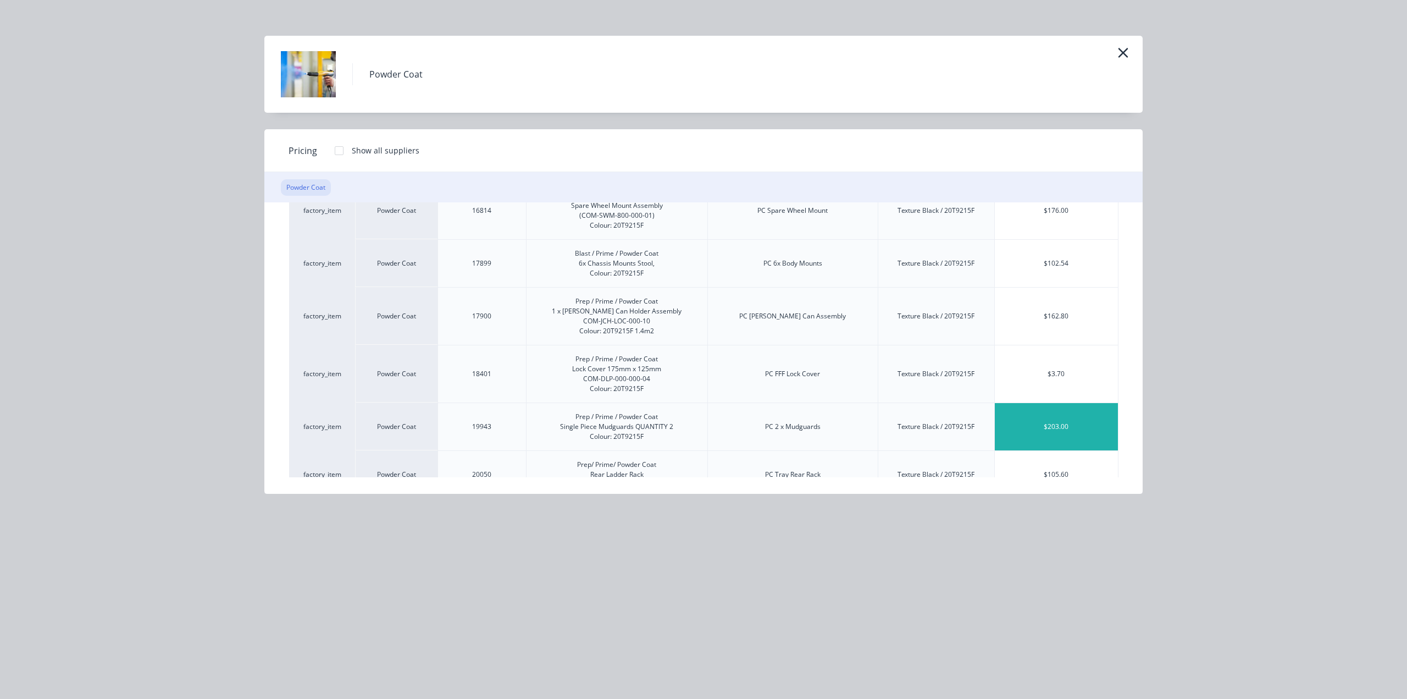
click at [1052, 410] on div "$203.00" at bounding box center [1056, 426] width 123 height 47
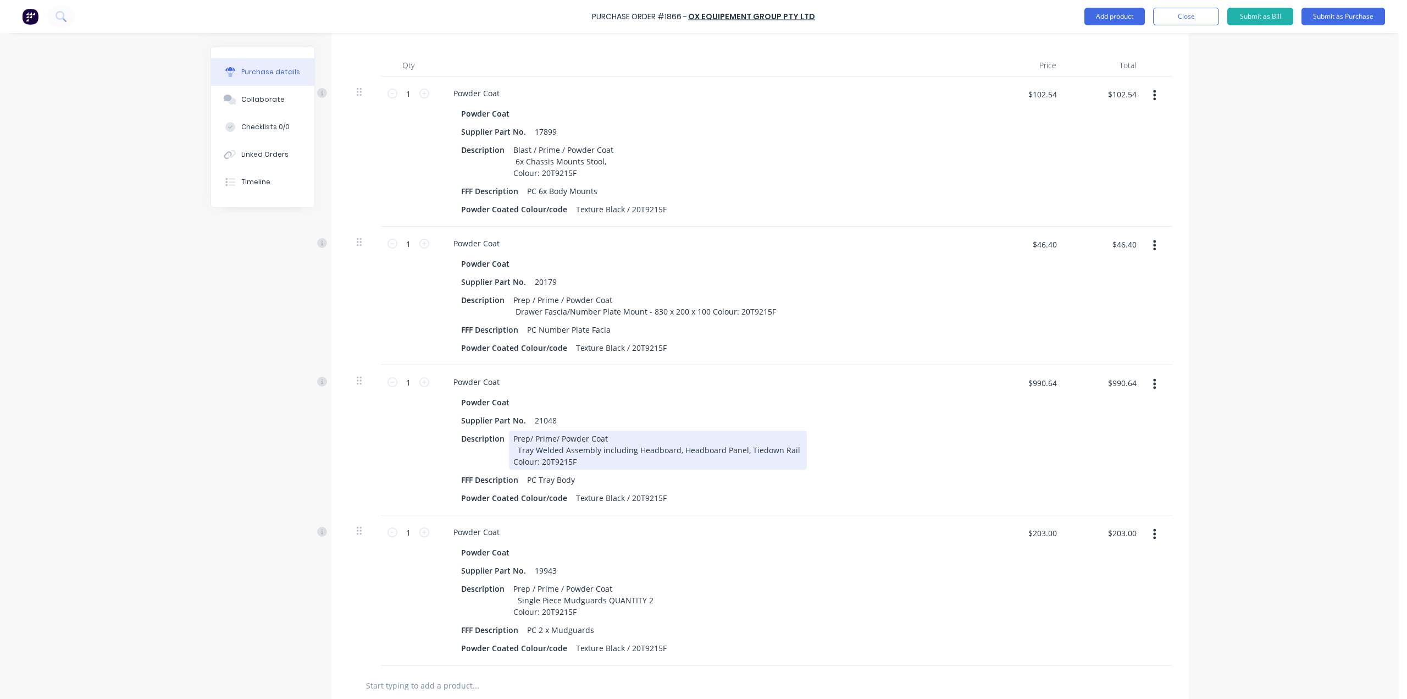
scroll to position [330, 0]
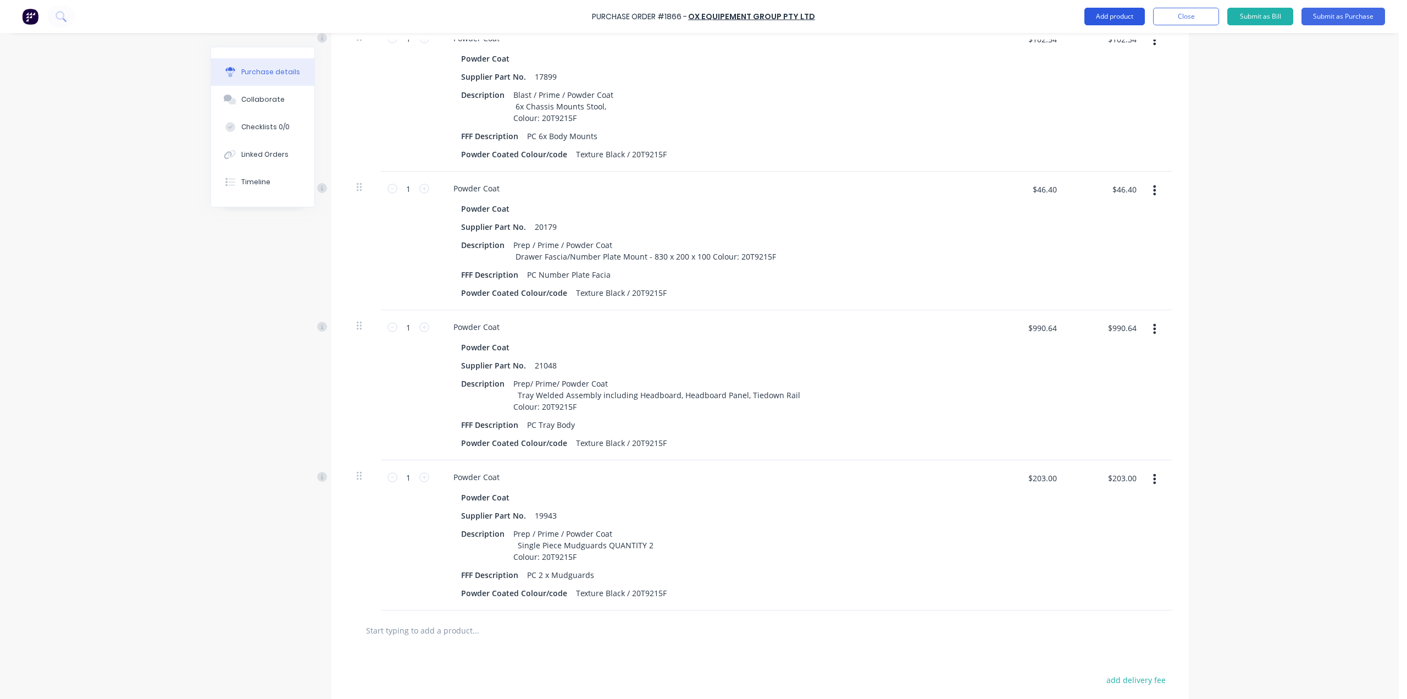
click at [1124, 19] on button "Add product" at bounding box center [1115, 17] width 60 height 18
click at [1117, 37] on div "Product catalogue" at bounding box center [1092, 45] width 85 height 16
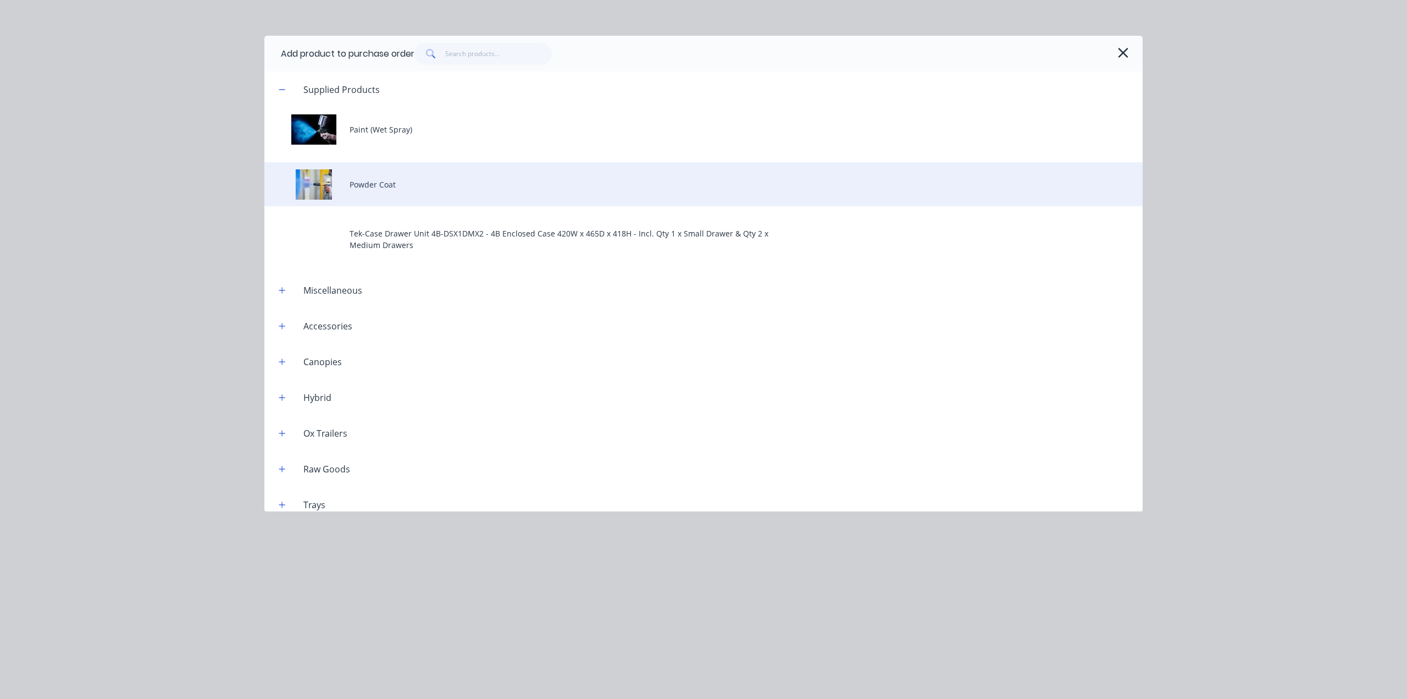
click at [349, 186] on div "Powder Coat" at bounding box center [703, 184] width 878 height 44
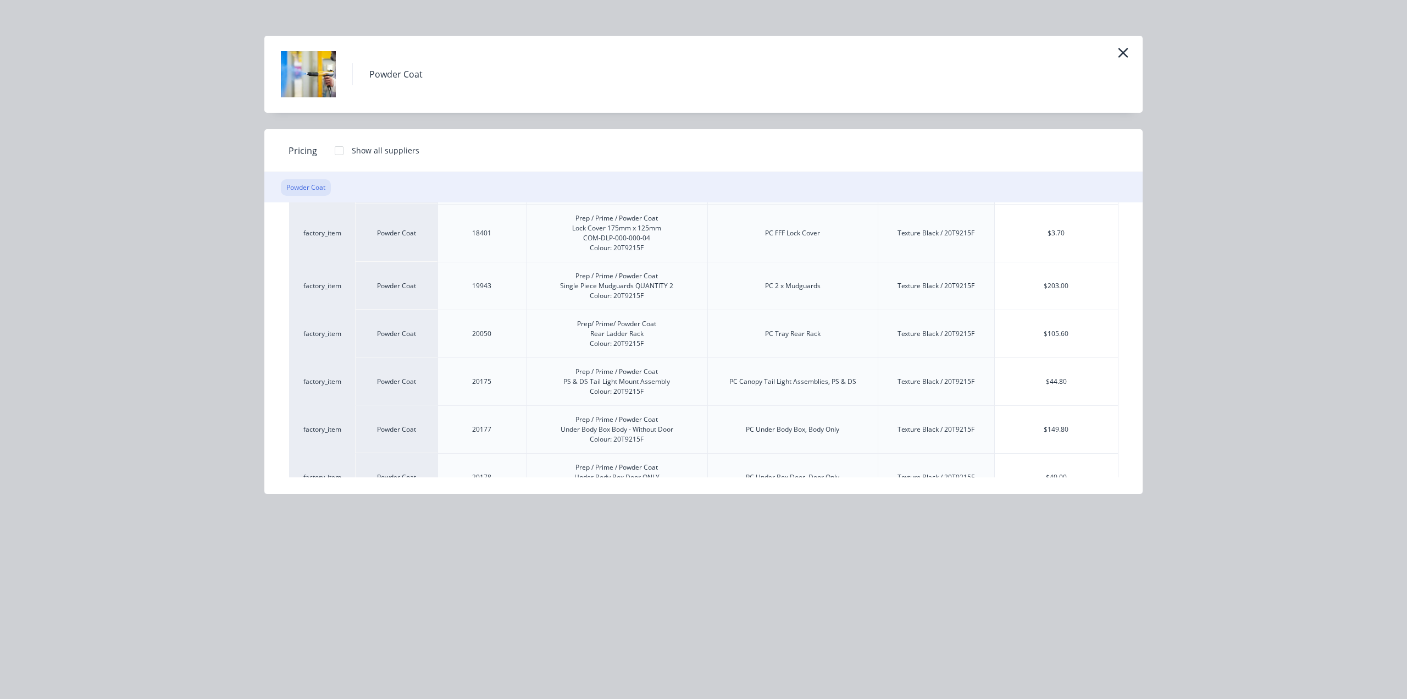
scroll to position [275, 0]
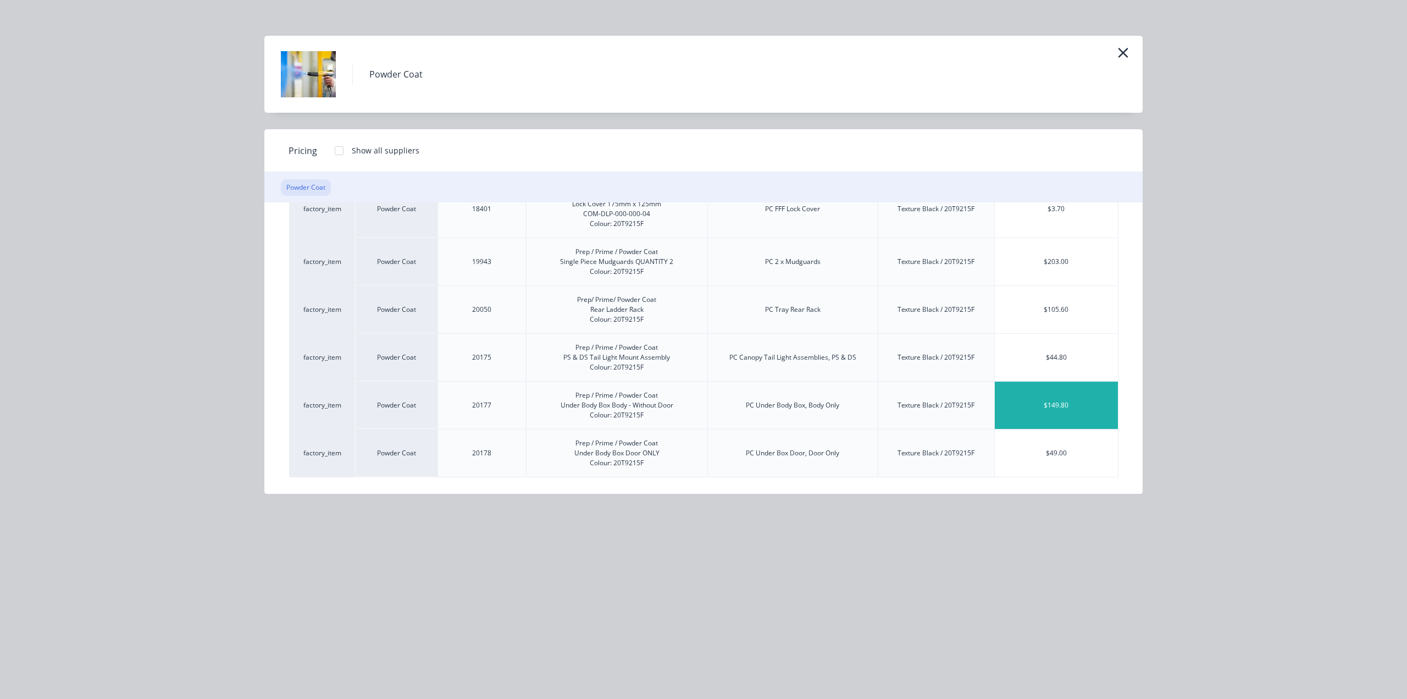
click at [1028, 389] on div "$149.80" at bounding box center [1056, 404] width 123 height 47
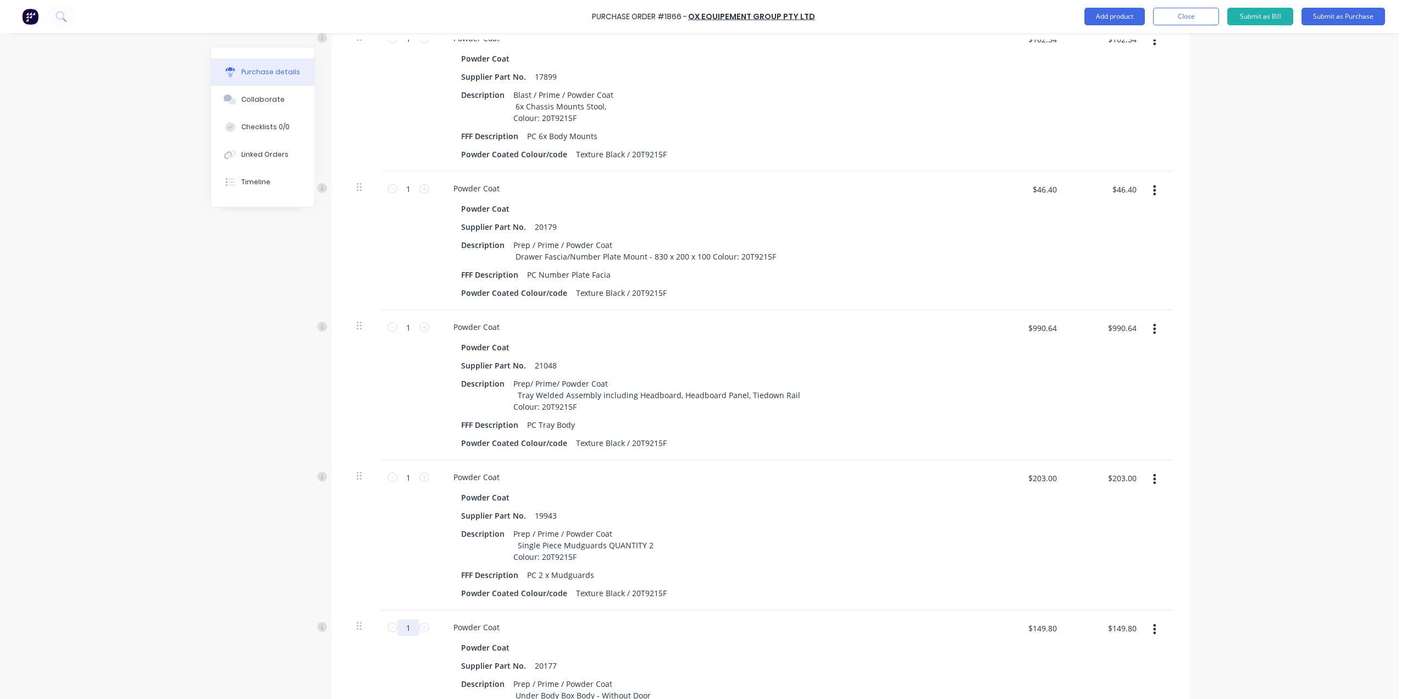
click at [412, 625] on input "1" at bounding box center [408, 627] width 22 height 16
click at [419, 626] on icon at bounding box center [424, 627] width 10 height 10
type input "2"
type input "$299.60"
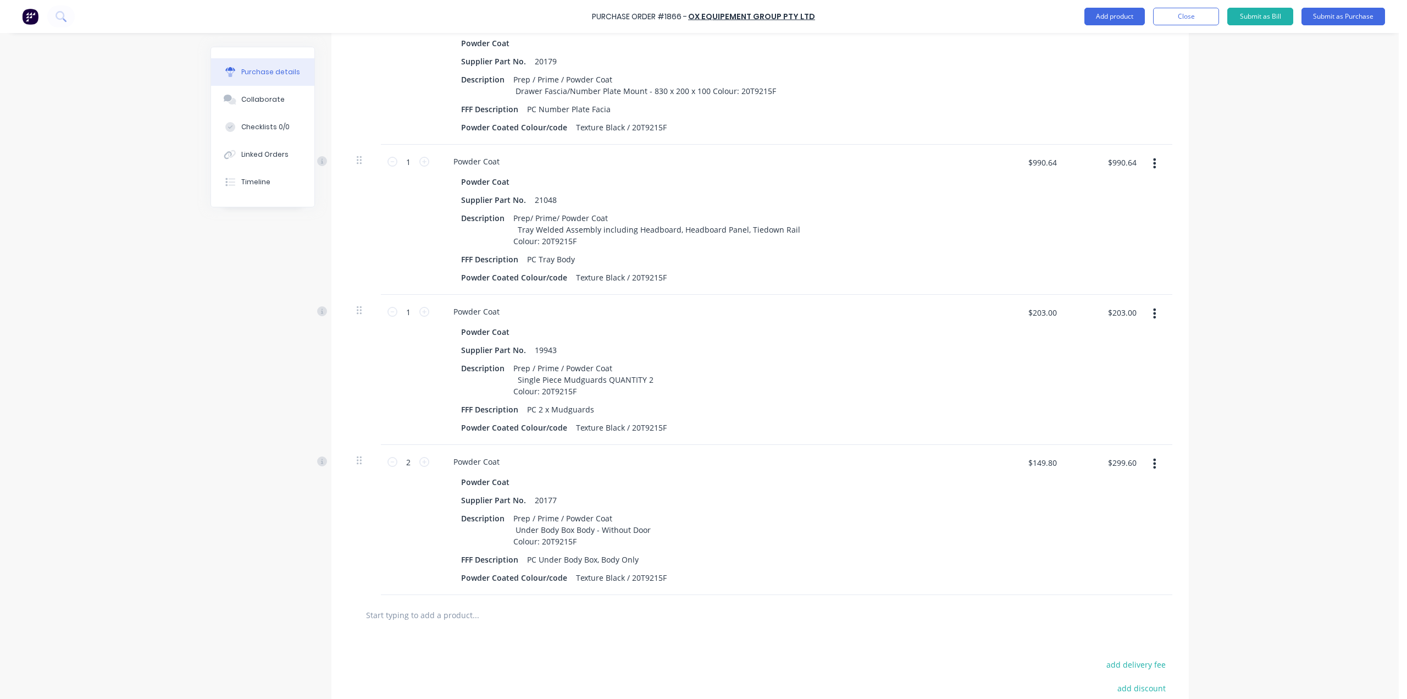
scroll to position [550, 0]
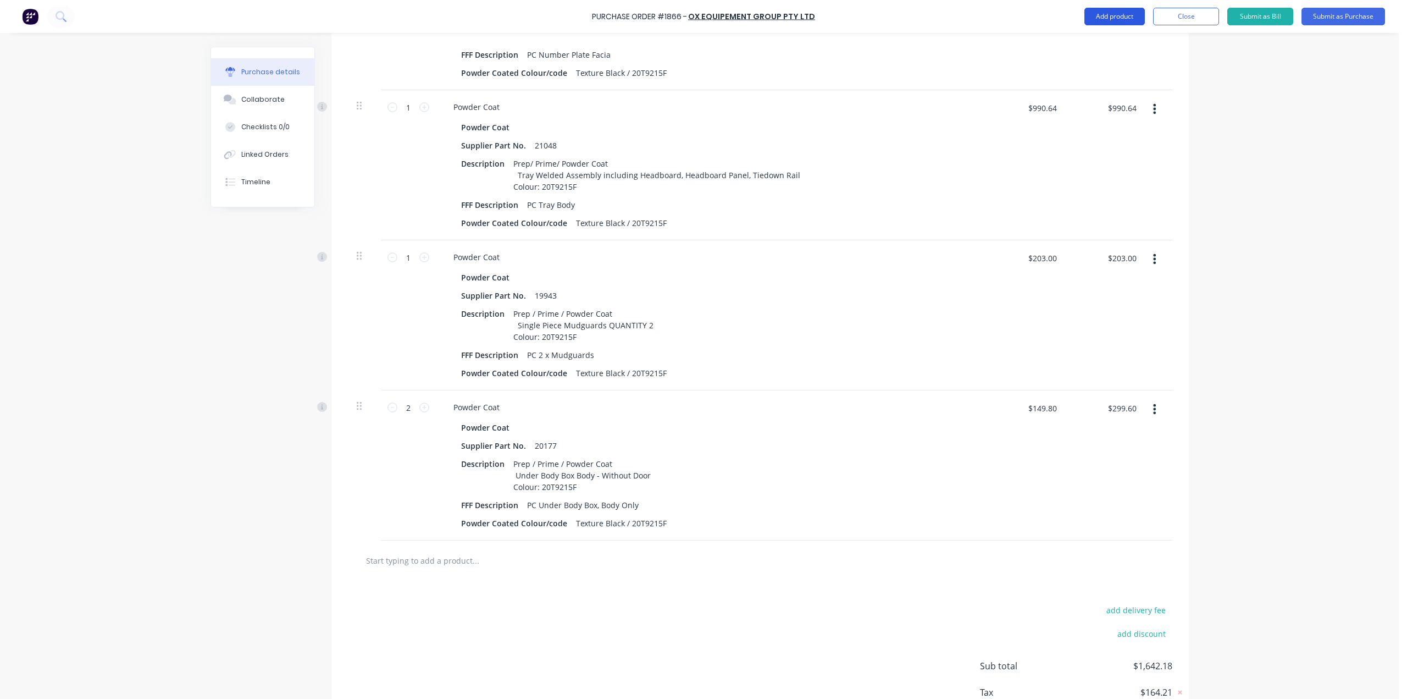
click at [1111, 21] on button "Add product" at bounding box center [1115, 17] width 60 height 18
click at [1107, 42] on div "Product catalogue" at bounding box center [1092, 45] width 85 height 16
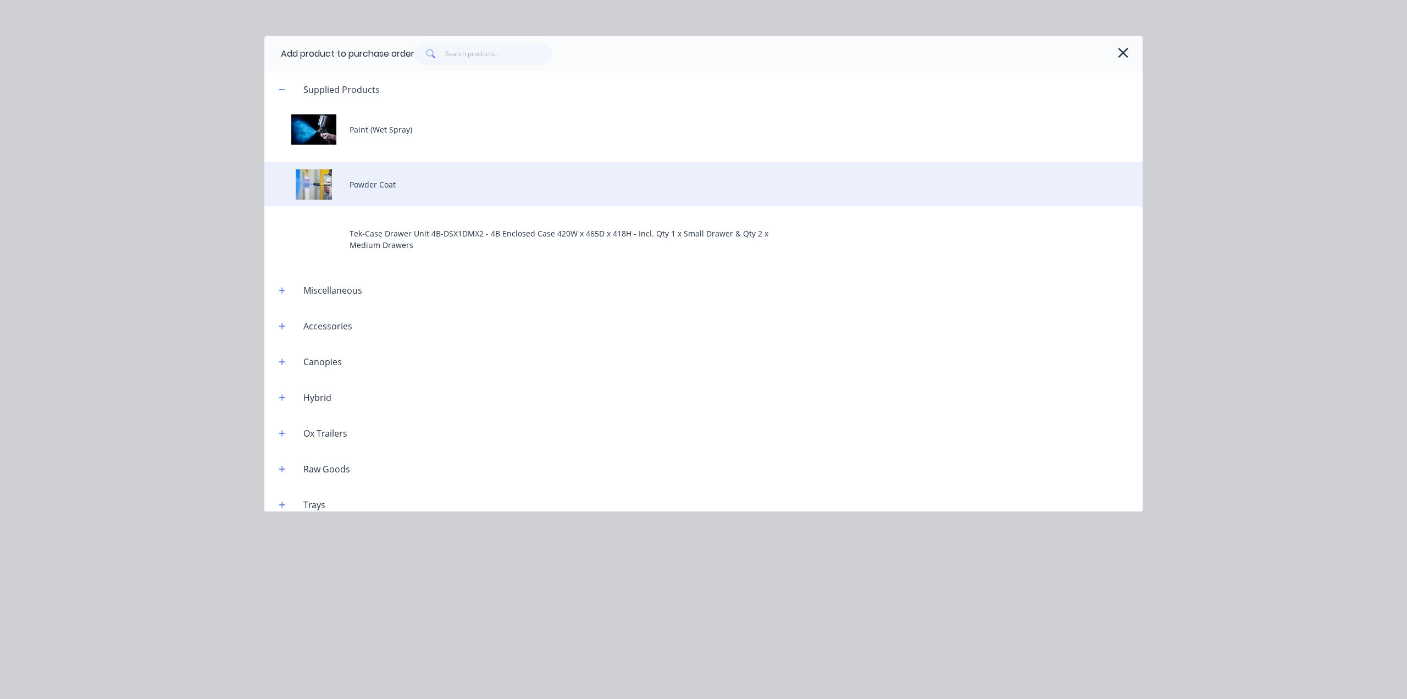
click at [450, 191] on div "Powder Coat" at bounding box center [703, 184] width 878 height 44
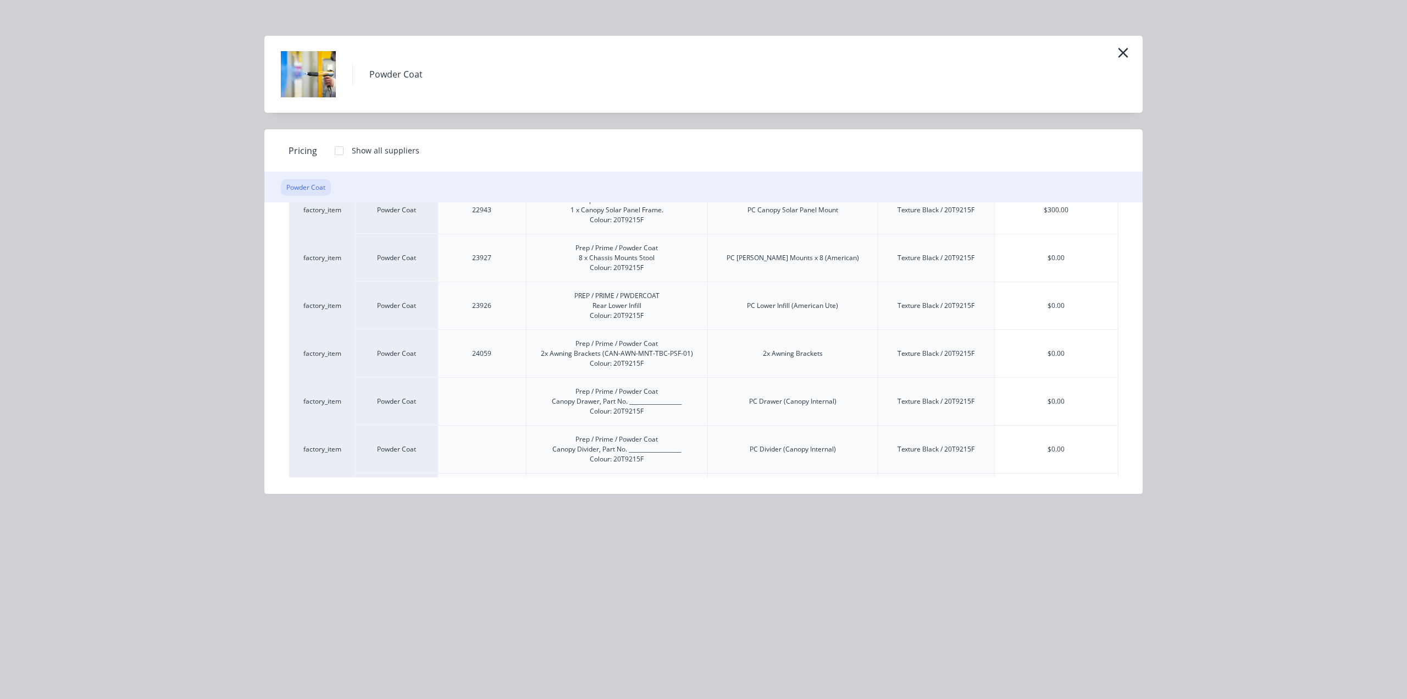
scroll to position [1313, 0]
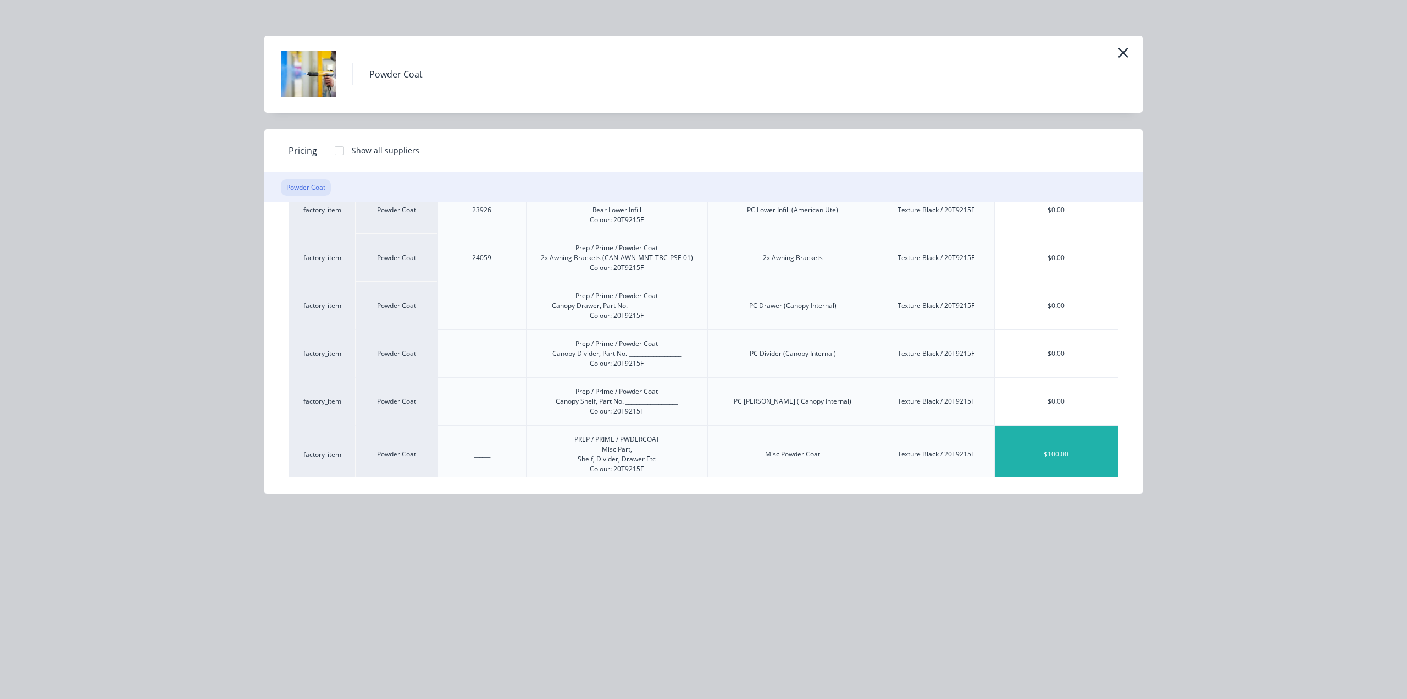
click at [1025, 451] on div "$100.00" at bounding box center [1056, 453] width 123 height 57
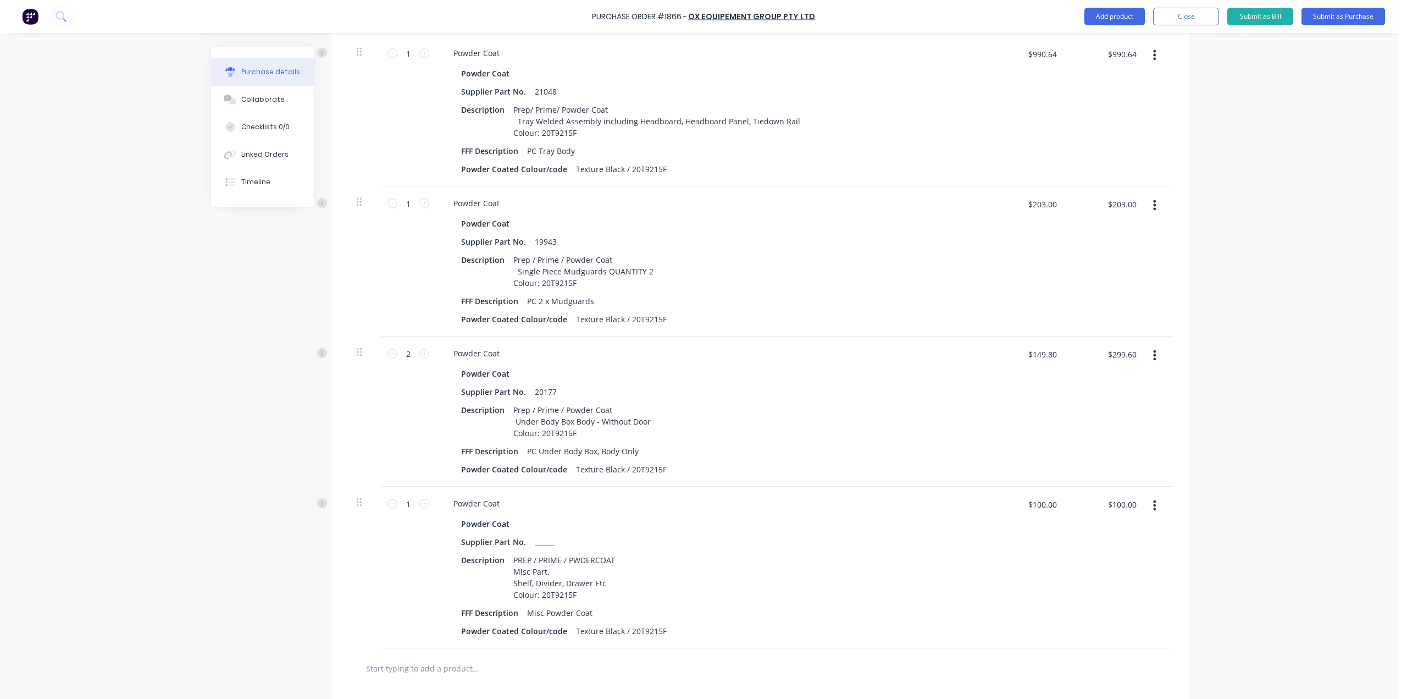
scroll to position [770, 0]
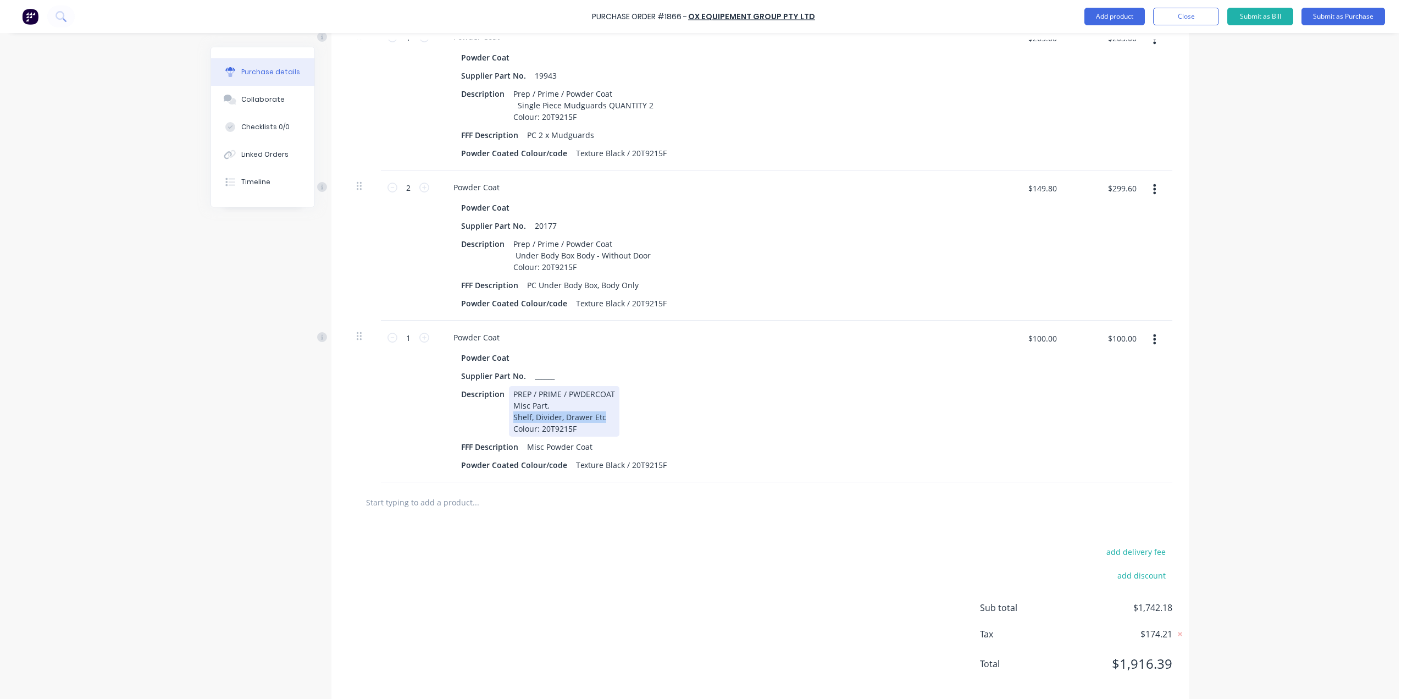
drag, startPoint x: 602, startPoint y: 417, endPoint x: 505, endPoint y: 417, distance: 97.3
click at [509, 417] on div "PREP / PRIME / PWDERCOAT Misc Part, Shelf, Divider, Drawer Etc Colour: 20T9215F" at bounding box center [564, 411] width 110 height 51
click at [423, 336] on icon at bounding box center [424, 338] width 10 height 10
type input "2"
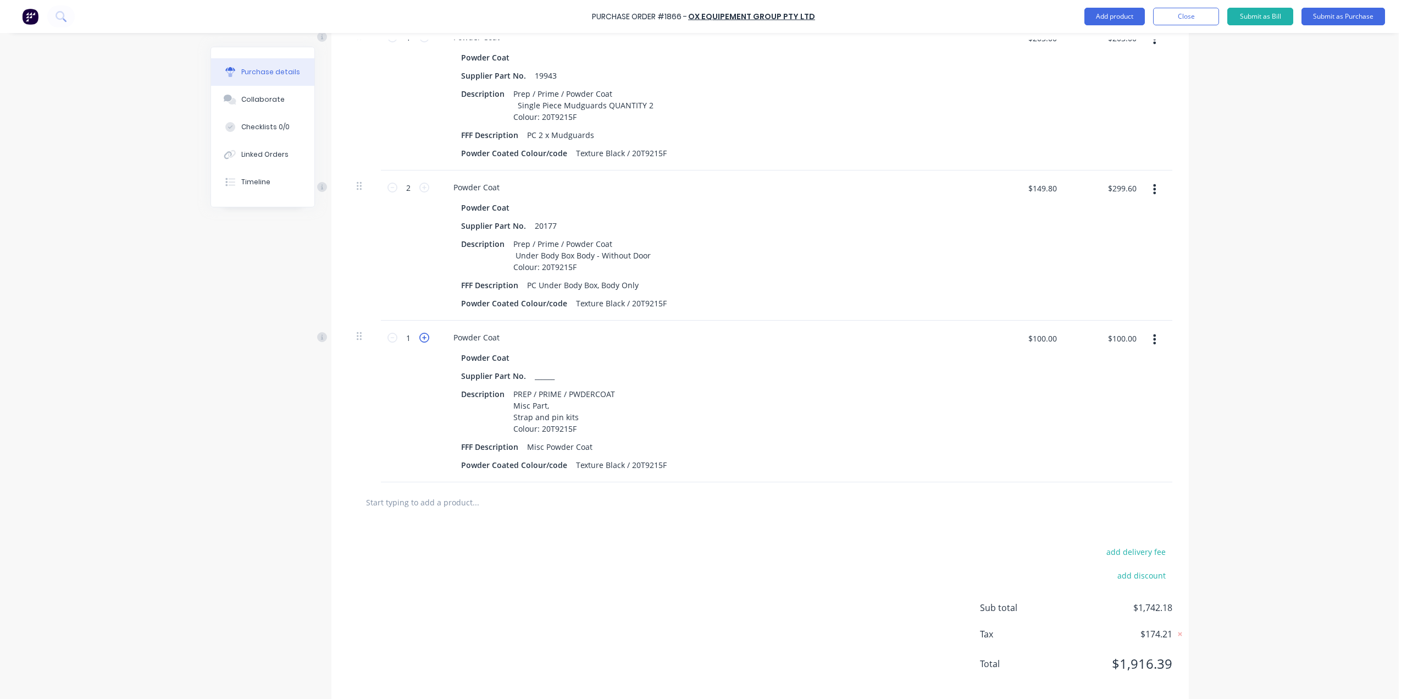
type input "$200.00"
click at [423, 336] on icon at bounding box center [424, 338] width 10 height 10
type input "3"
type input "$300.00"
click at [381, 339] on div "3 3" at bounding box center [408, 401] width 55 height 162
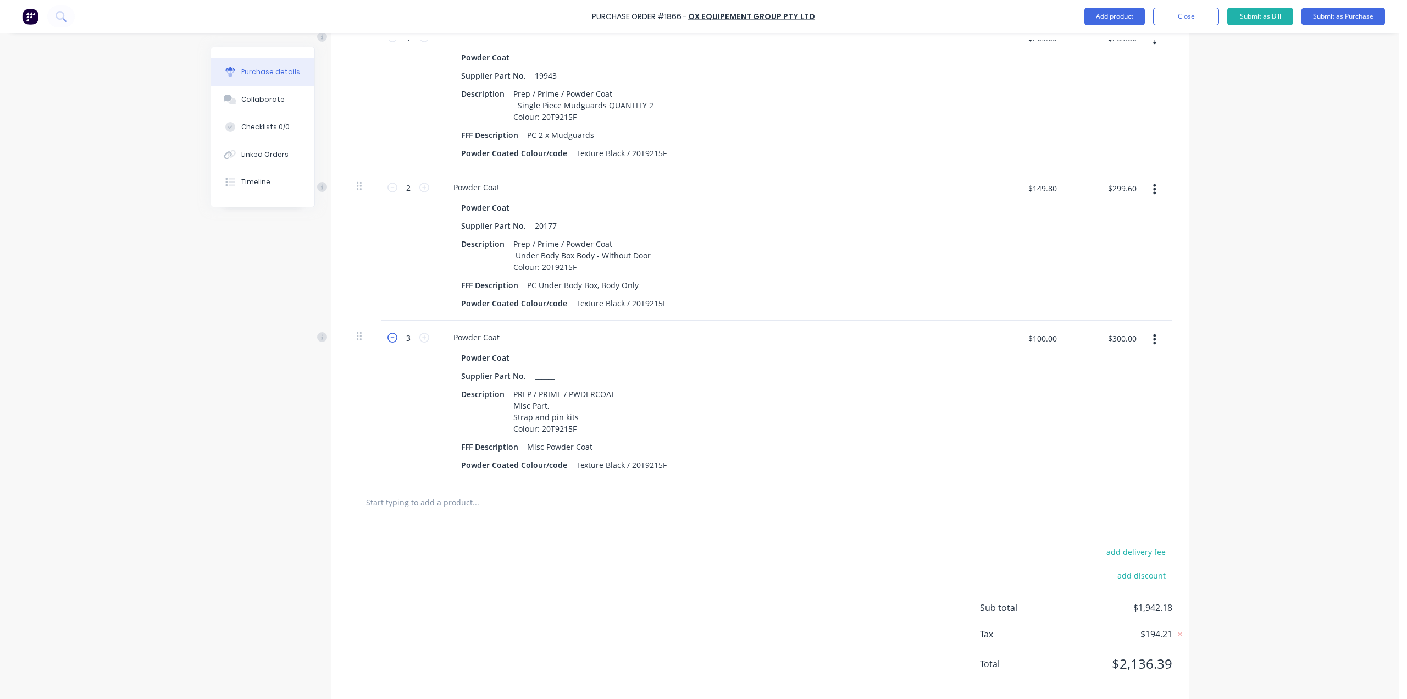
click at [388, 340] on icon at bounding box center [393, 338] width 10 height 10
type input "2"
type input "$200.00"
click at [388, 340] on icon at bounding box center [393, 338] width 10 height 10
type input "1"
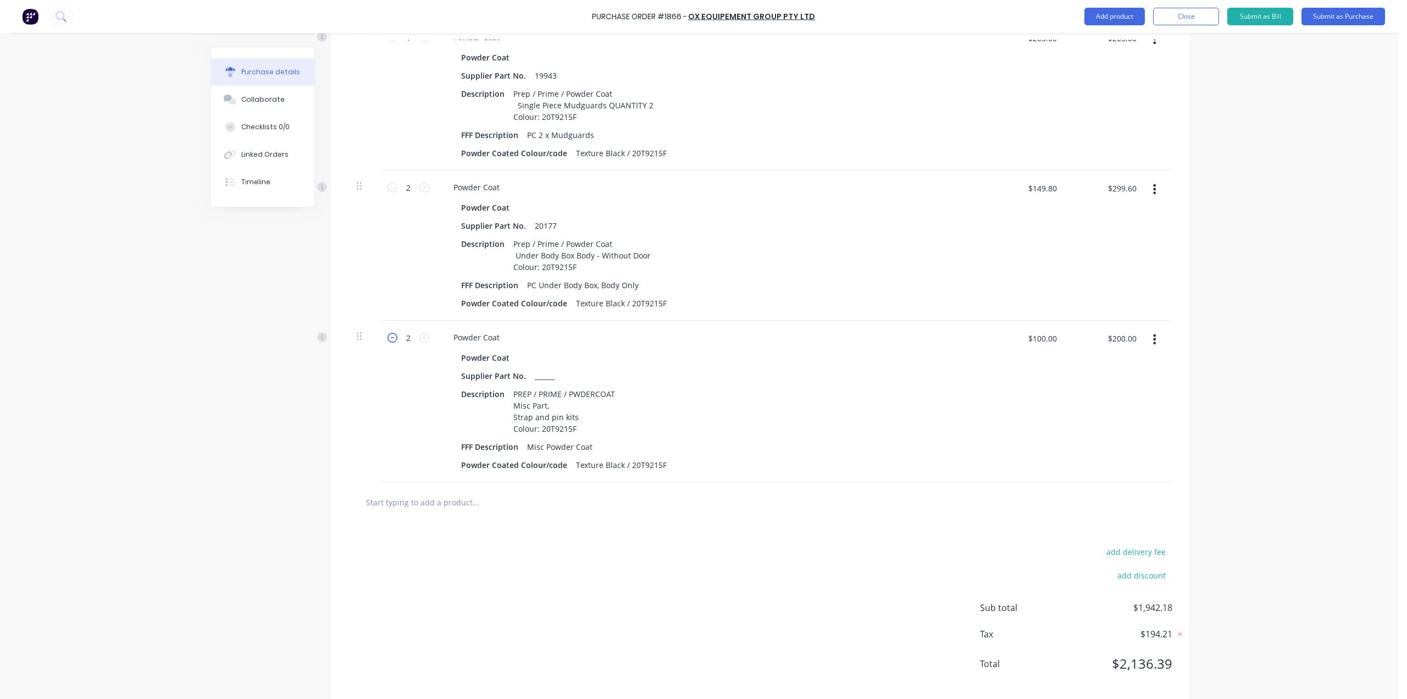
type input "$100.00"
click at [578, 416] on div "PREP / PRIME / PWDERCOAT Misc Part, Strap and pin kits Colour: 20T9215F" at bounding box center [564, 411] width 110 height 51
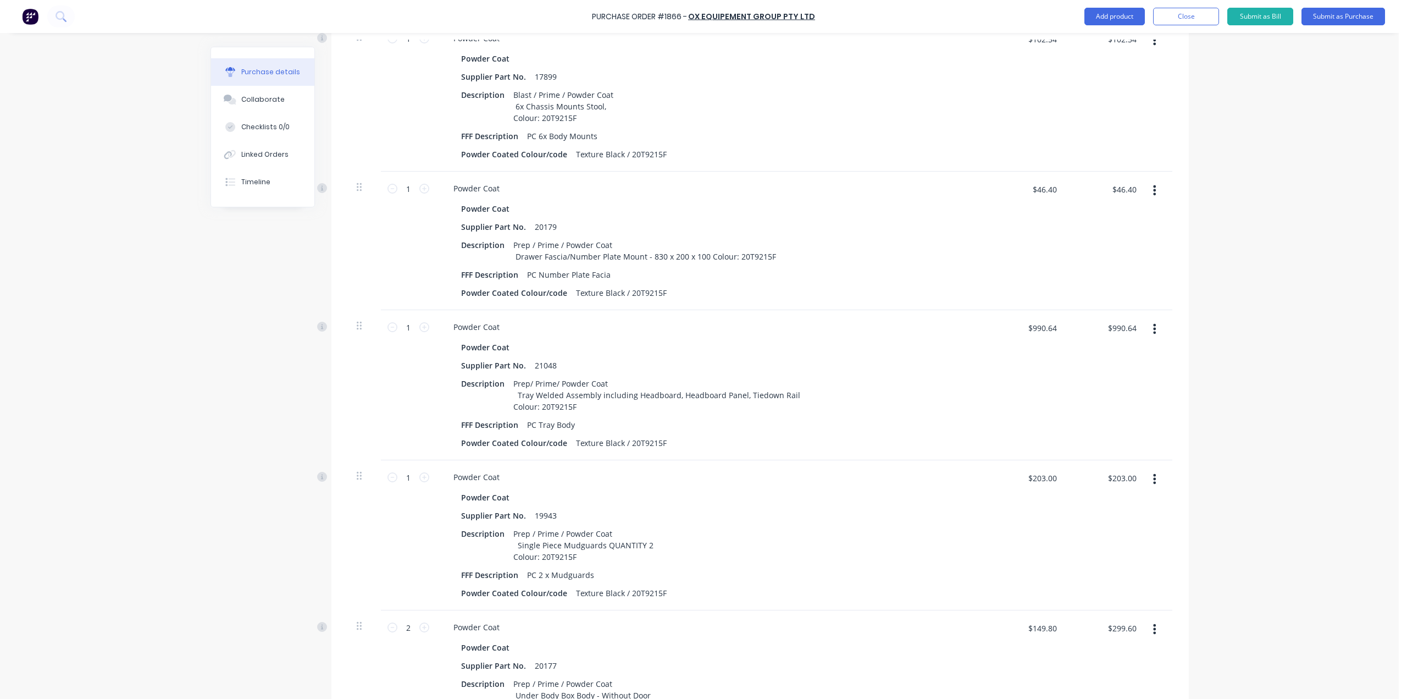
scroll to position [220, 0]
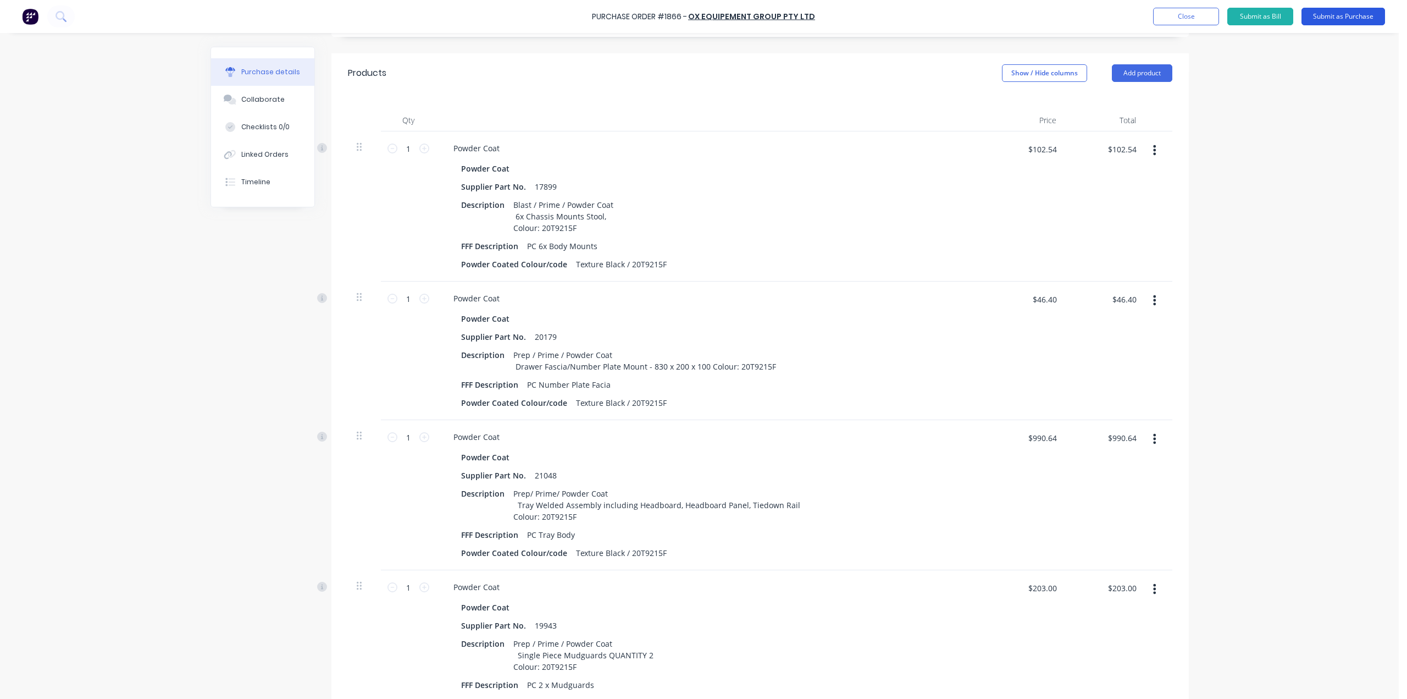
click at [1347, 20] on button "Submit as Purchase" at bounding box center [1344, 17] width 84 height 18
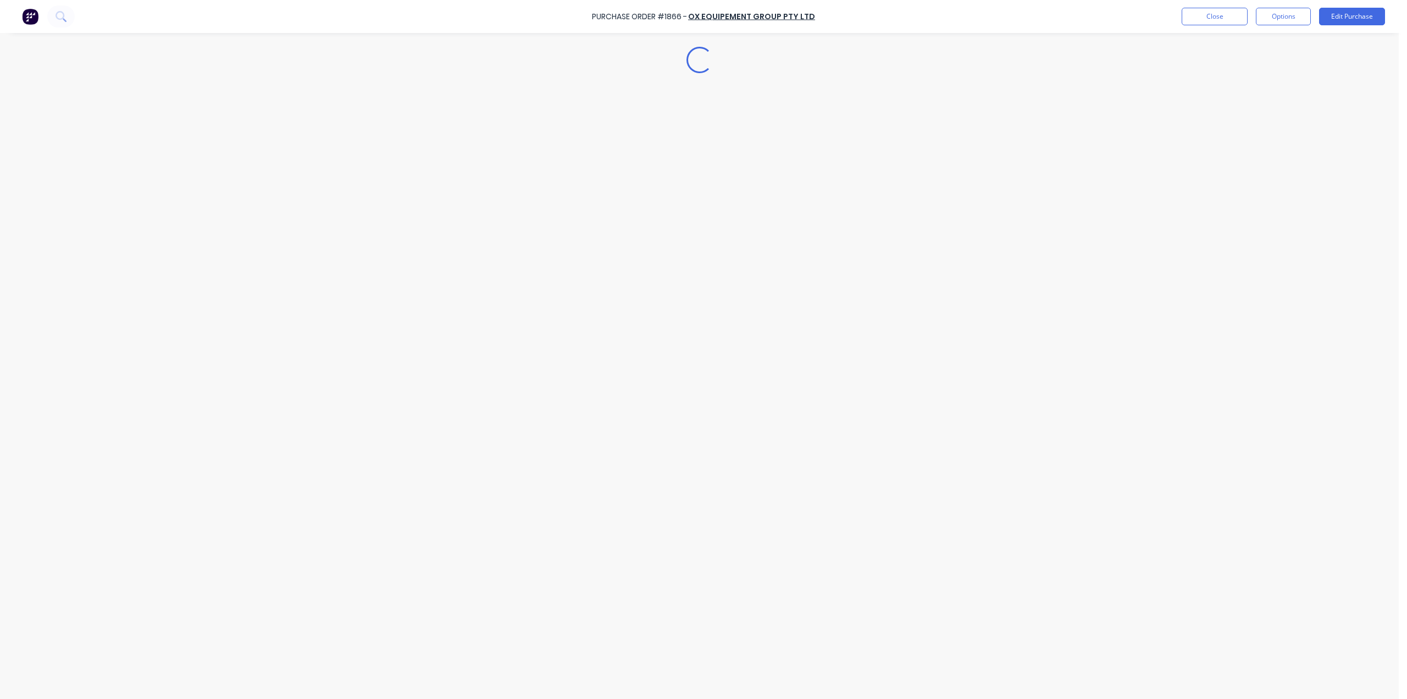
scroll to position [0, 0]
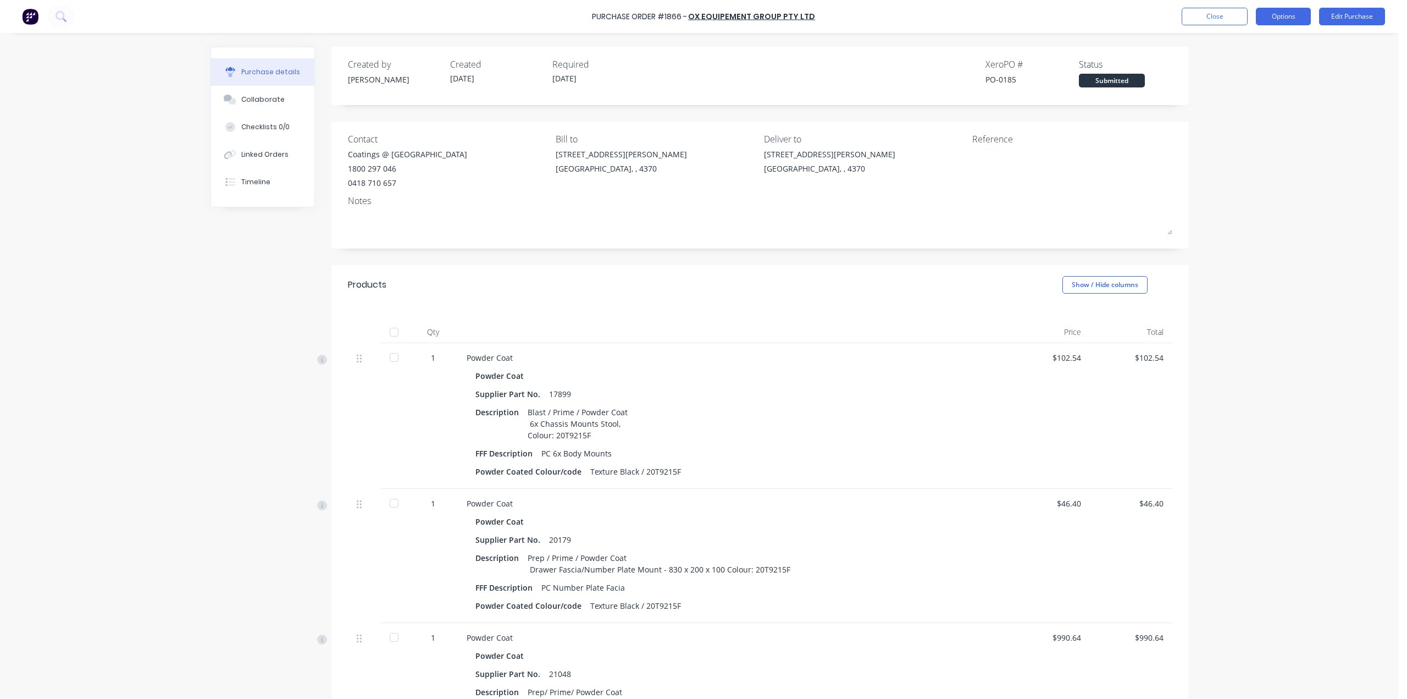
click at [1291, 17] on button "Options" at bounding box center [1283, 17] width 55 height 18
click at [1282, 46] on div "Print / Email" at bounding box center [1258, 45] width 85 height 16
click at [1275, 62] on div "With pricing" at bounding box center [1258, 67] width 85 height 16
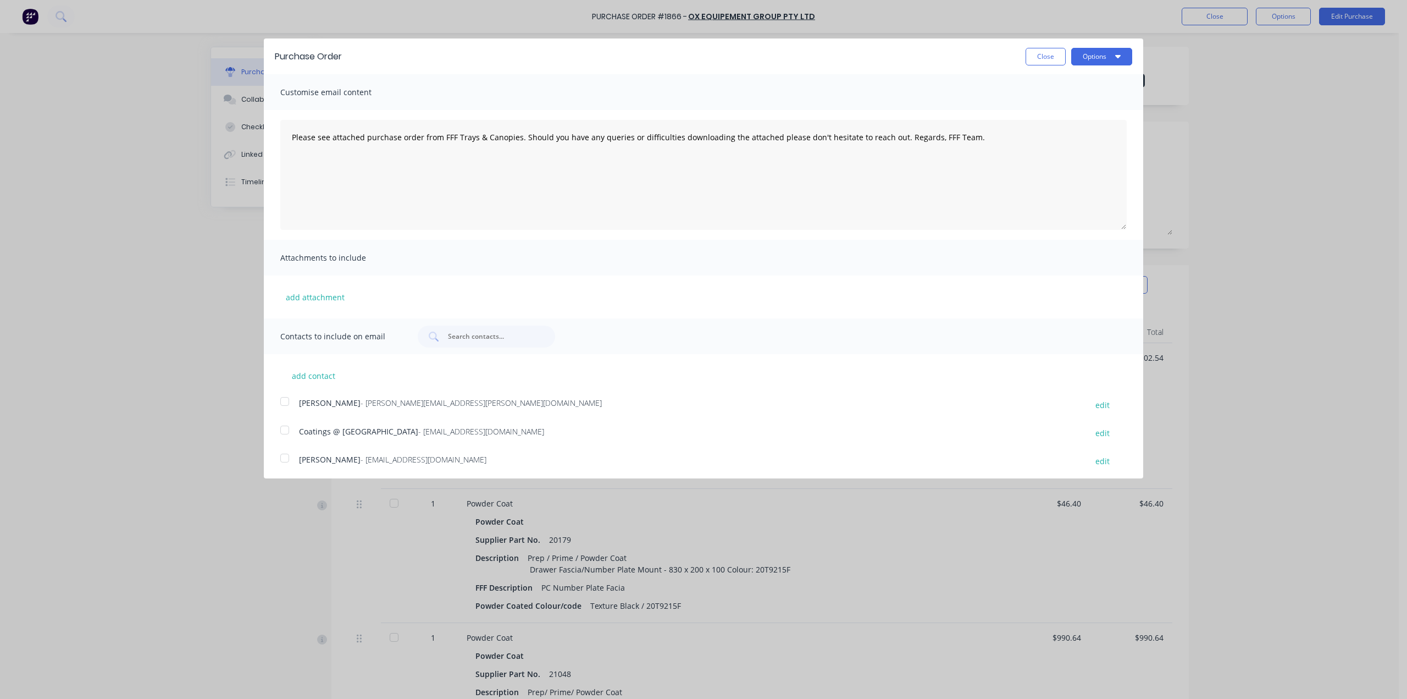
click at [285, 430] on div at bounding box center [285, 430] width 22 height 22
click at [1109, 64] on button "Options" at bounding box center [1101, 57] width 61 height 18
click at [1096, 100] on div "Email" at bounding box center [1080, 106] width 85 height 16
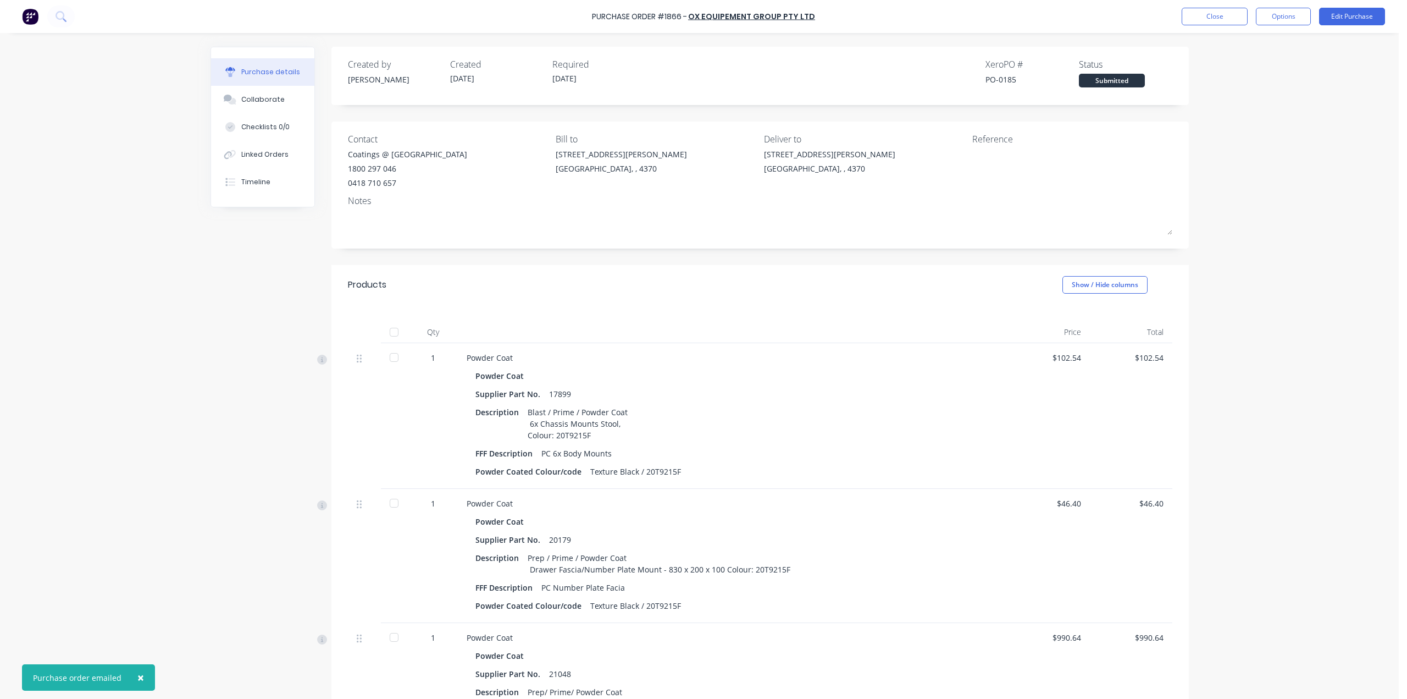
click at [1220, 18] on button "Close" at bounding box center [1215, 17] width 66 height 18
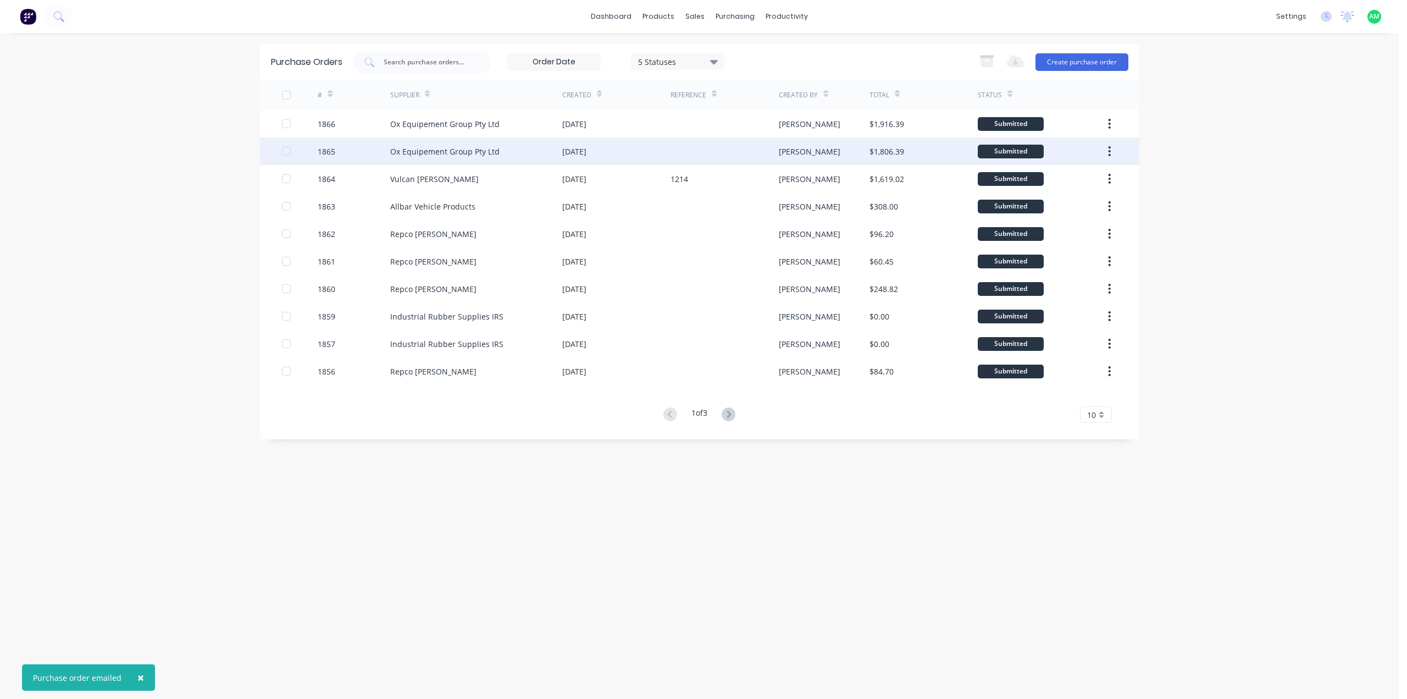
click at [455, 158] on div "Ox Equipement Group Pty Ltd" at bounding box center [476, 150] width 172 height 27
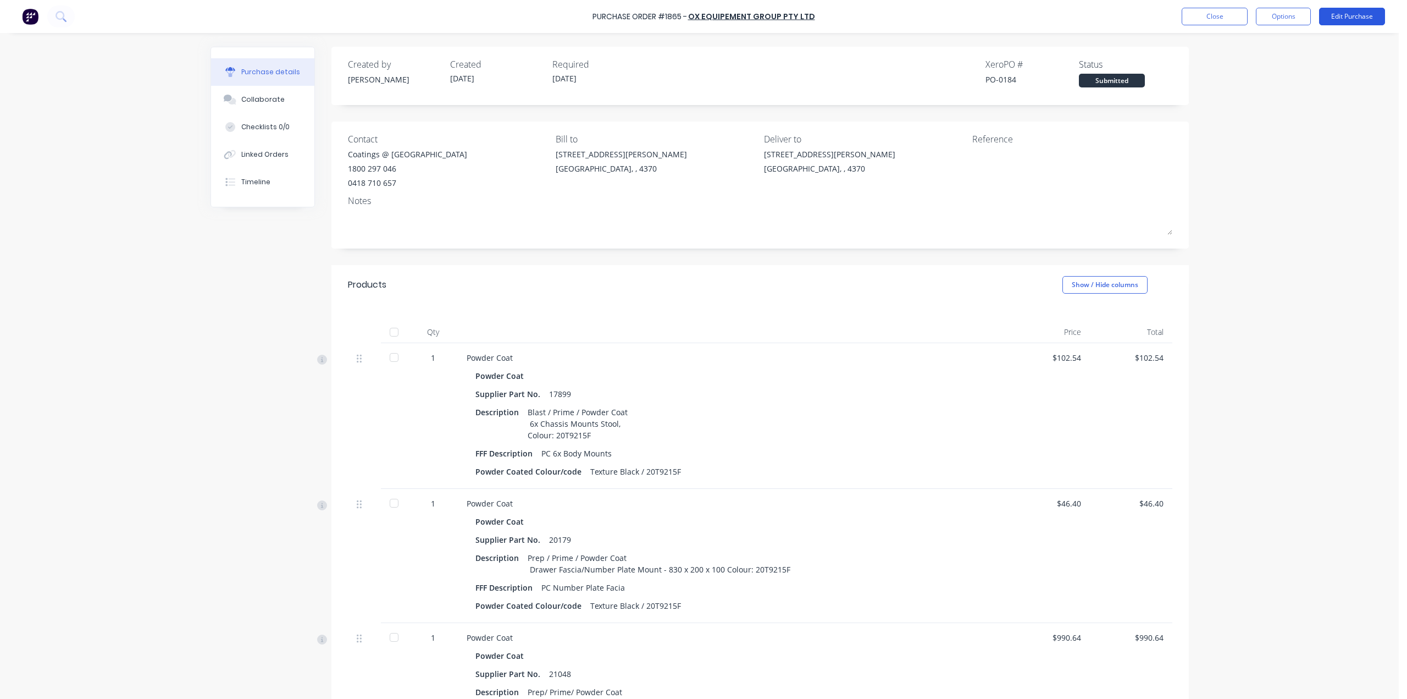
click at [1345, 22] on button "Edit Purchase" at bounding box center [1352, 17] width 66 height 18
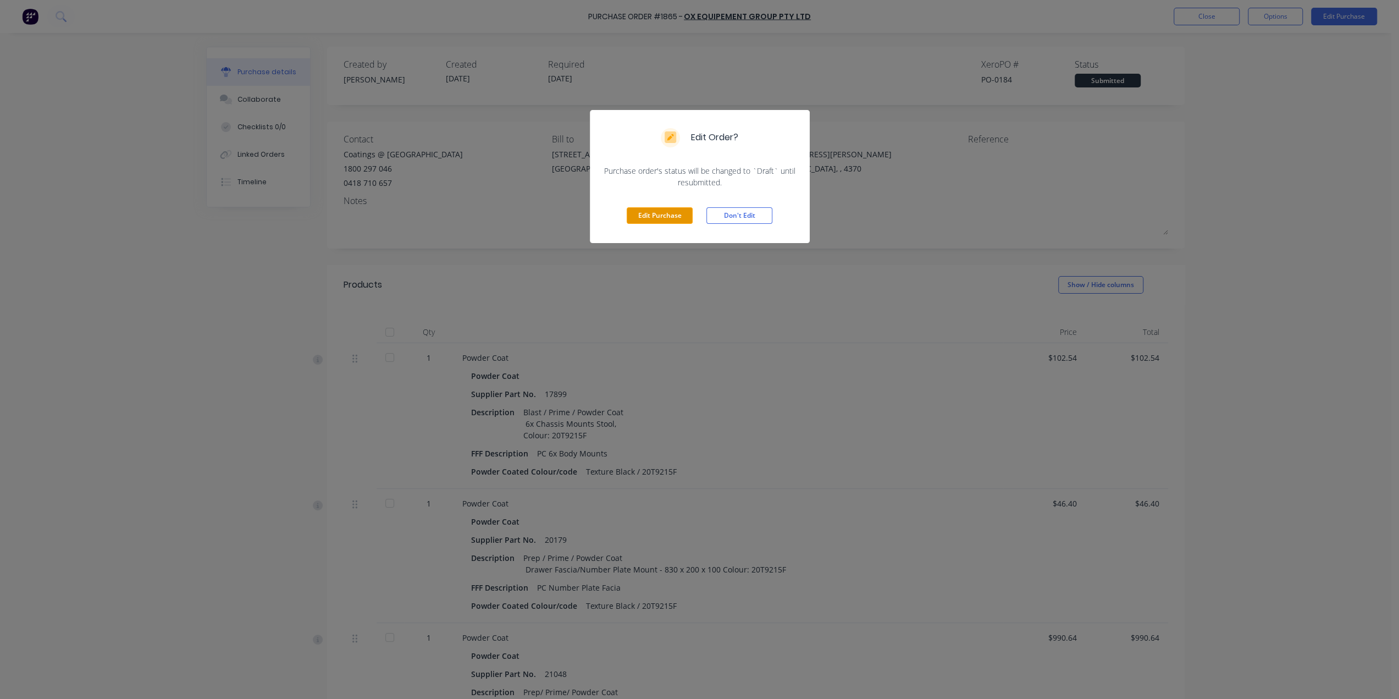
click at [645, 212] on button "Edit Purchase" at bounding box center [660, 215] width 66 height 16
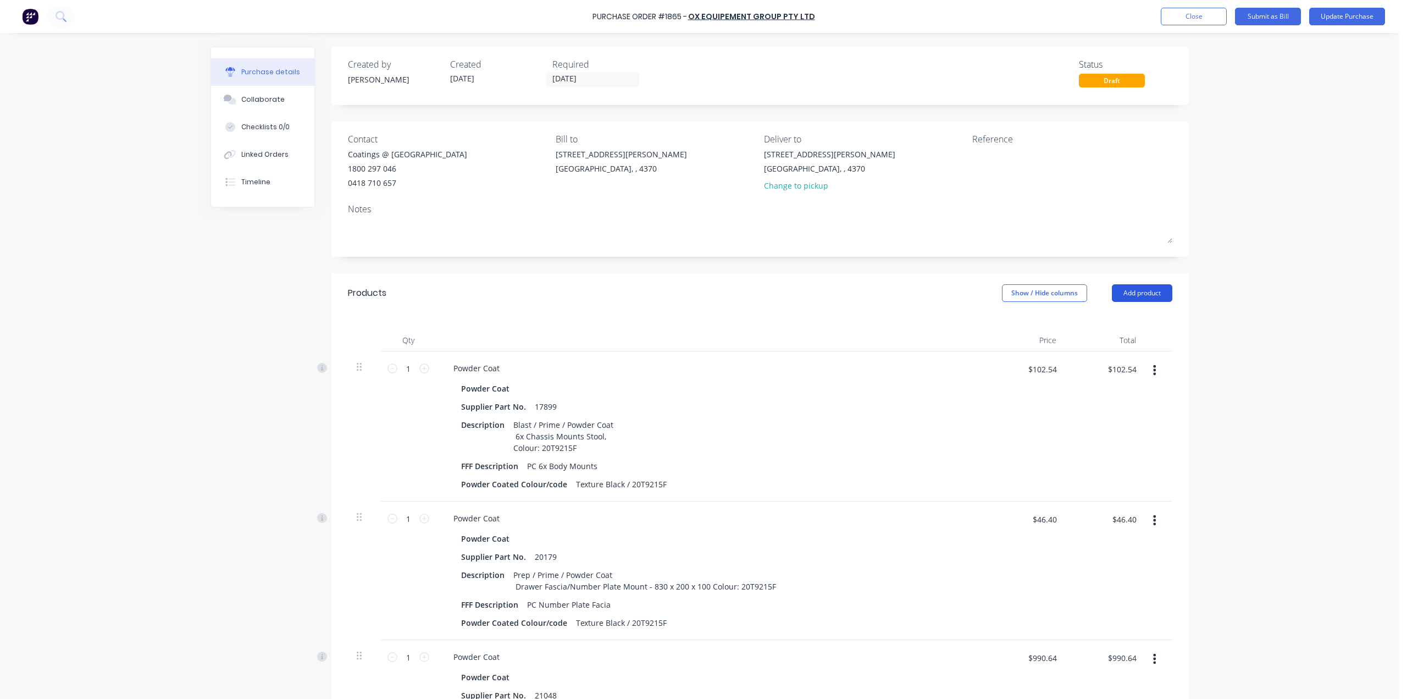
click at [1167, 295] on button "Add product" at bounding box center [1142, 293] width 60 height 18
click at [1086, 320] on div "Product catalogue" at bounding box center [1120, 321] width 85 height 16
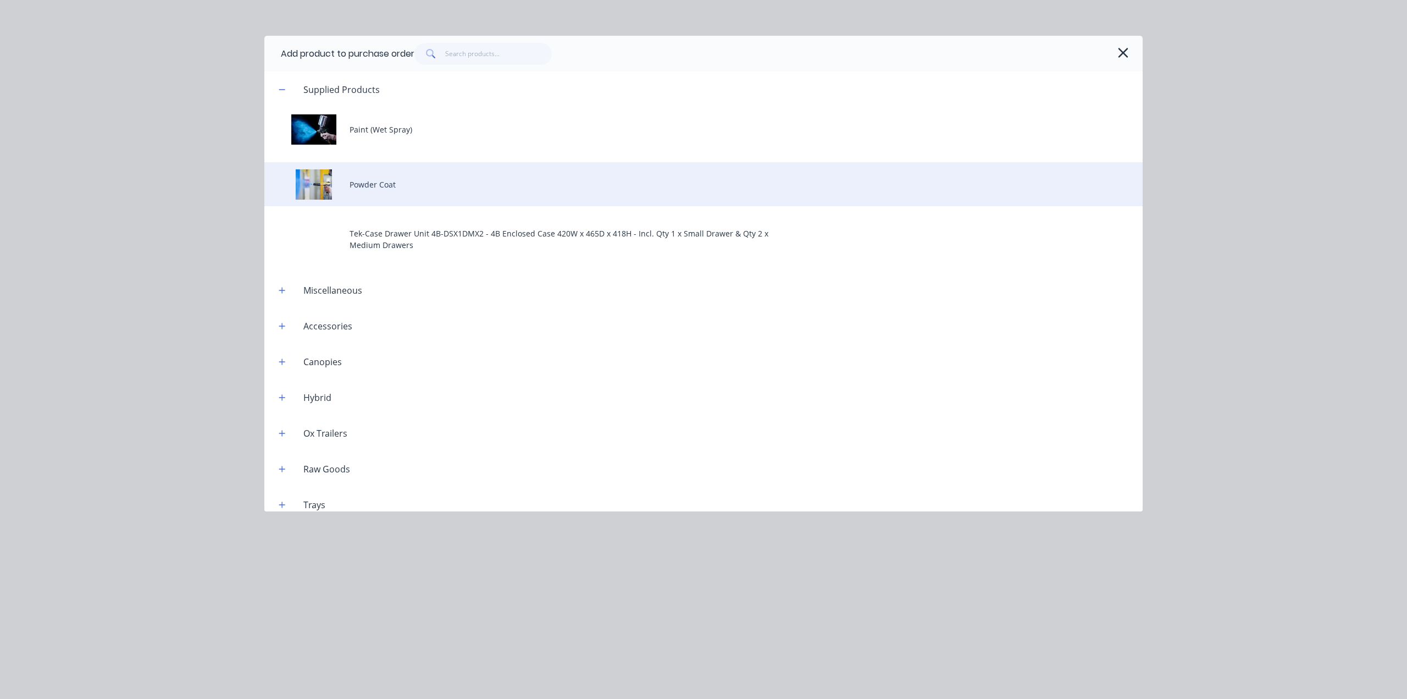
click at [435, 196] on div "Powder Coat" at bounding box center [703, 184] width 878 height 44
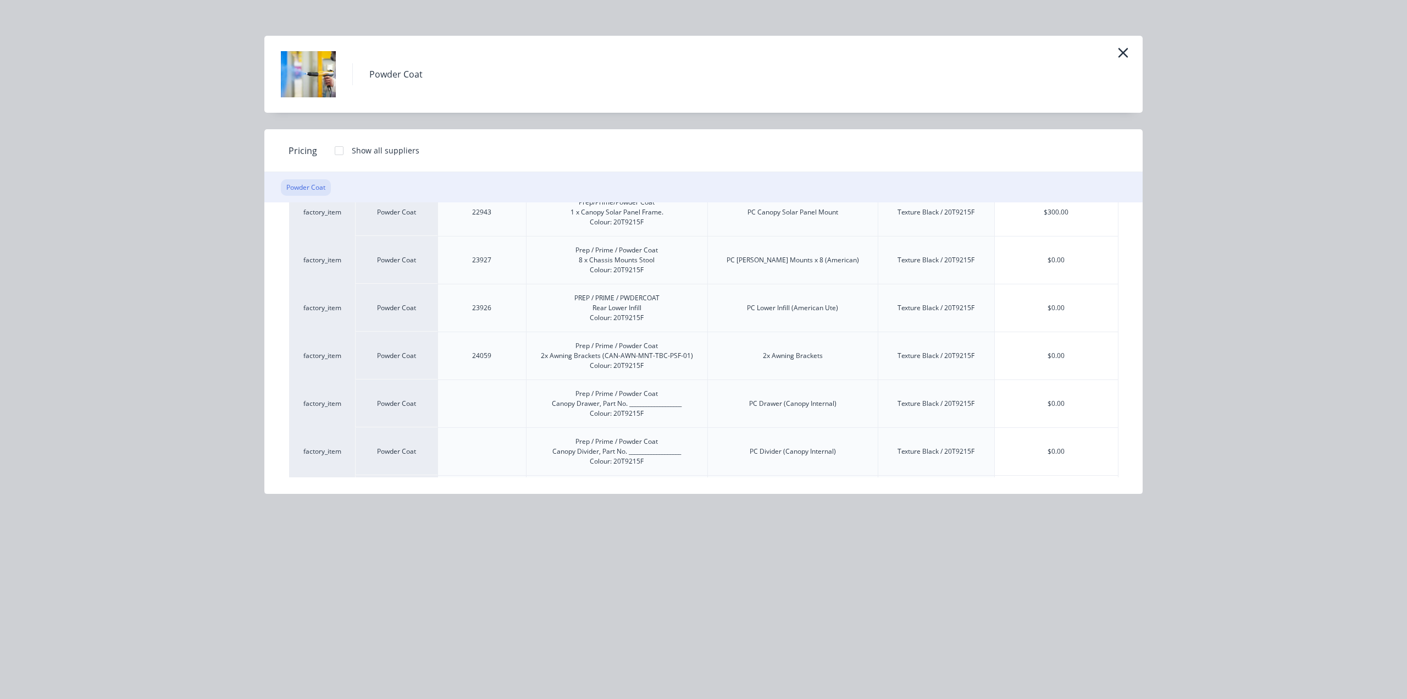
scroll to position [1313, 0]
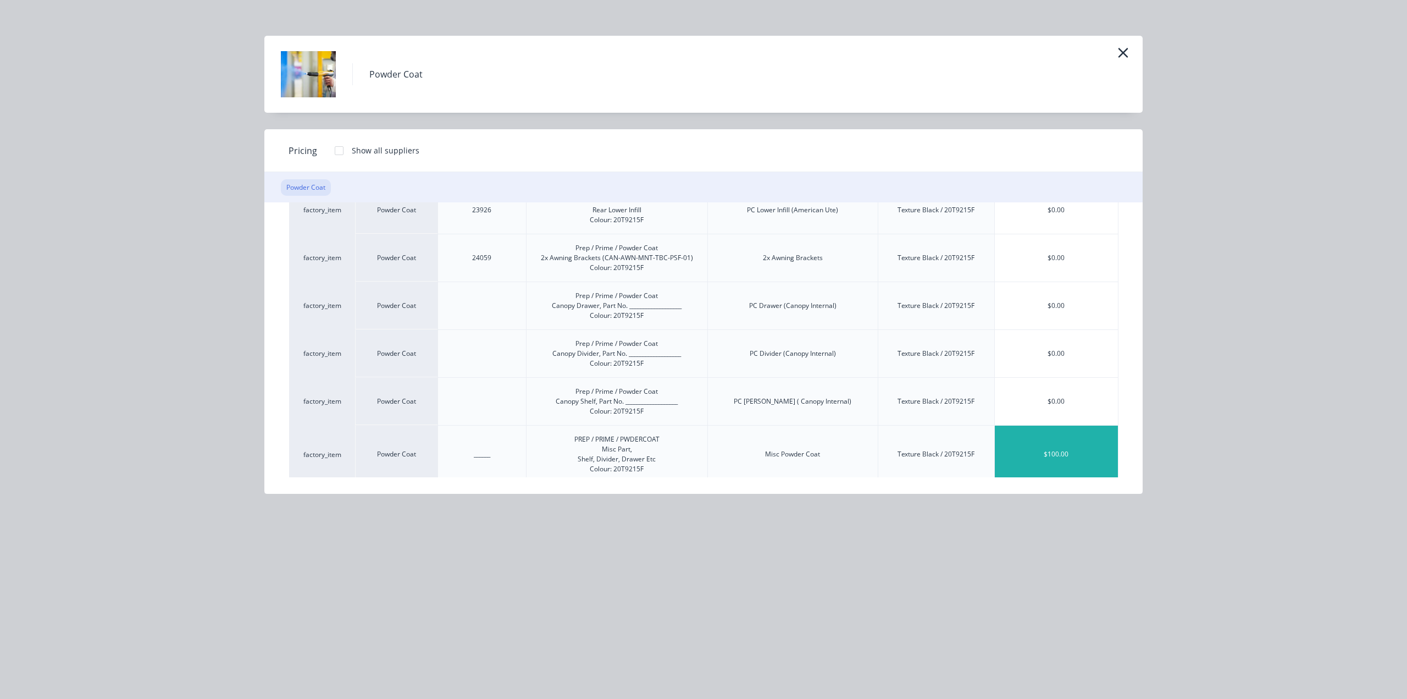
click at [1039, 441] on div "$100.00" at bounding box center [1056, 453] width 123 height 57
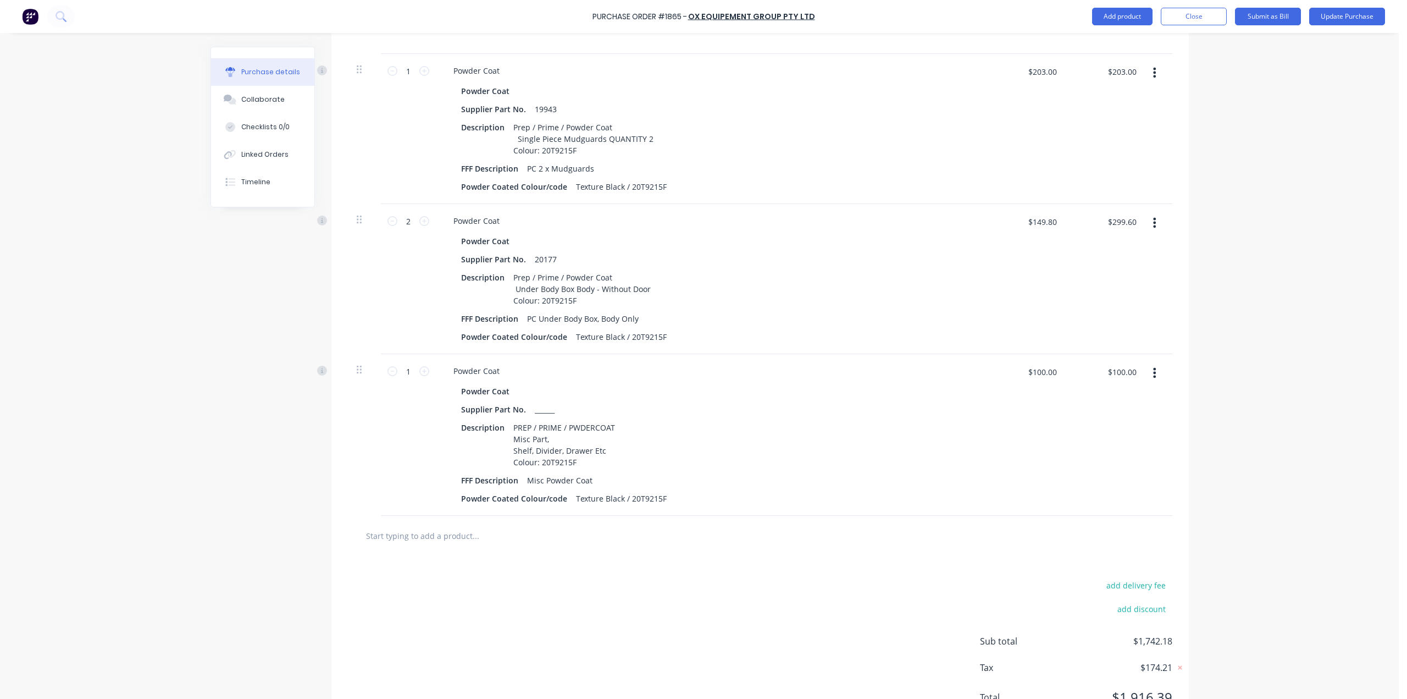
scroll to position [783, 0]
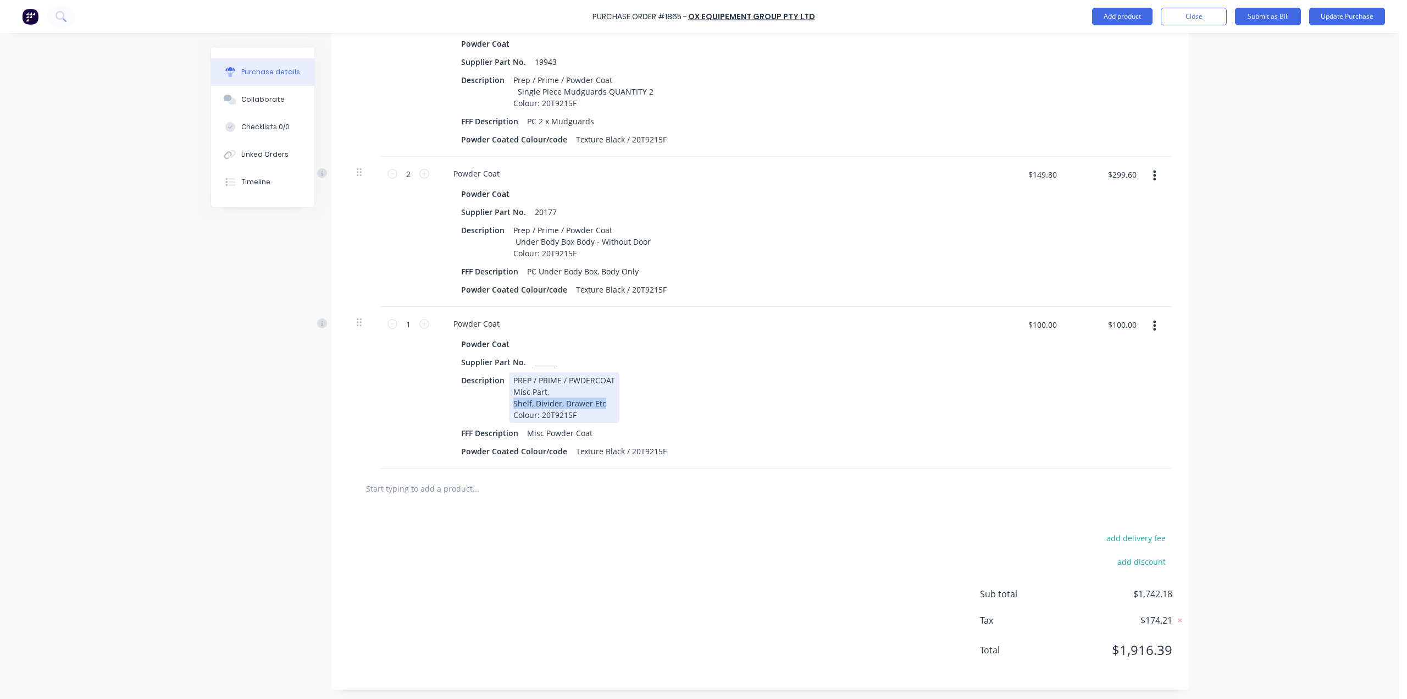
drag, startPoint x: 599, startPoint y: 402, endPoint x: 508, endPoint y: 405, distance: 91.3
click at [509, 405] on div "PREP / PRIME / PWDERCOAT Misc Part, Shelf, Divider, Drawer Etc Colour: 20T9215F" at bounding box center [564, 397] width 110 height 51
click at [1348, 16] on button "Update Purchase" at bounding box center [1347, 17] width 76 height 18
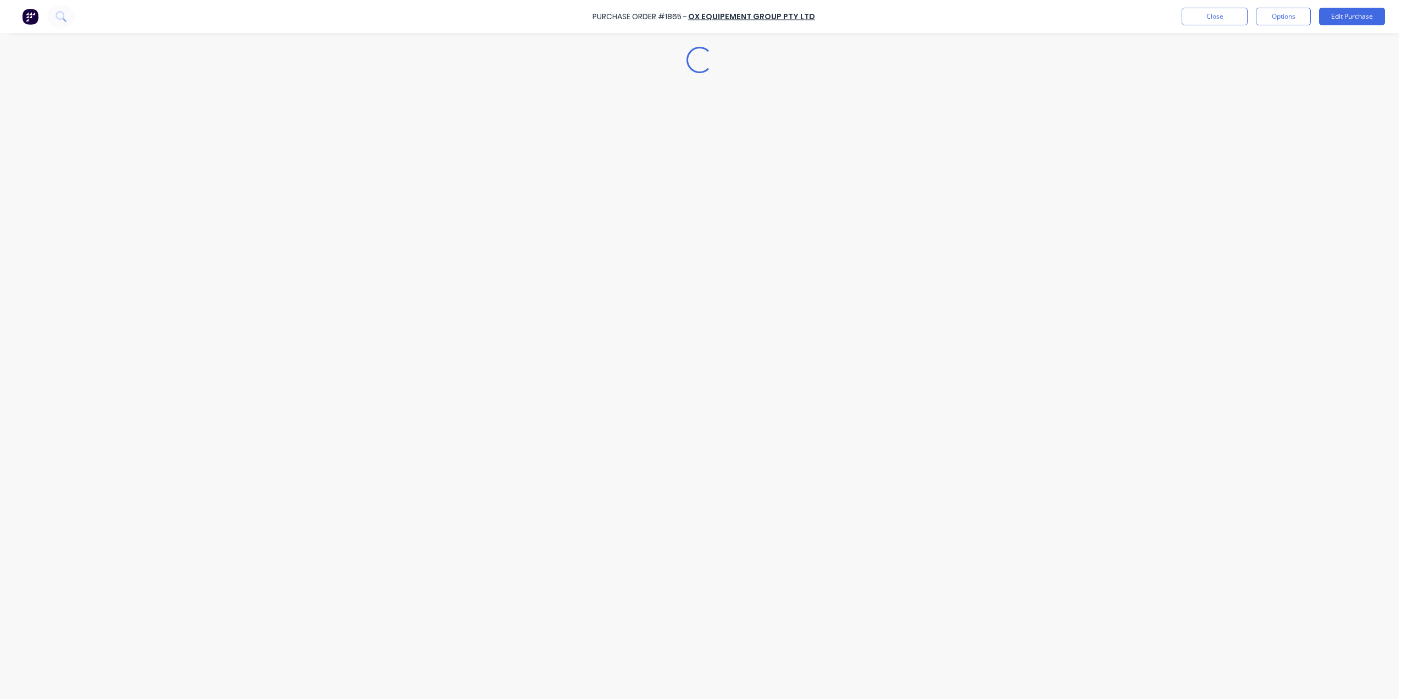
scroll to position [0, 0]
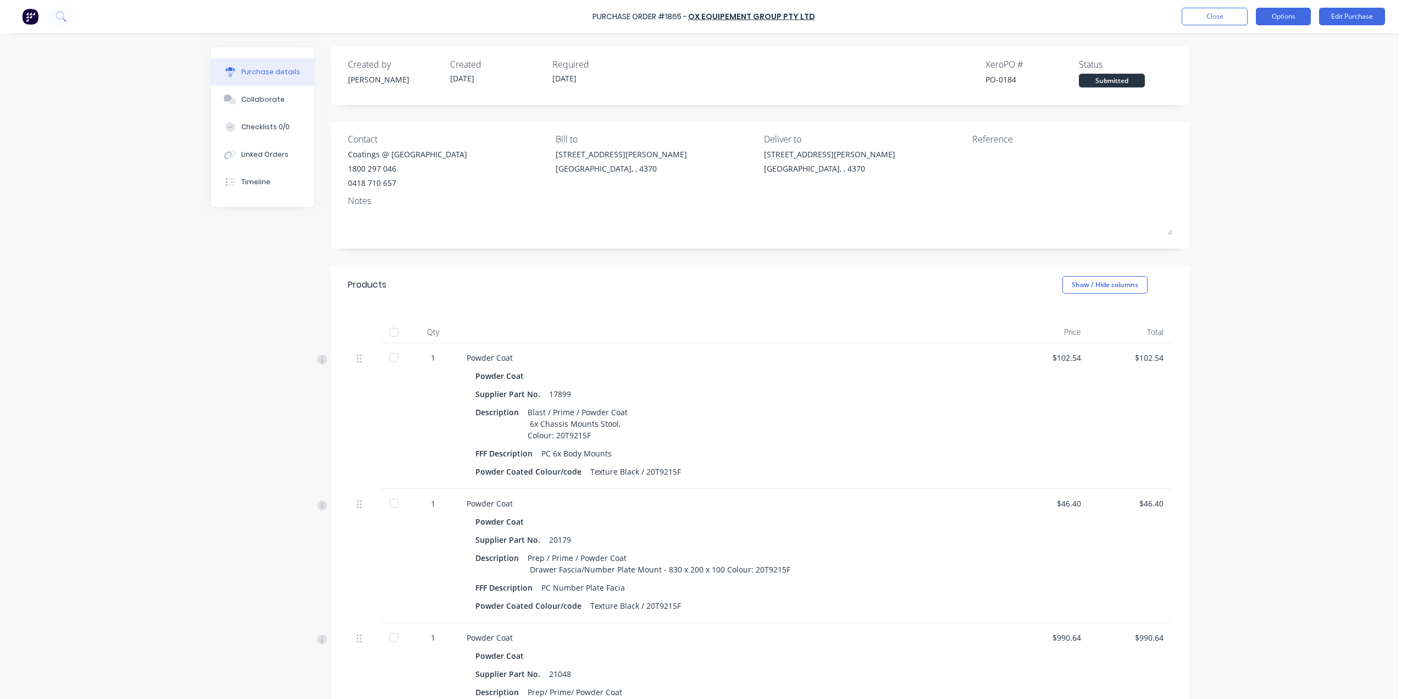
click at [1284, 17] on button "Options" at bounding box center [1283, 17] width 55 height 18
click at [1282, 39] on div "Print / Email" at bounding box center [1258, 45] width 85 height 16
click at [1272, 63] on div "With pricing" at bounding box center [1258, 67] width 85 height 16
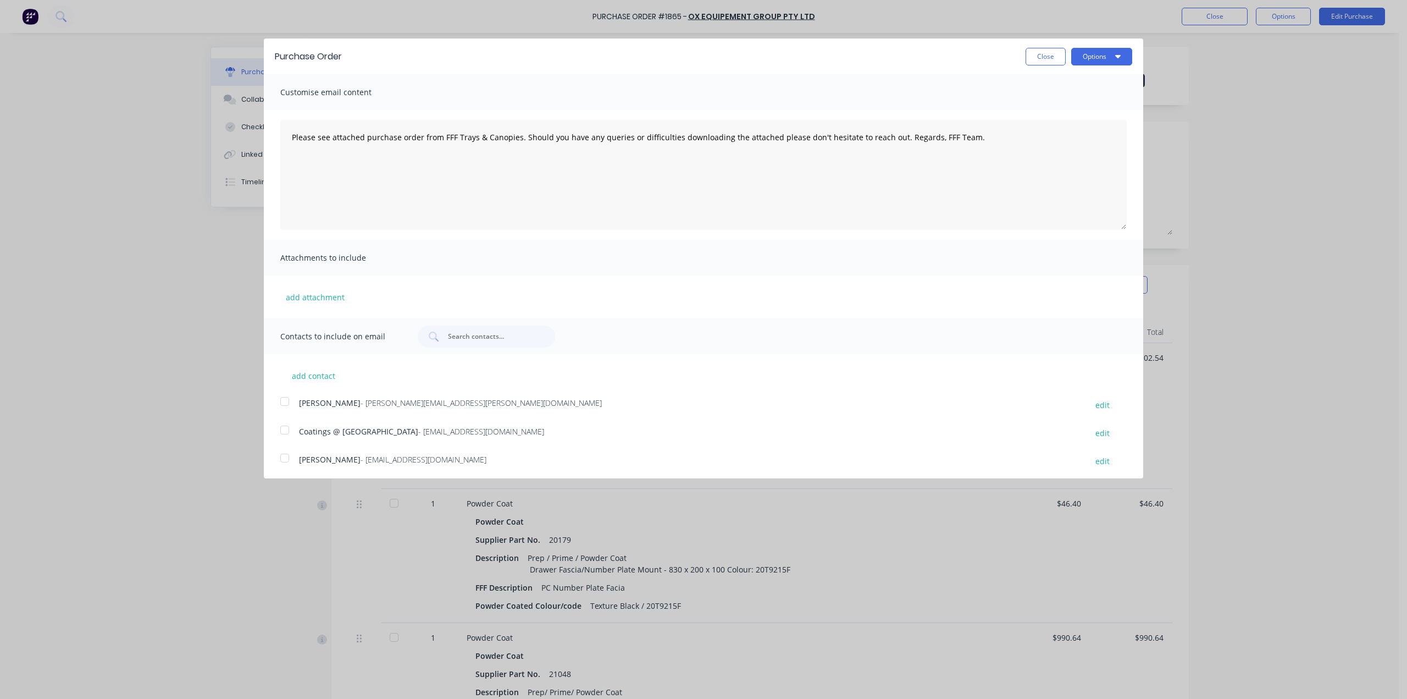
click at [283, 430] on div at bounding box center [285, 430] width 22 height 22
click at [1095, 58] on button "Options" at bounding box center [1101, 57] width 61 height 18
click at [1091, 99] on div "Email" at bounding box center [1080, 106] width 85 height 16
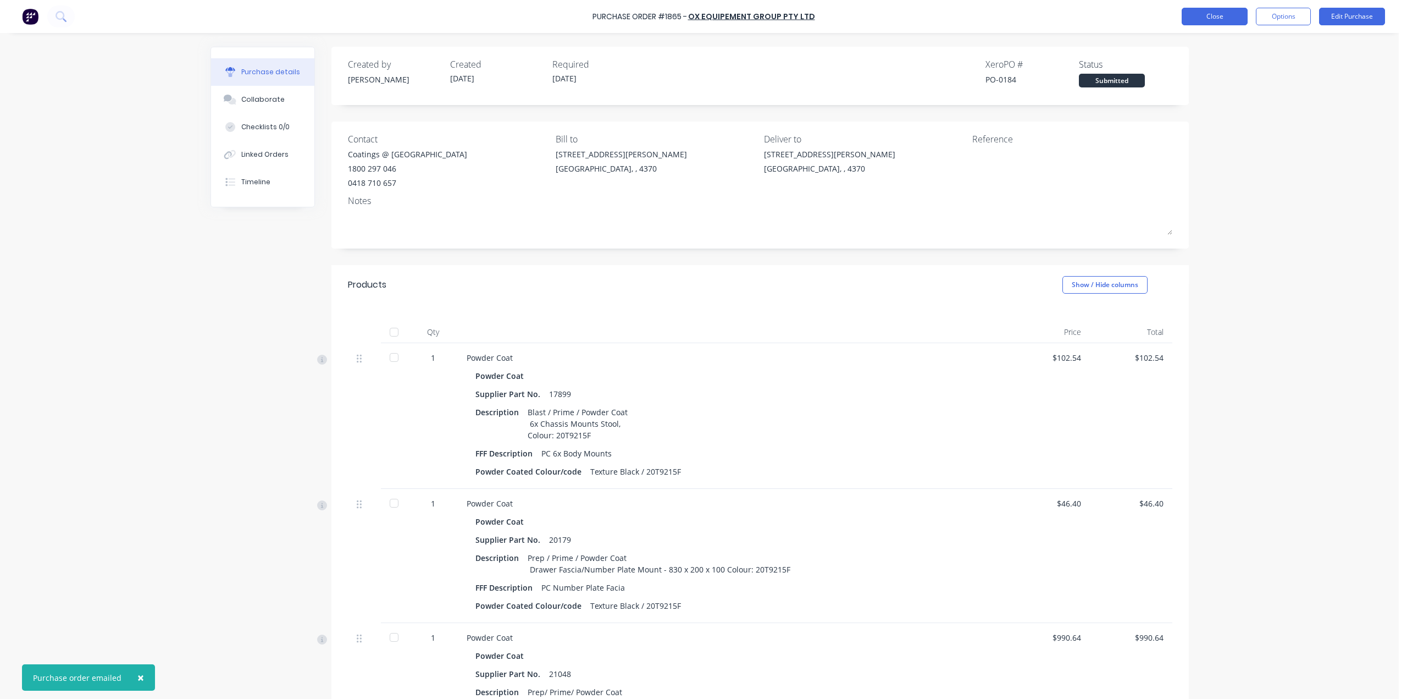
click at [1214, 24] on button "Close" at bounding box center [1215, 17] width 66 height 18
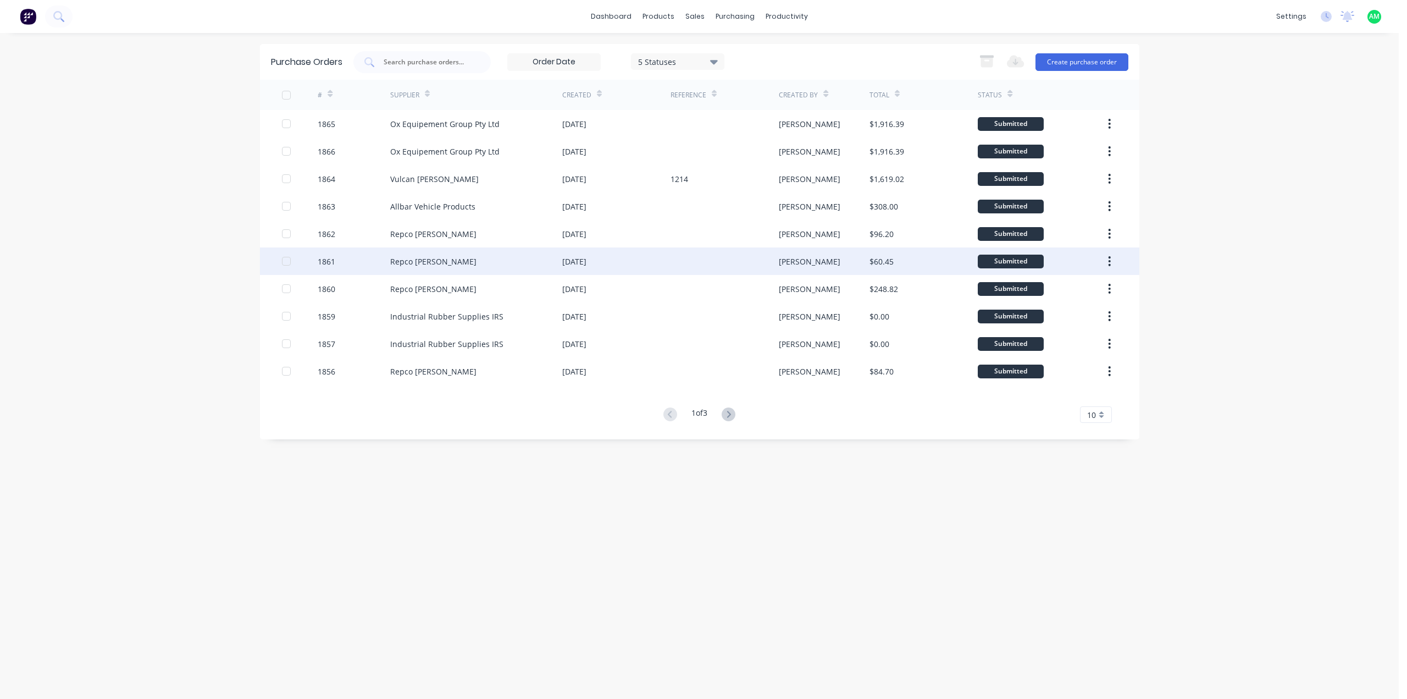
click at [482, 264] on div "Repco [PERSON_NAME]" at bounding box center [476, 260] width 172 height 27
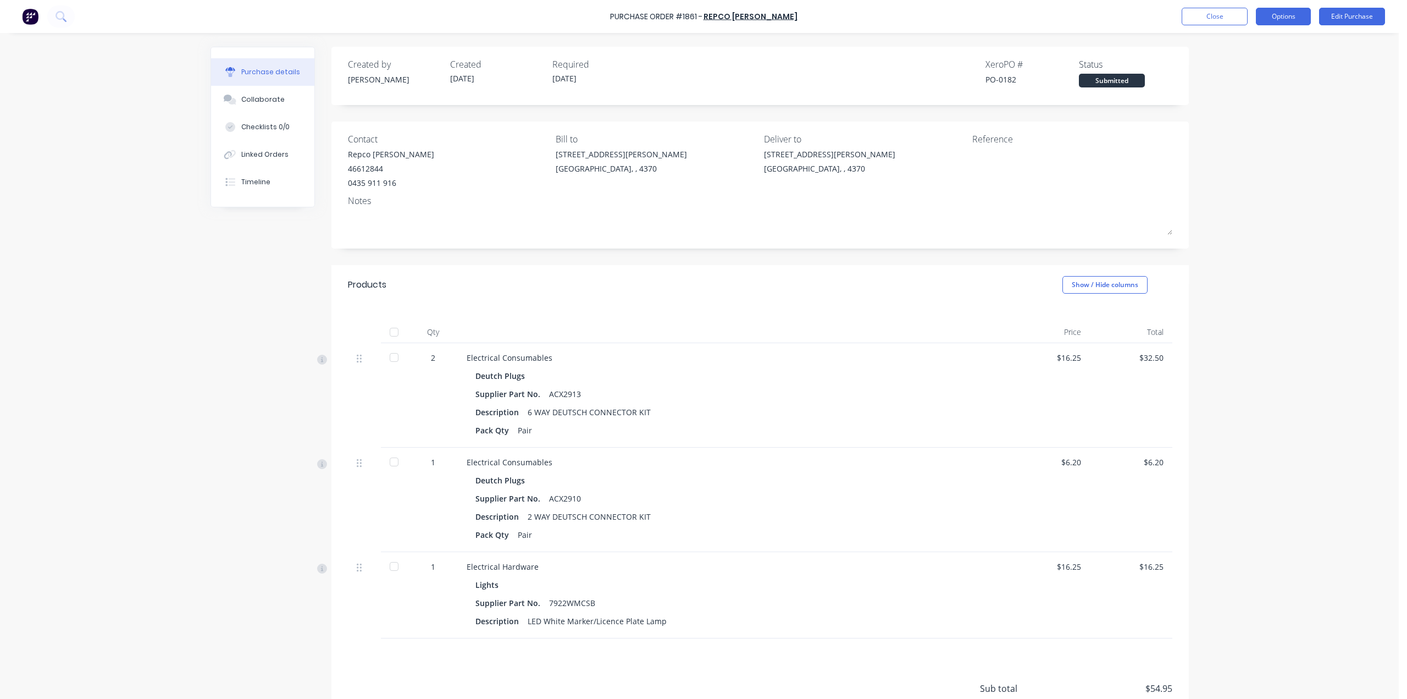
click at [1291, 19] on button "Options" at bounding box center [1283, 17] width 55 height 18
click at [1258, 151] on div "Archive" at bounding box center [1258, 155] width 85 height 16
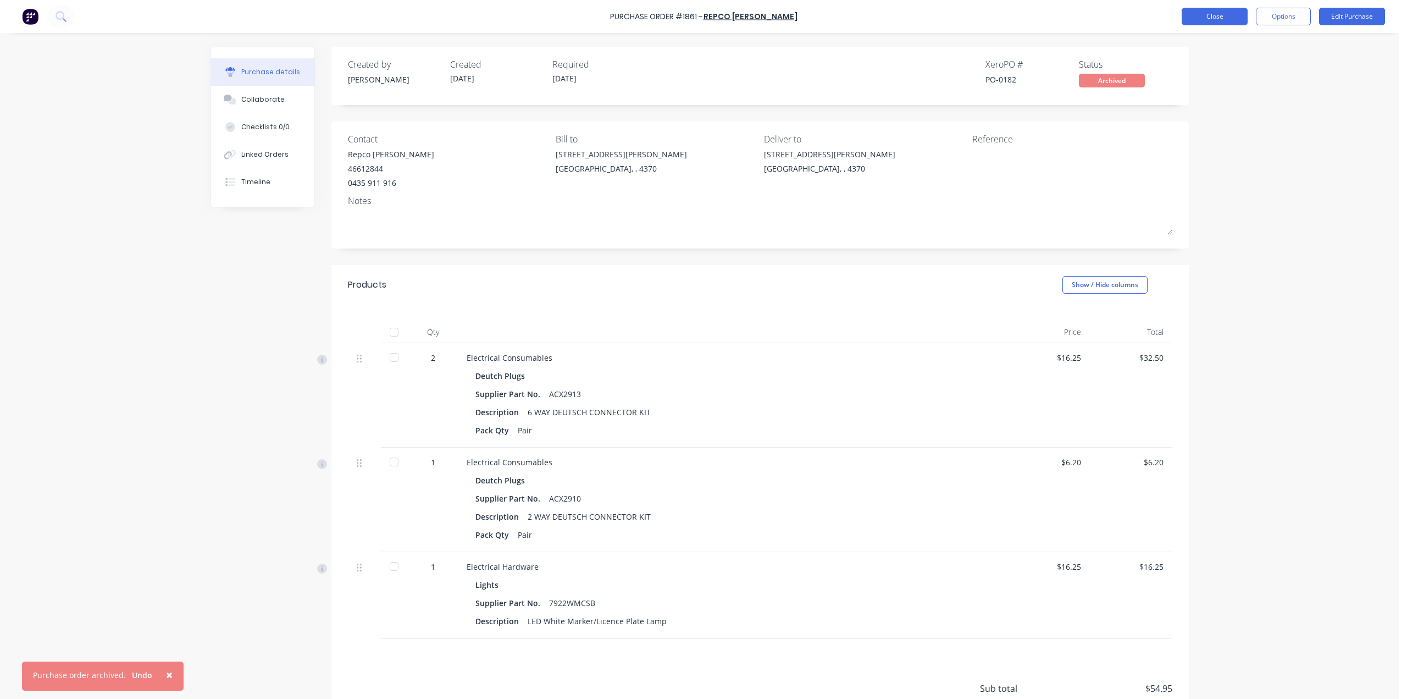
click at [1223, 20] on button "Close" at bounding box center [1215, 17] width 66 height 18
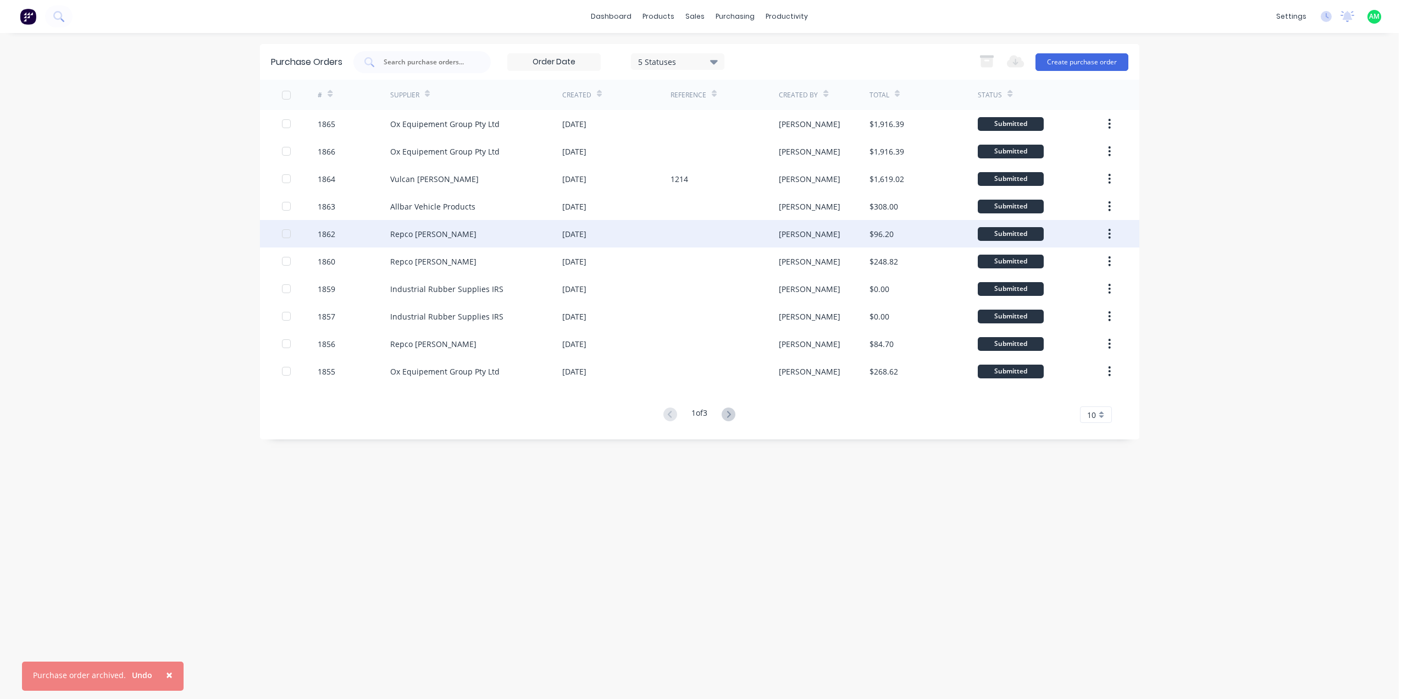
click at [468, 233] on div "Repco [PERSON_NAME]" at bounding box center [476, 233] width 172 height 27
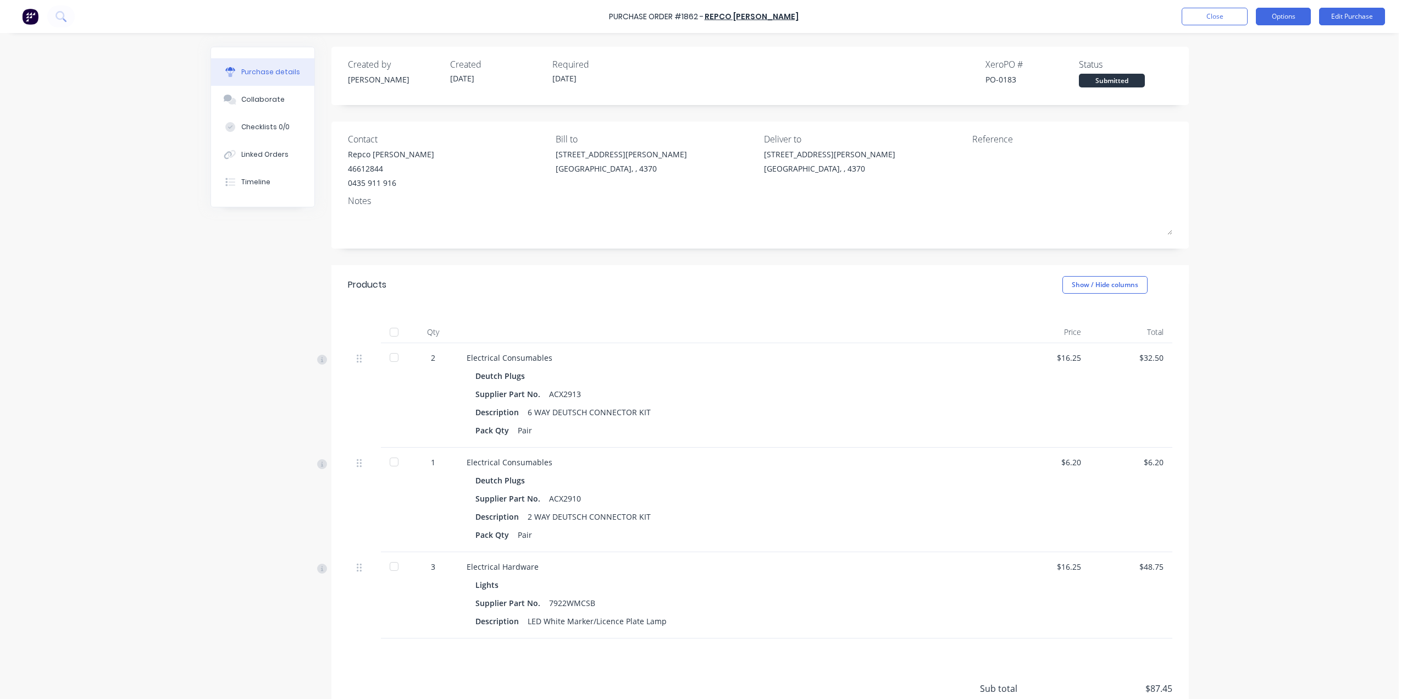
click at [1295, 20] on button "Options" at bounding box center [1283, 17] width 55 height 18
click at [1260, 147] on div "Archive" at bounding box center [1258, 155] width 85 height 16
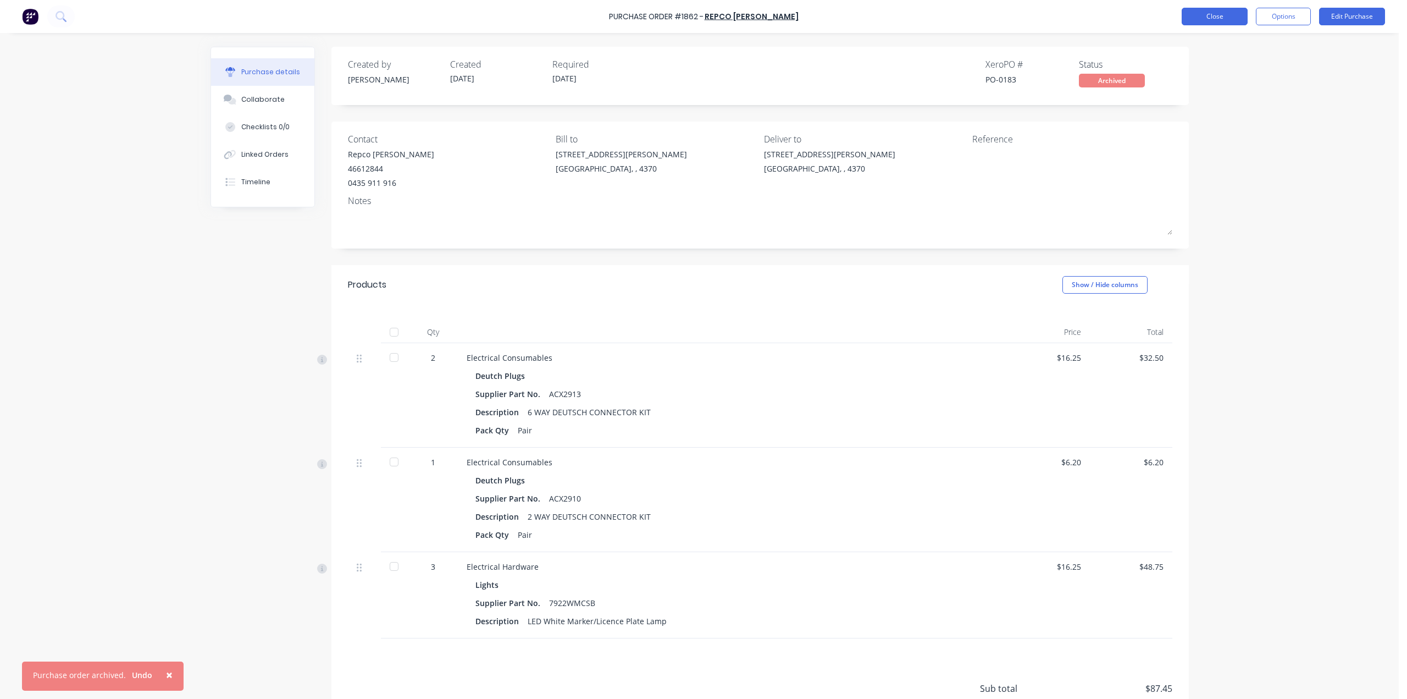
click at [1201, 12] on button "Close" at bounding box center [1215, 17] width 66 height 18
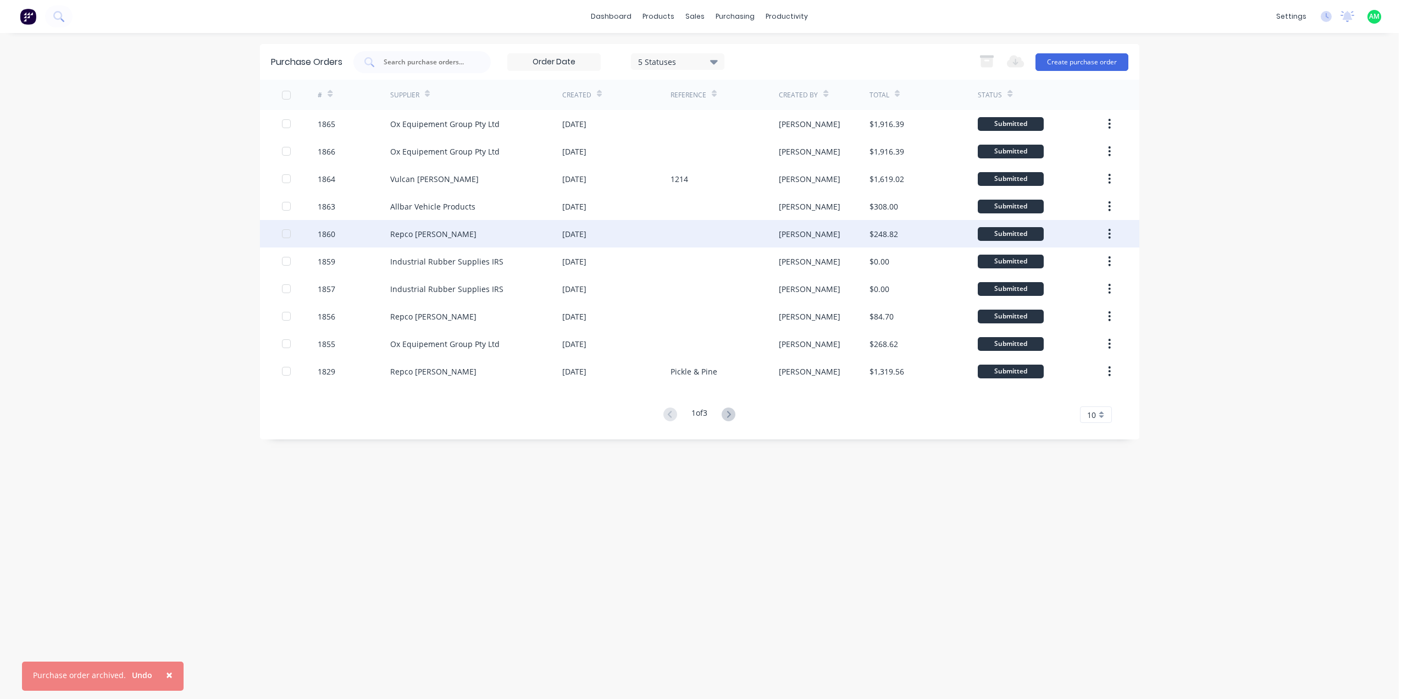
click at [446, 236] on div "Repco [PERSON_NAME]" at bounding box center [476, 233] width 172 height 27
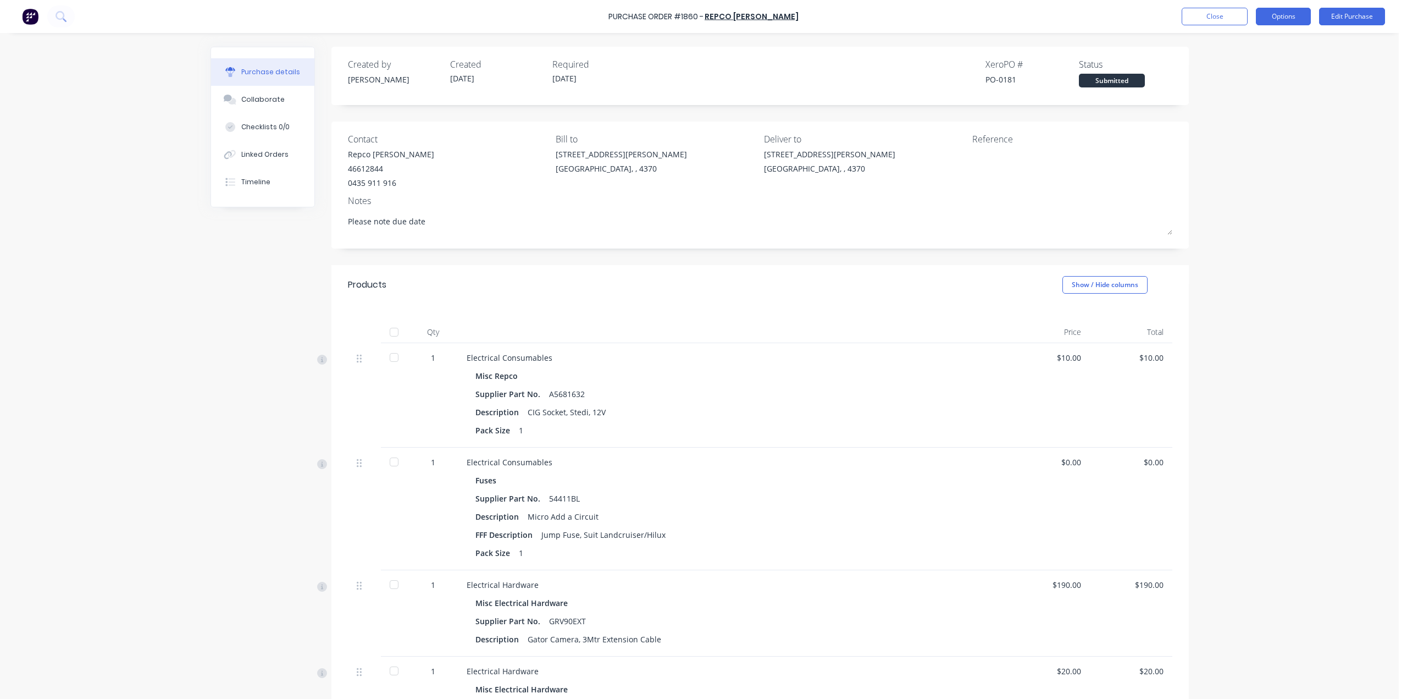
click at [1286, 15] on button "Options" at bounding box center [1283, 17] width 55 height 18
click at [1273, 149] on div "Archive" at bounding box center [1258, 155] width 85 height 16
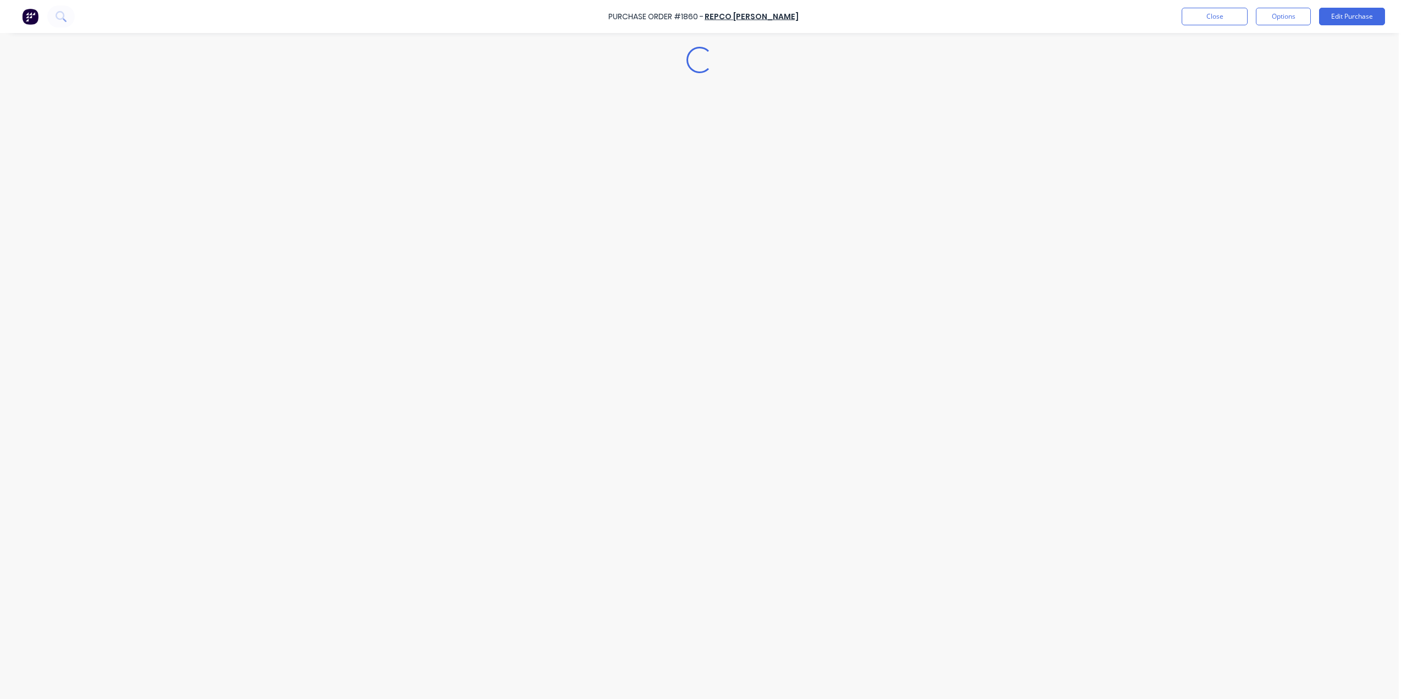
type textarea "x"
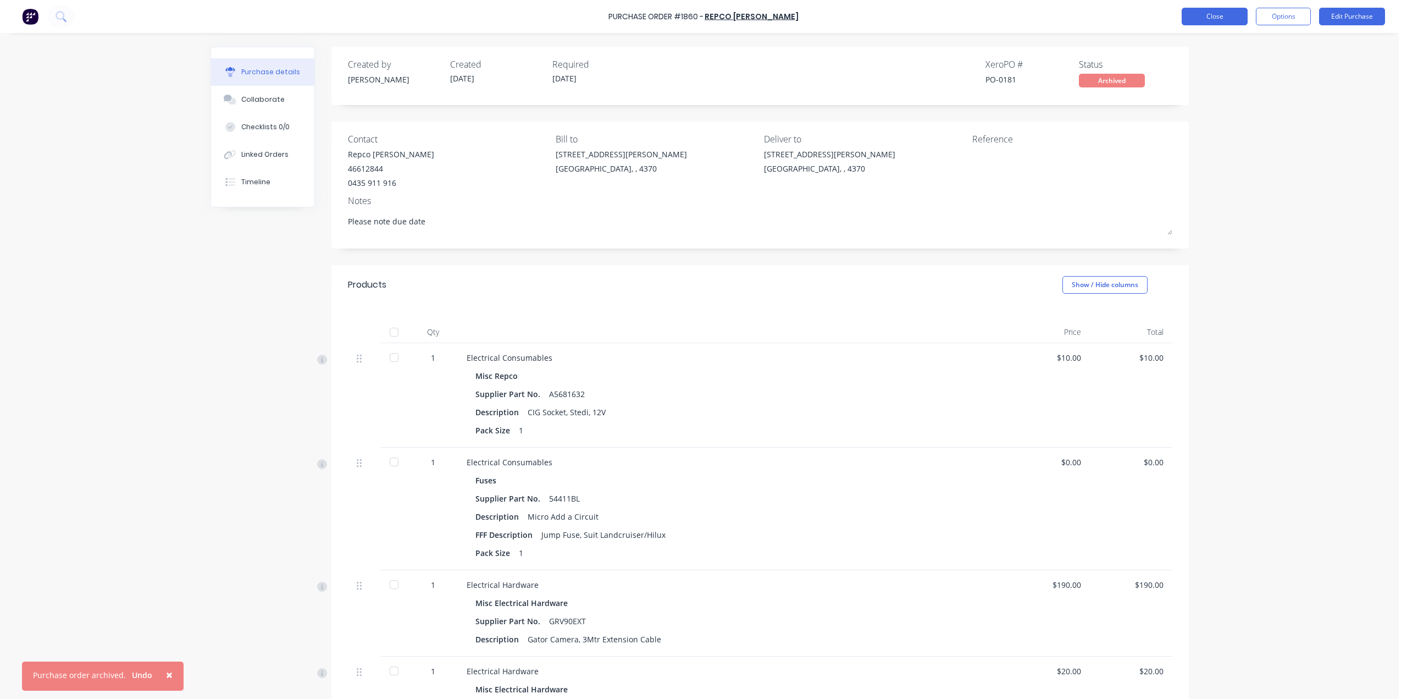
click at [1230, 8] on button "Close" at bounding box center [1215, 17] width 66 height 18
